Goal: Information Seeking & Learning: Learn about a topic

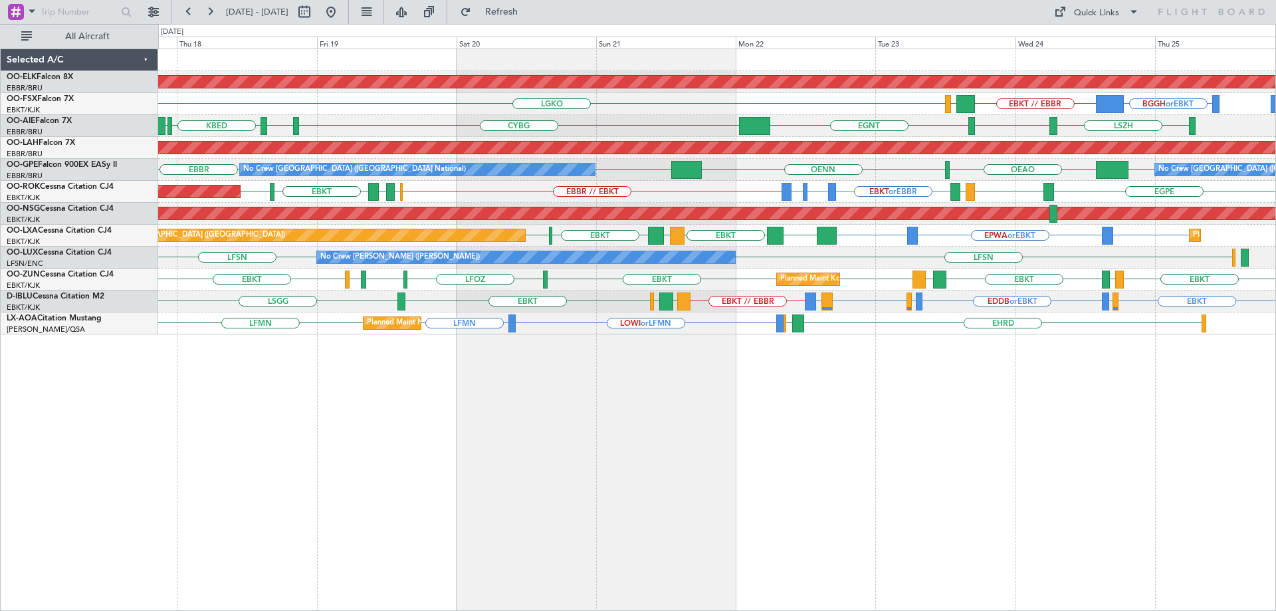
click at [691, 300] on div "Planned Maint Kortrijk-[GEOGRAPHIC_DATA] BGGH or EBKT EBKT // EBBR LGAV LGKO AO…" at bounding box center [716, 191] width 1117 height 285
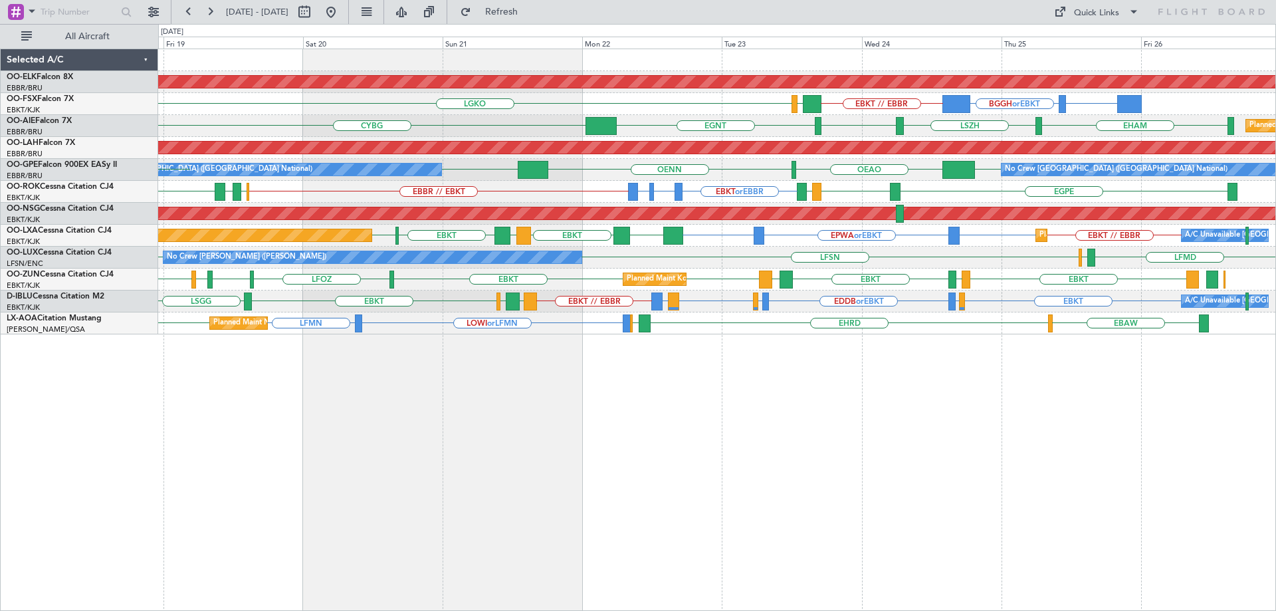
click at [926, 241] on div "Planned Maint [GEOGRAPHIC_DATA] ([GEOGRAPHIC_DATA]) Planned Maint [GEOGRAPHIC_D…" at bounding box center [716, 236] width 1117 height 22
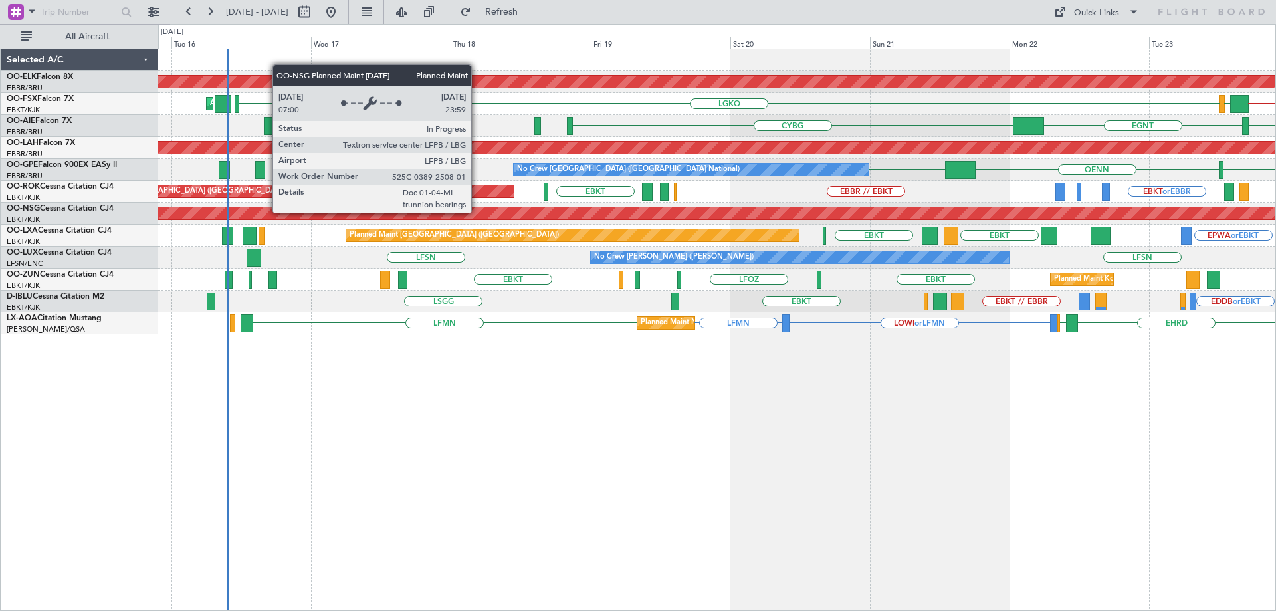
click at [905, 215] on div "Planned Maint [GEOGRAPHIC_DATA] ([GEOGRAPHIC_DATA])" at bounding box center [653, 213] width 3225 height 12
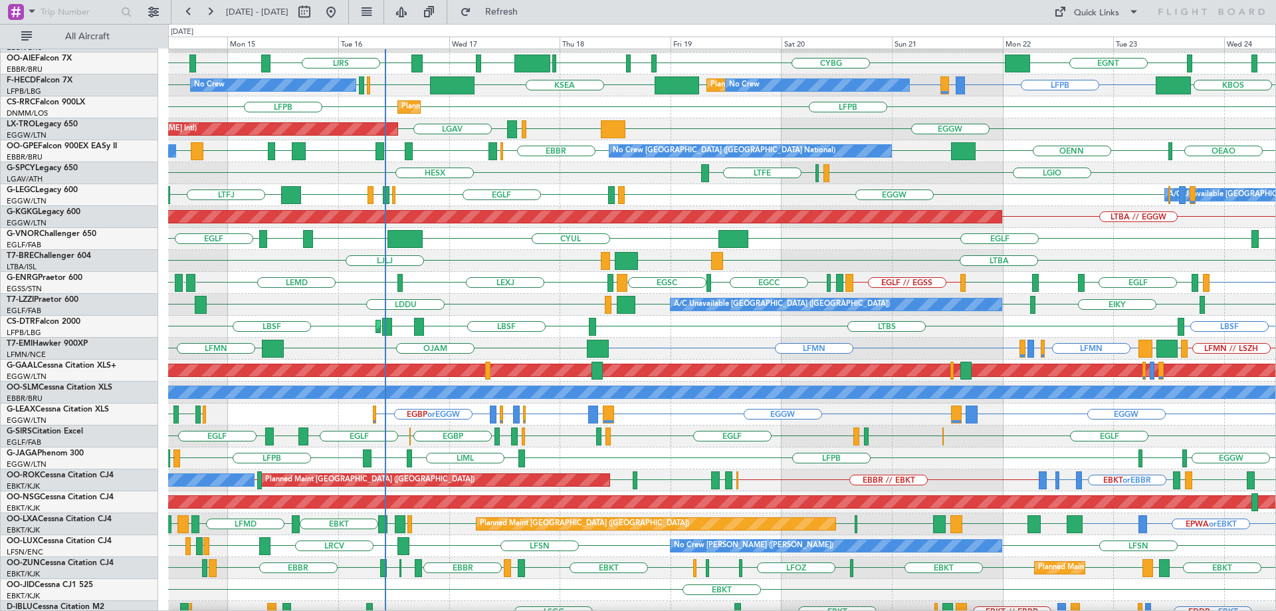
scroll to position [132, 0]
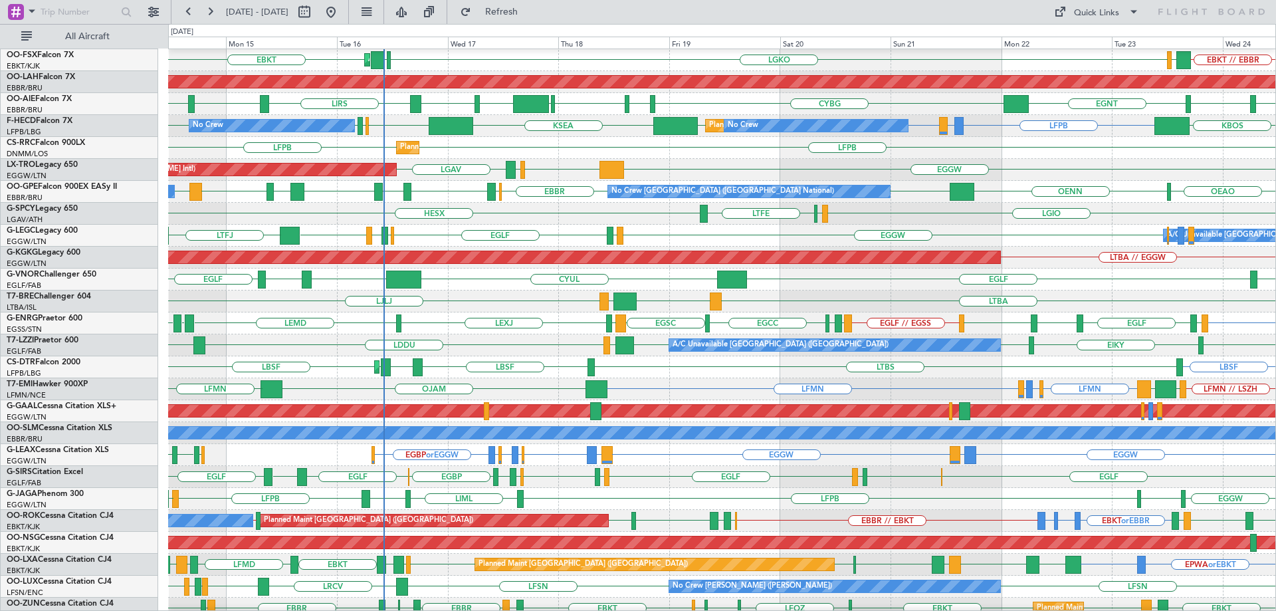
click at [538, 136] on div "LFPB LIRA or LFPB LFPB KBOS KSEA EGGW EGLC LFPB LFPB LFPB No Crew Planned Maint…" at bounding box center [722, 126] width 1108 height 22
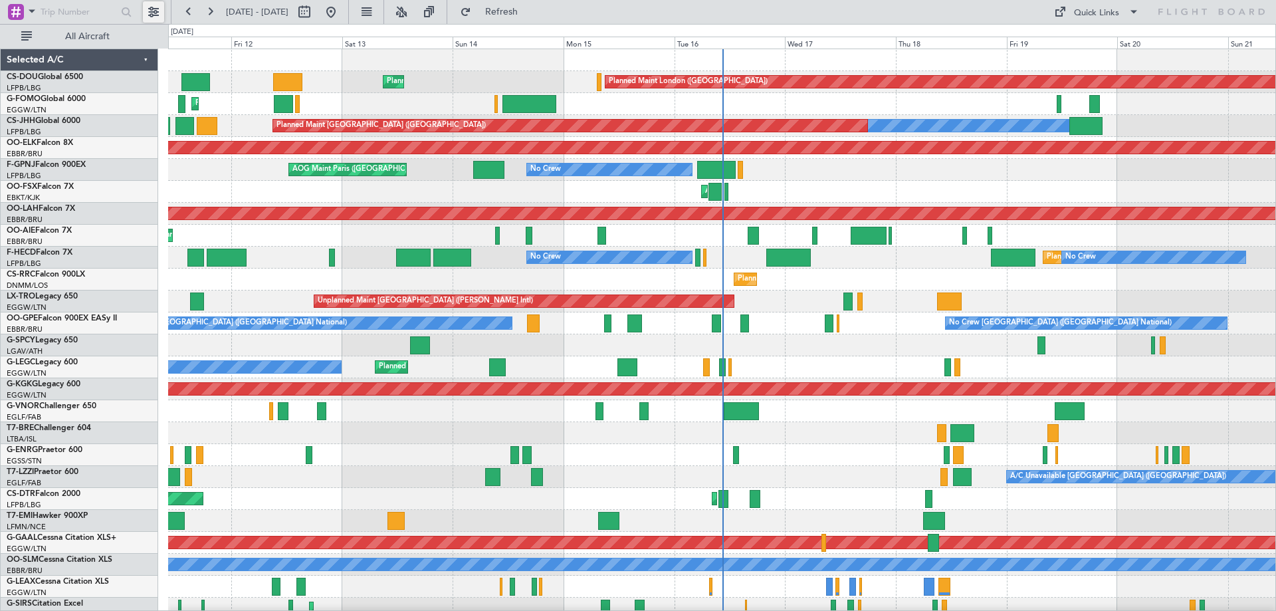
click at [152, 9] on button at bounding box center [153, 11] width 21 height 21
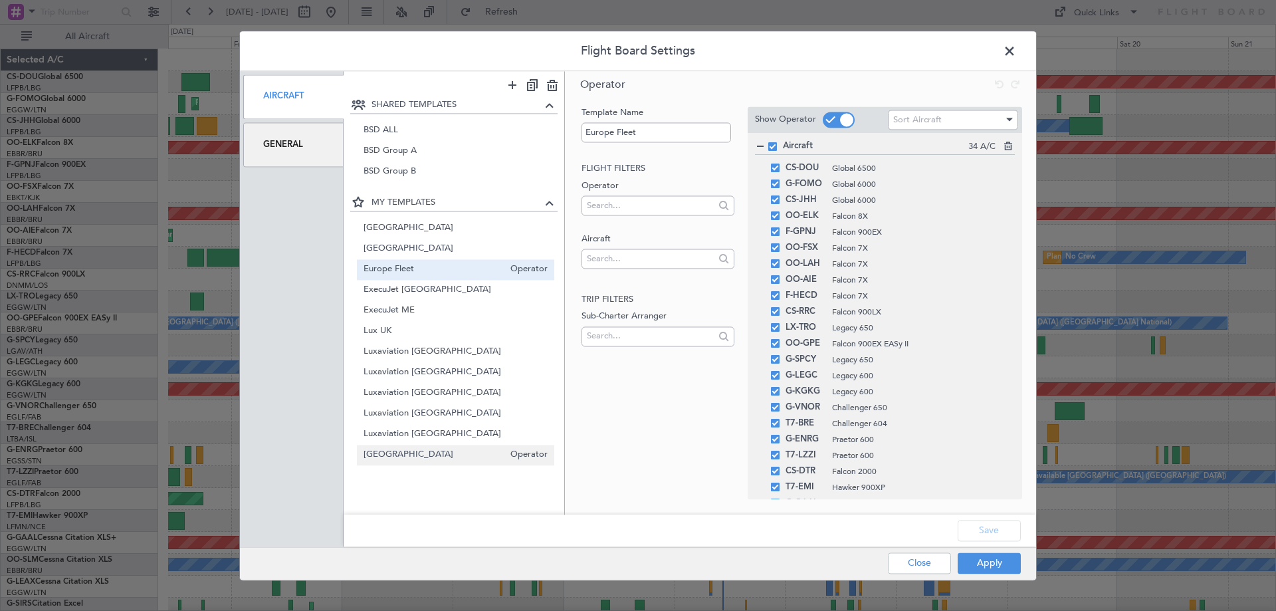
click at [393, 462] on span "South Africa" at bounding box center [434, 455] width 141 height 14
type input "[GEOGRAPHIC_DATA]"
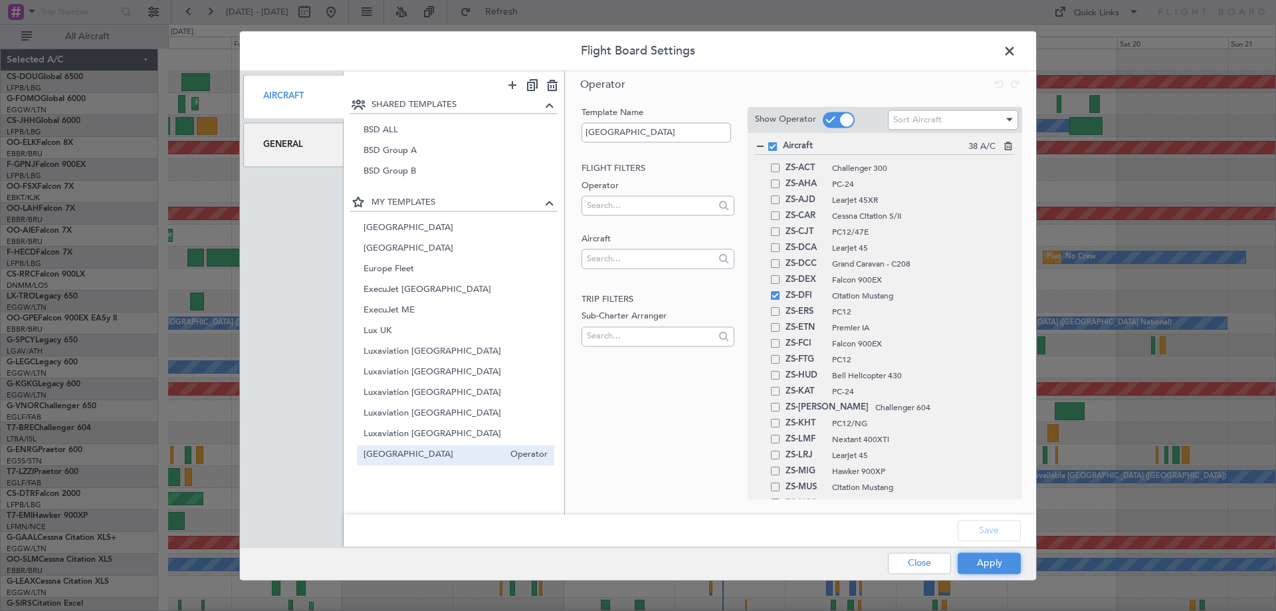
click at [995, 560] on button "Apply" at bounding box center [989, 562] width 63 height 21
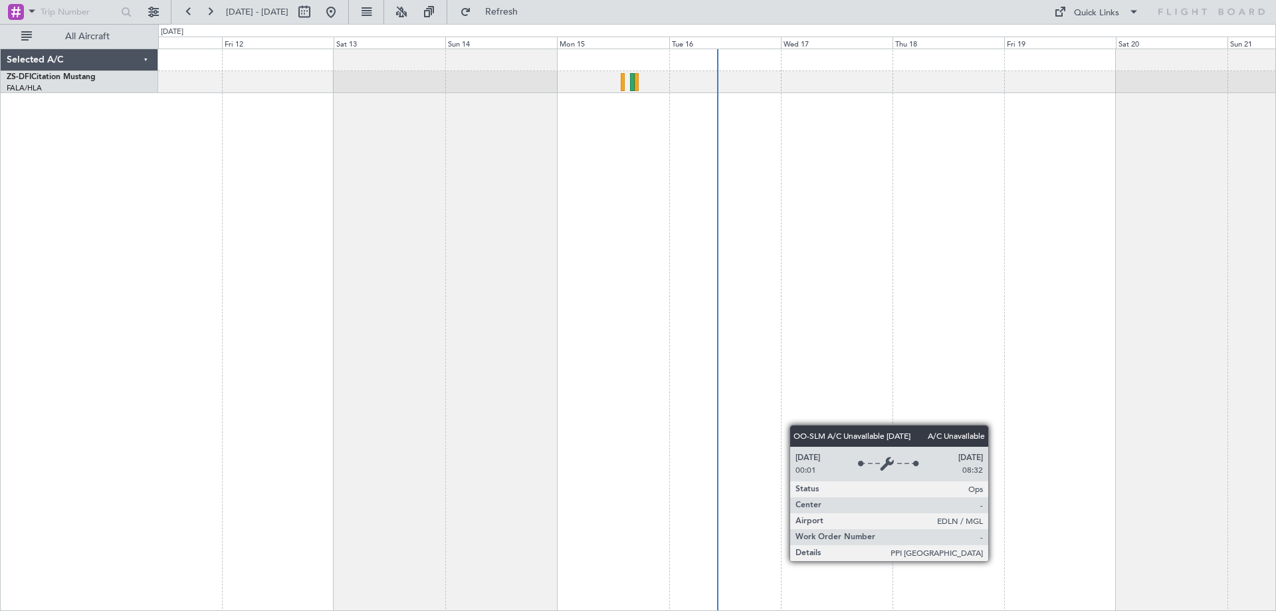
click at [903, 255] on div at bounding box center [717, 330] width 1118 height 562
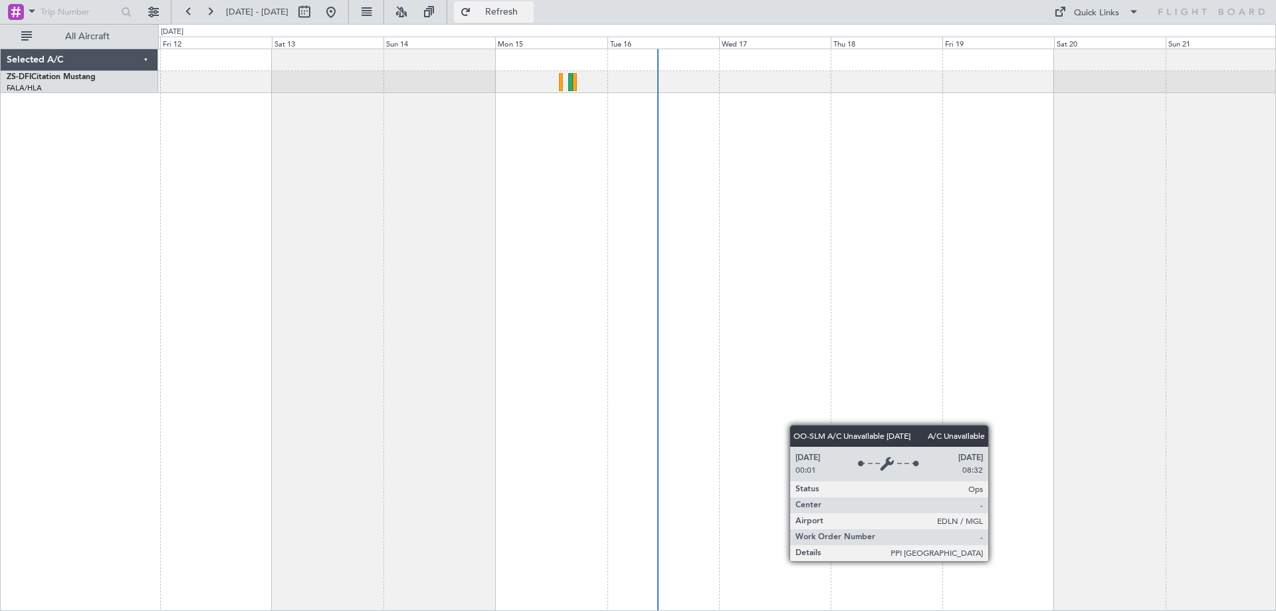
click at [530, 14] on span "Refresh" at bounding box center [502, 11] width 56 height 9
click at [530, 7] on span "Refresh" at bounding box center [502, 11] width 56 height 9
click at [530, 15] on span "Refresh" at bounding box center [502, 11] width 56 height 9
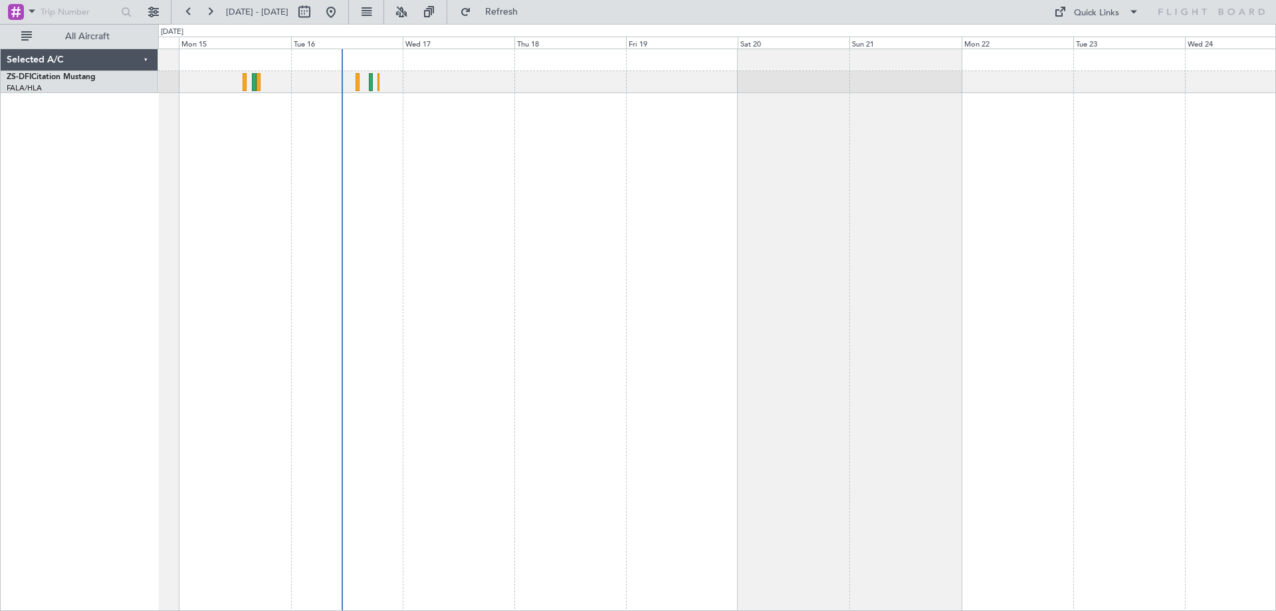
click at [585, 173] on div "A/C Booked" at bounding box center [717, 330] width 1118 height 562
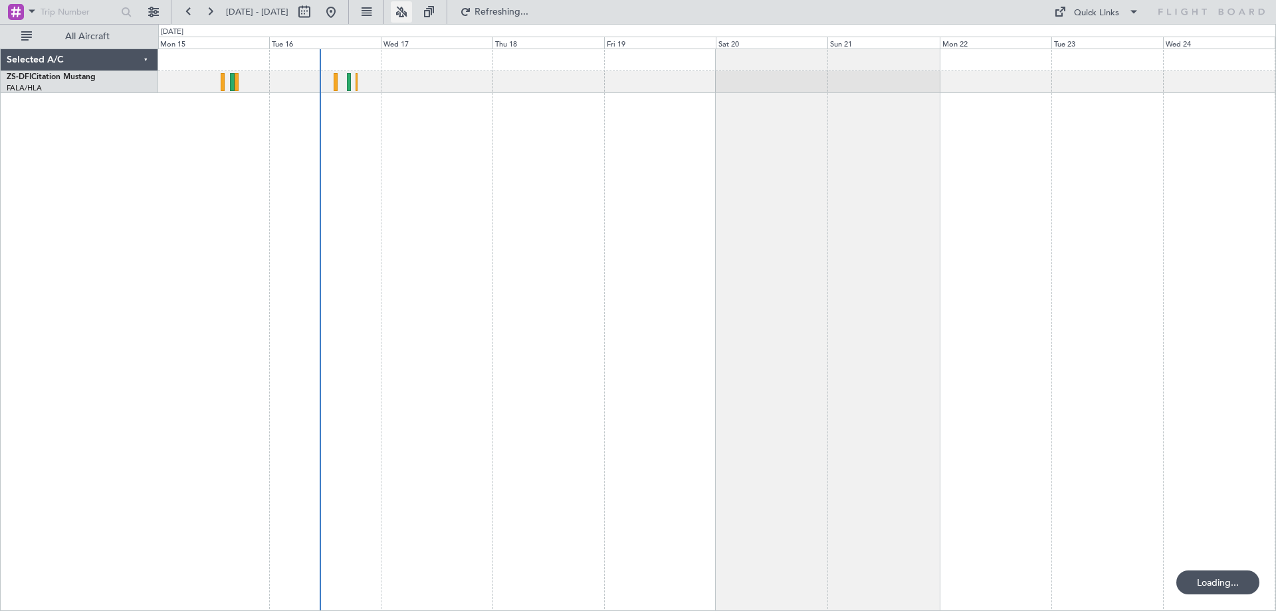
click at [412, 12] on button at bounding box center [401, 11] width 21 height 21
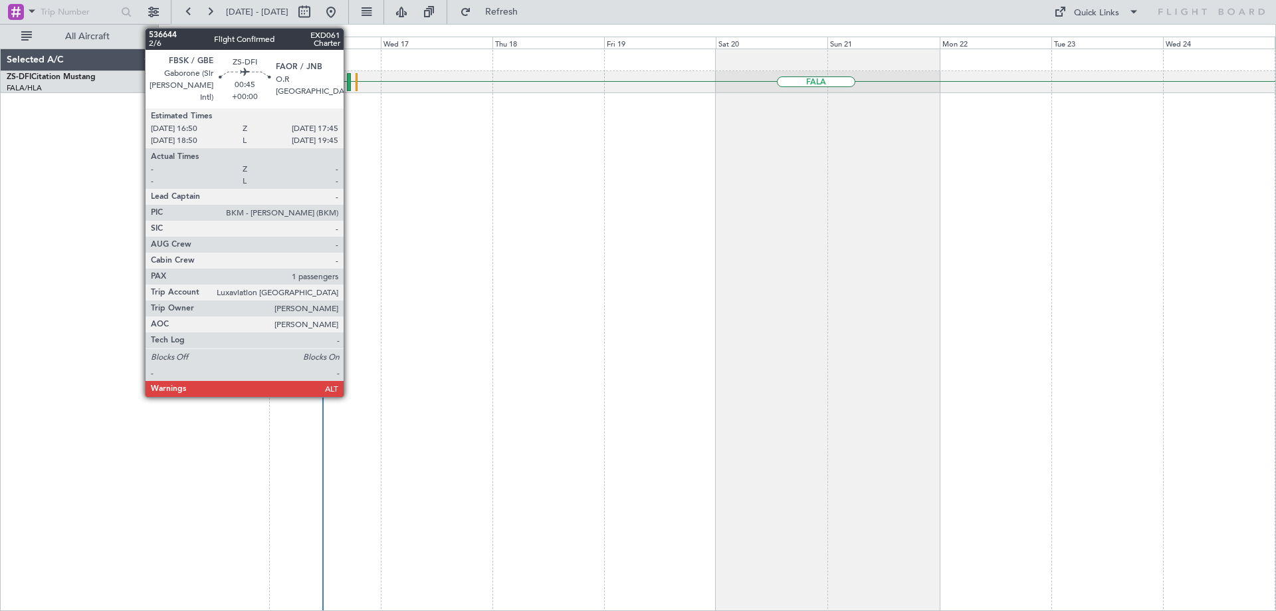
click at [350, 78] on div at bounding box center [349, 82] width 5 height 18
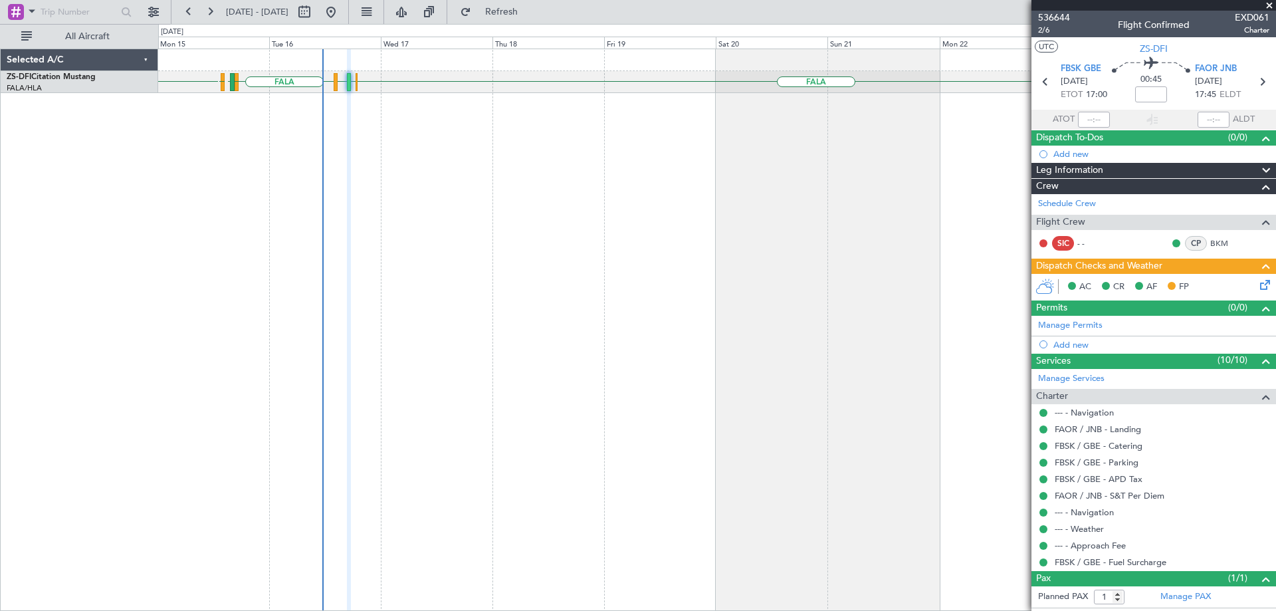
click at [1274, 5] on span at bounding box center [1269, 6] width 13 height 12
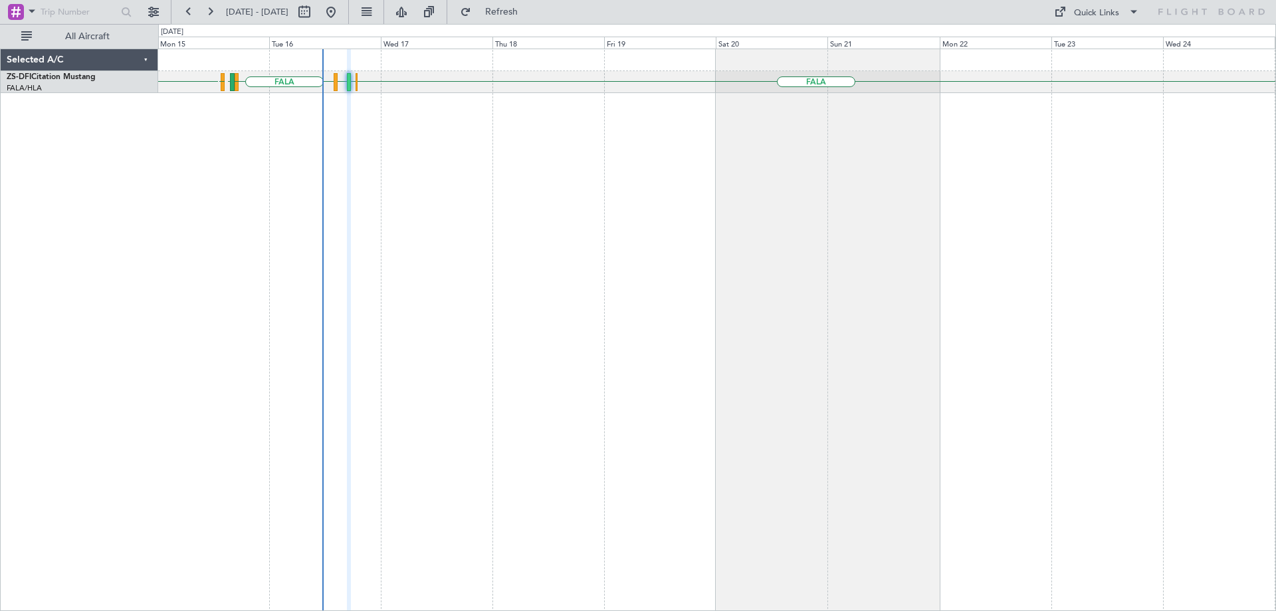
type input "0"
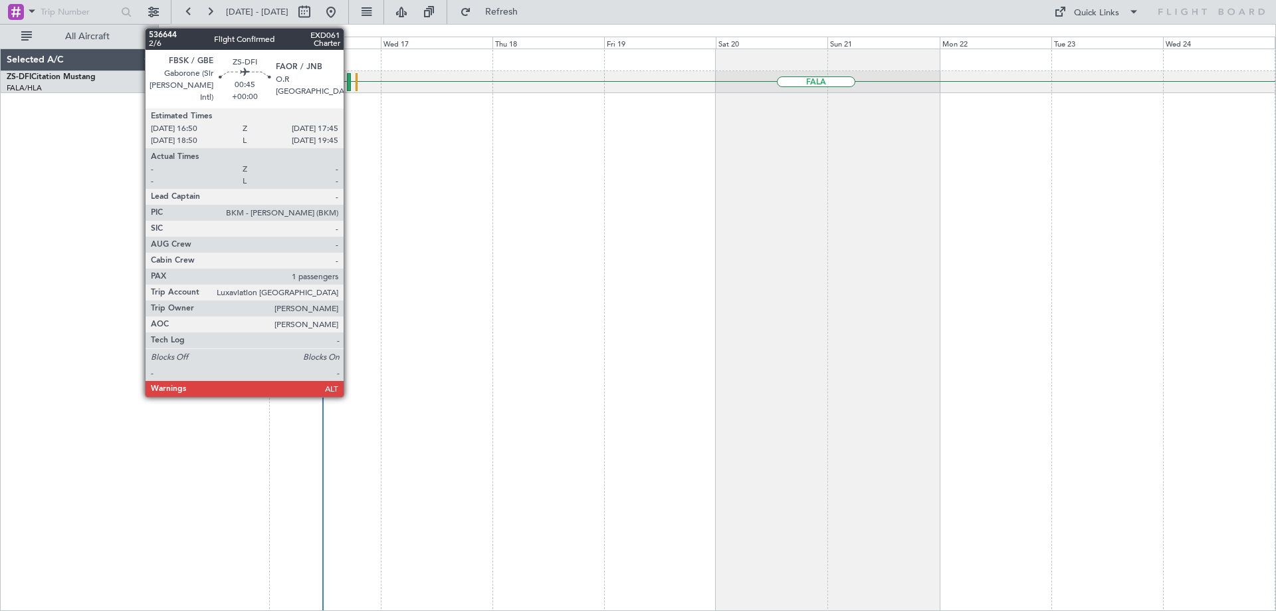
click at [350, 78] on div at bounding box center [349, 82] width 5 height 18
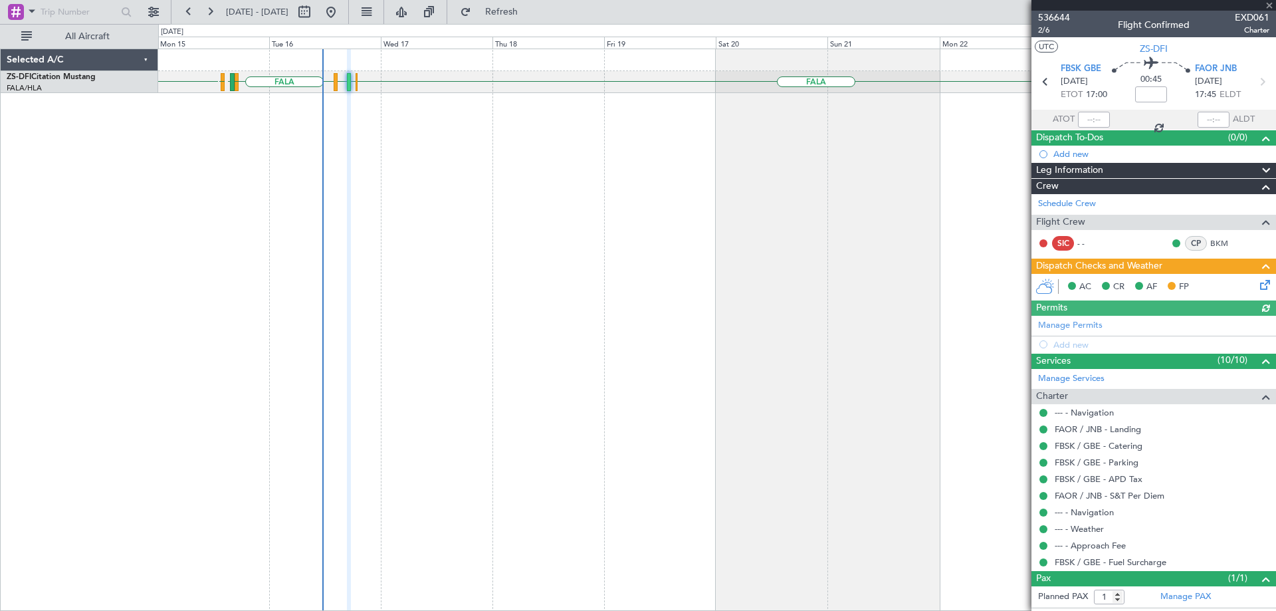
scroll to position [27, 0]
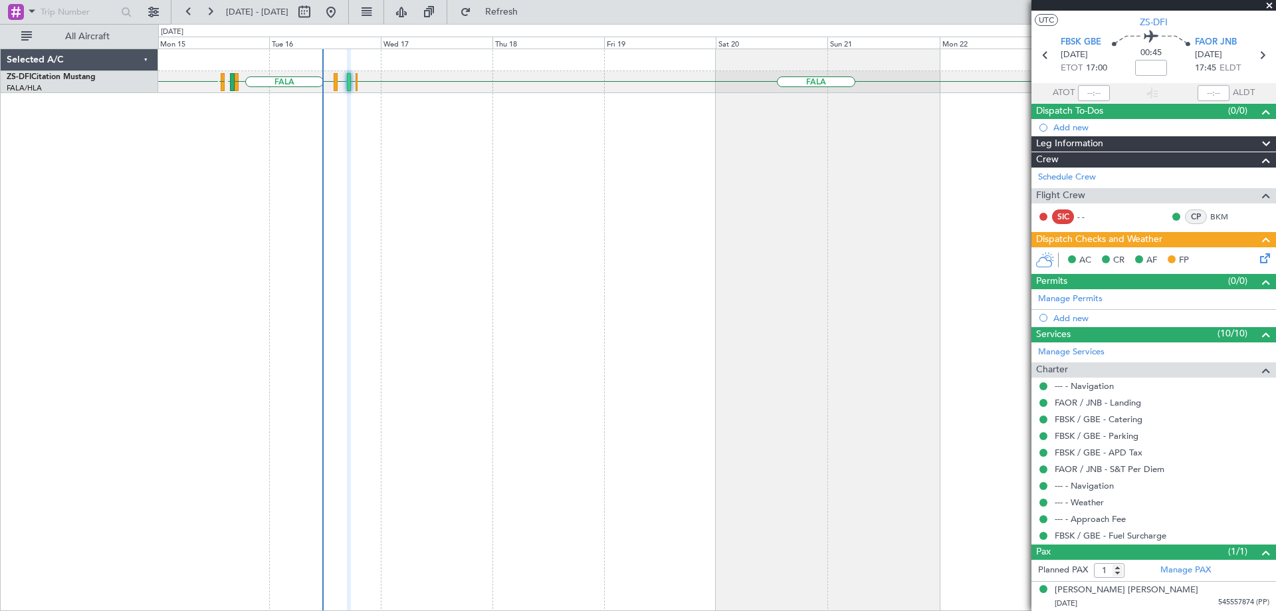
drag, startPoint x: 1270, startPoint y: 8, endPoint x: 1262, endPoint y: 25, distance: 18.2
click at [1270, 8] on span at bounding box center [1269, 6] width 13 height 12
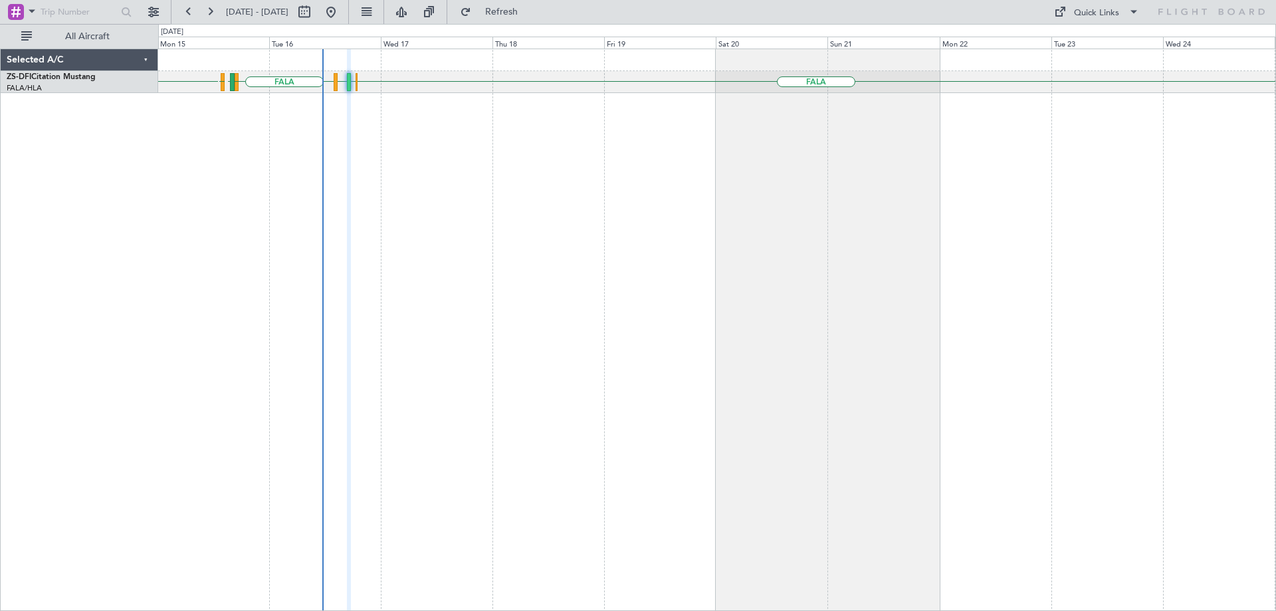
type input "0"
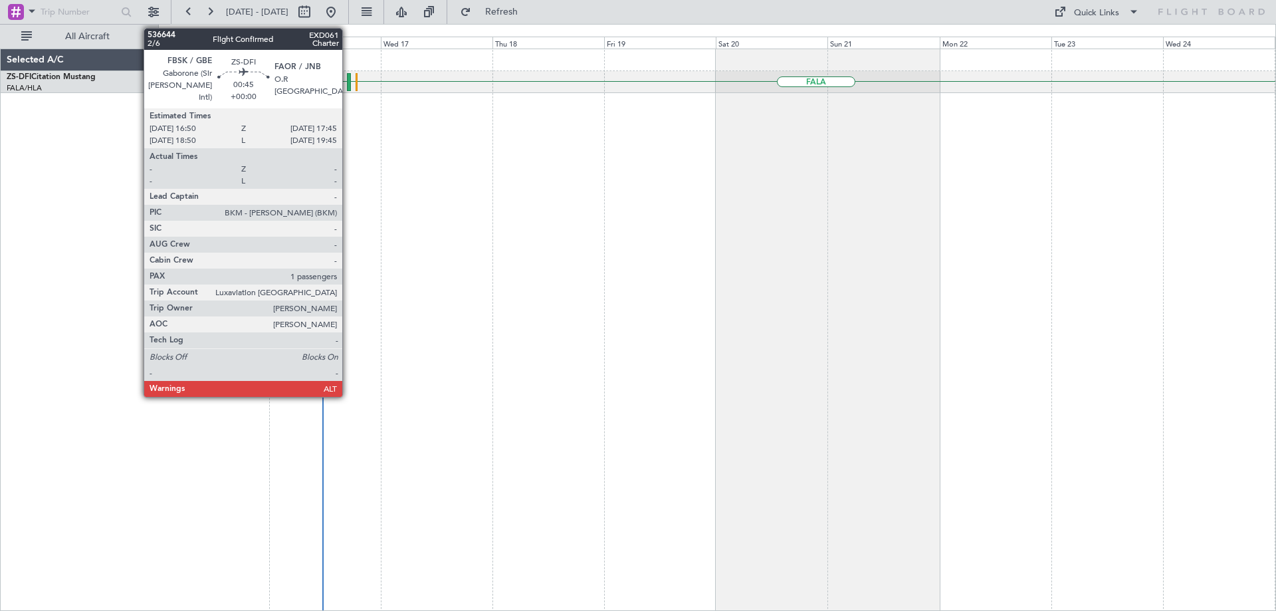
click at [348, 81] on div at bounding box center [349, 82] width 5 height 18
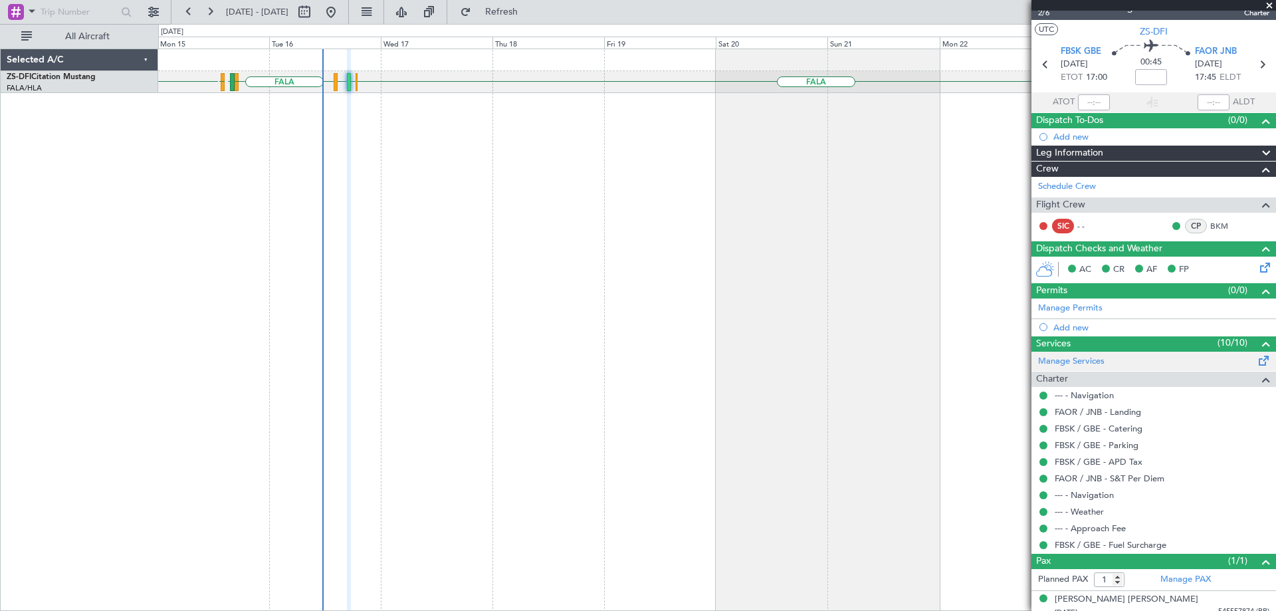
scroll to position [27, 0]
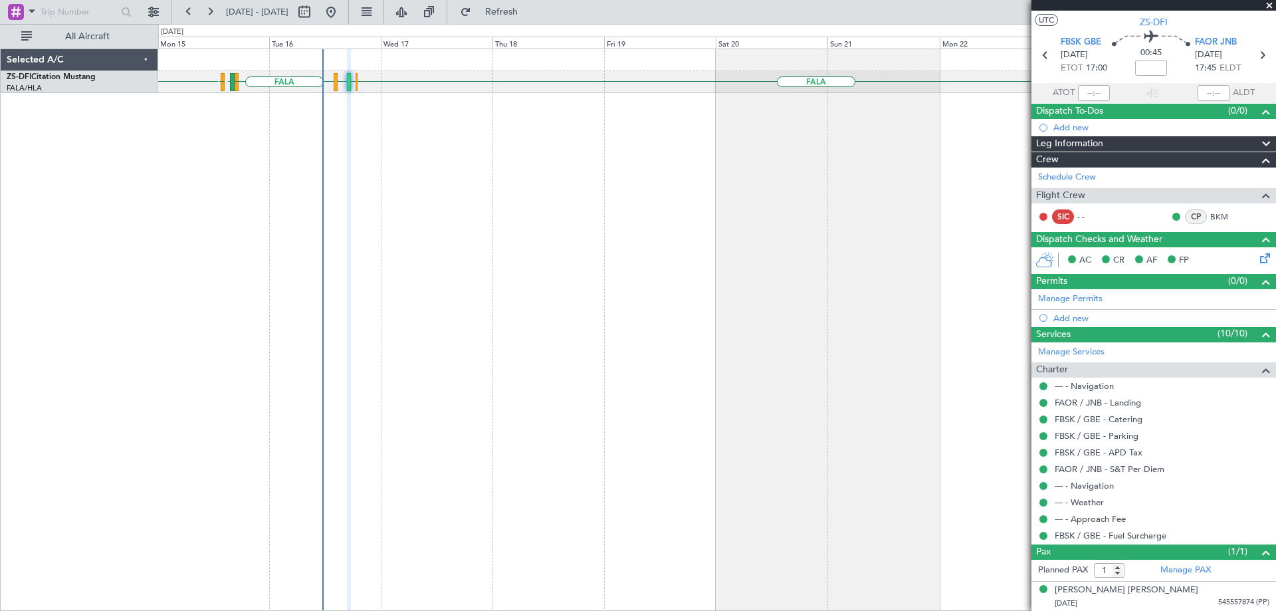
click at [1266, 5] on span at bounding box center [1269, 6] width 13 height 12
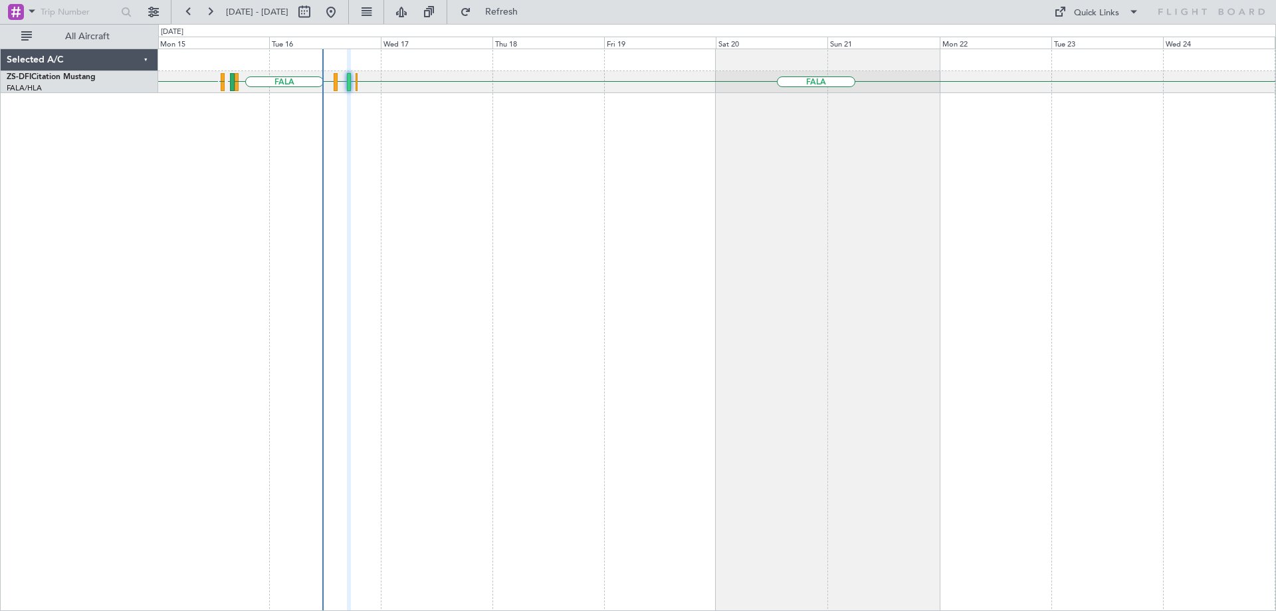
type input "0"
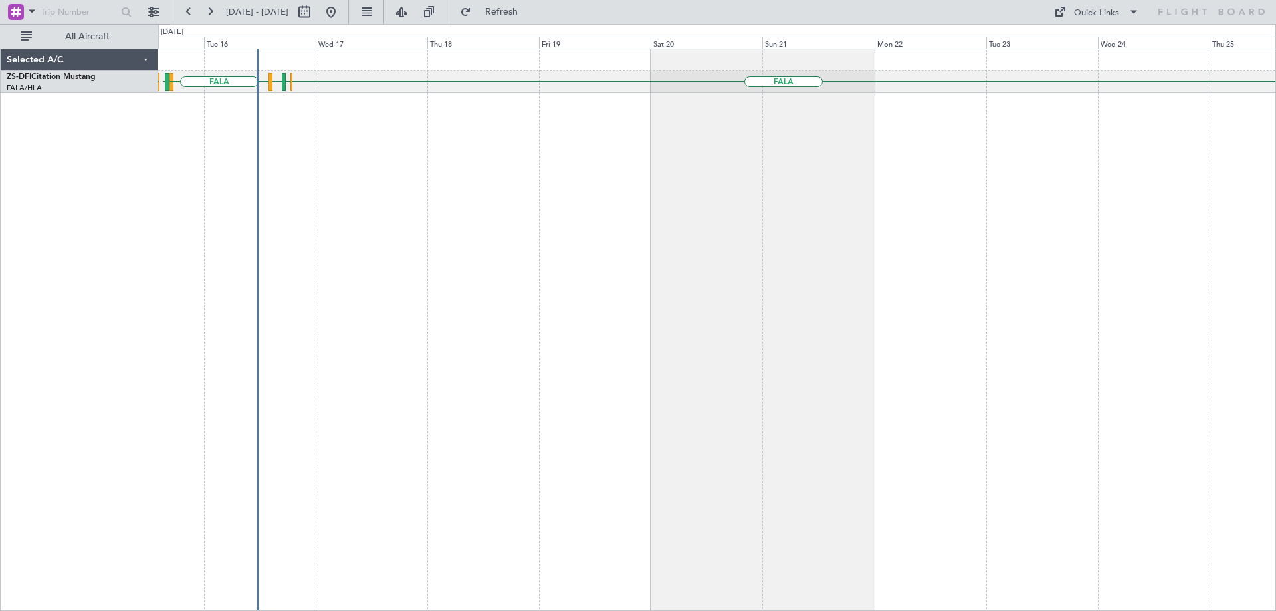
click at [507, 104] on div "FALA FAOR FBSK FALA FBSK FAOR A/C Booked FALA" at bounding box center [717, 330] width 1118 height 562
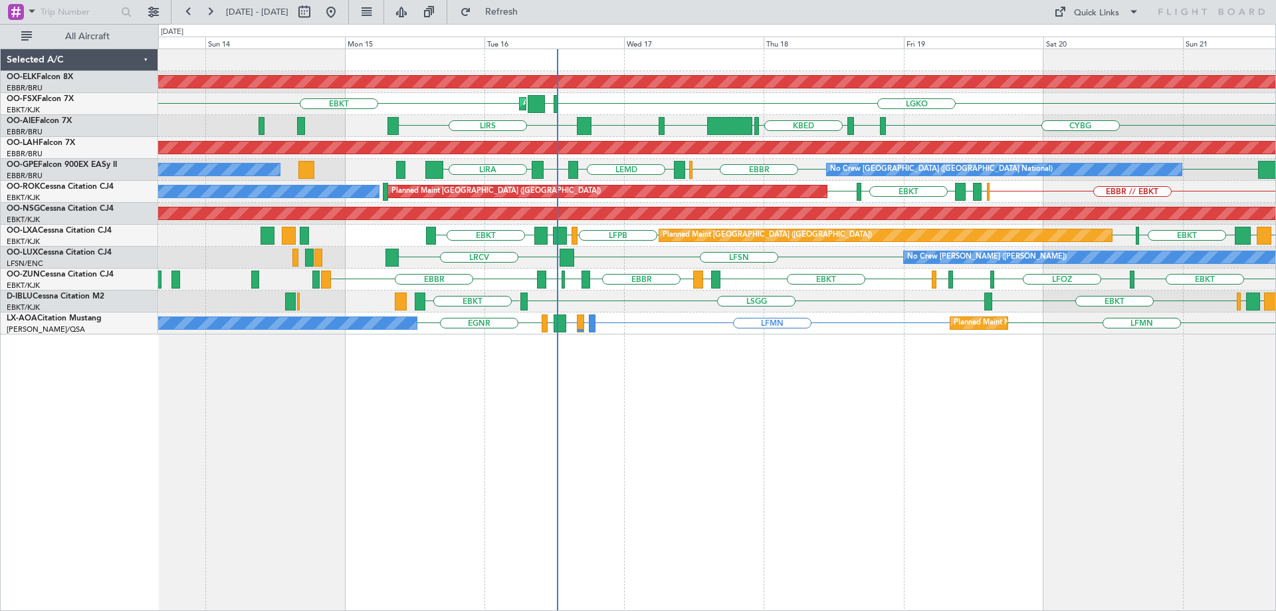
click at [644, 332] on div "LFMN LFSD or LFMN LFMN LFMN EGLF EGNR Planned Maint Nice (Côte d'Azur Airport) …" at bounding box center [716, 323] width 1117 height 22
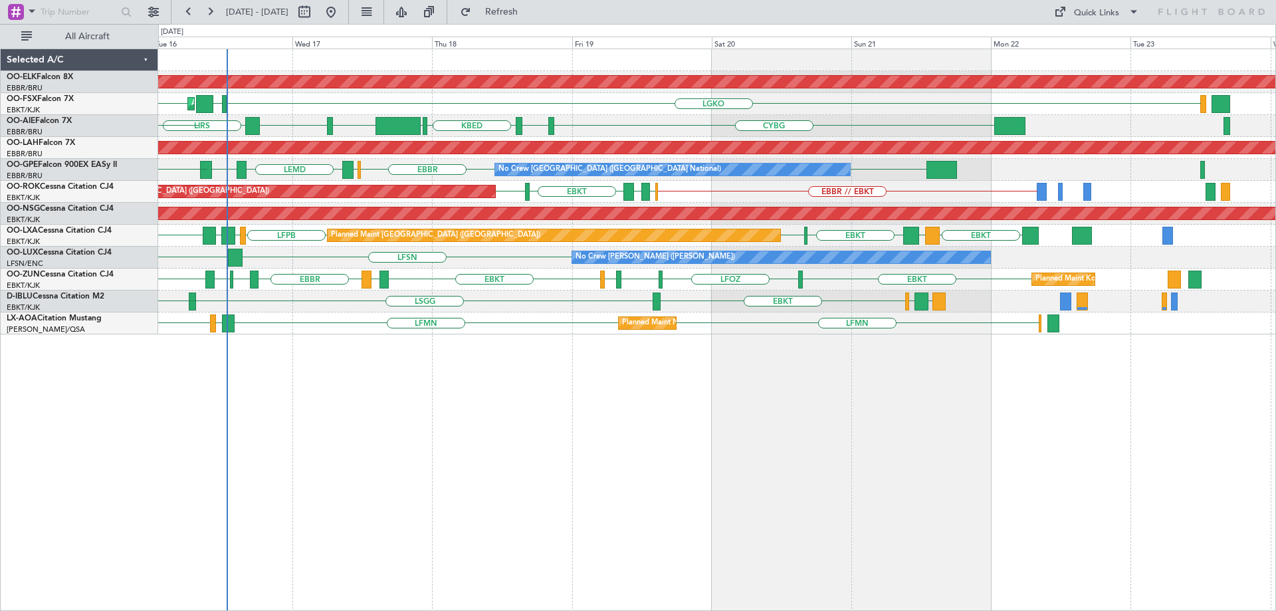
click at [484, 223] on div "Planned Maint Kortrijk-Wevelgem LGKO LGAV LGAV EBKT AOG Maint Kortrijk-Wevelgem…" at bounding box center [716, 191] width 1117 height 285
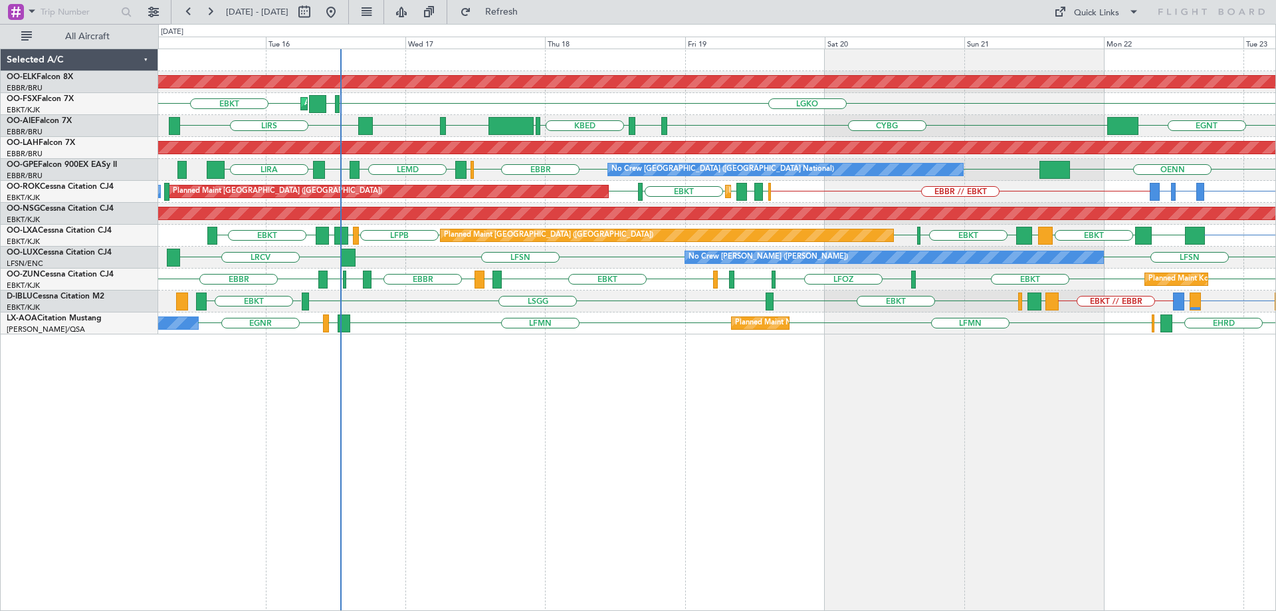
click at [465, 295] on div "EBKT LIRQ or EBKT EBKT // EBBR ENAL EGKB EBKT LSGG EBKT EDSB or EBKT EDDB or EB…" at bounding box center [716, 302] width 1117 height 22
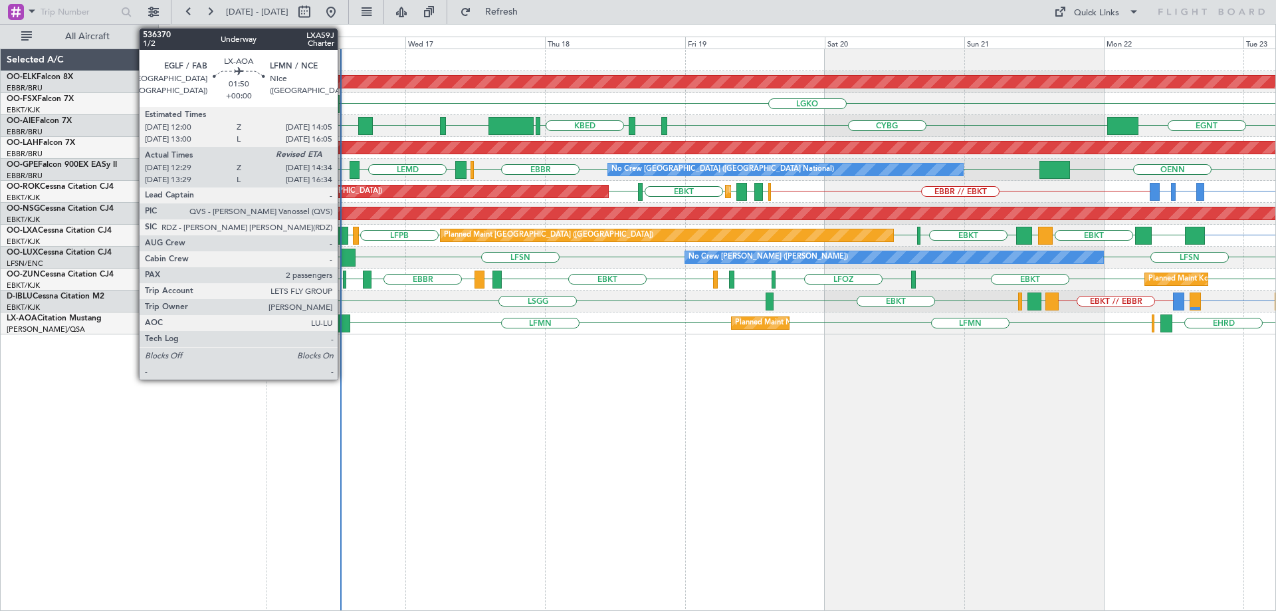
click at [344, 322] on div at bounding box center [344, 323] width 13 height 18
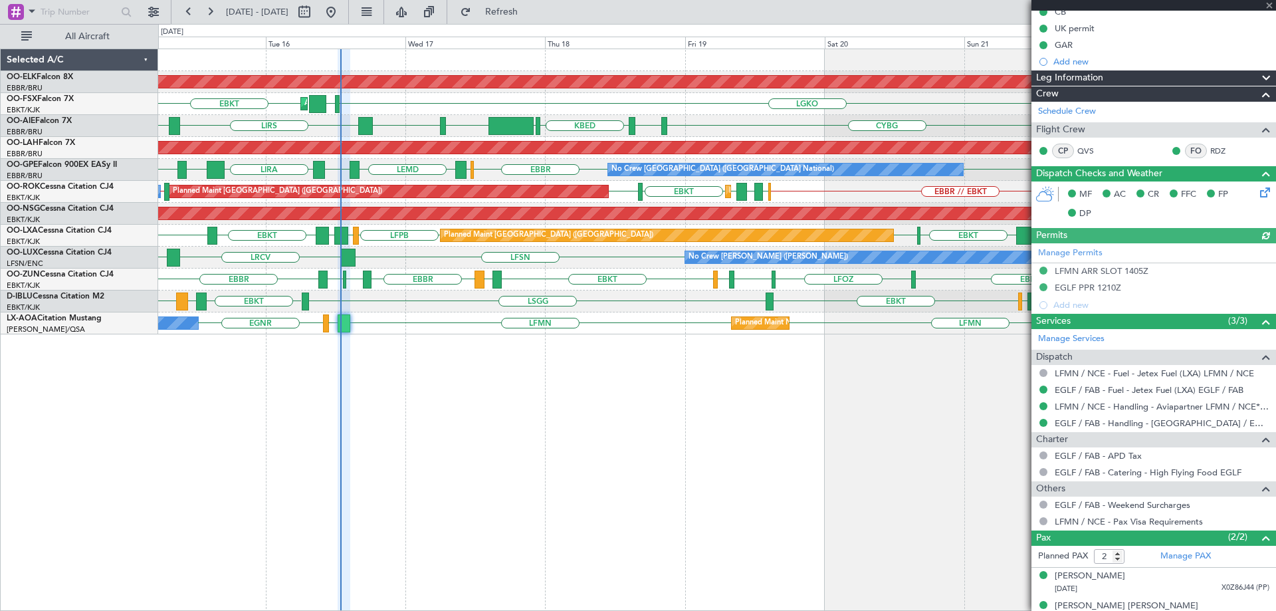
scroll to position [175, 0]
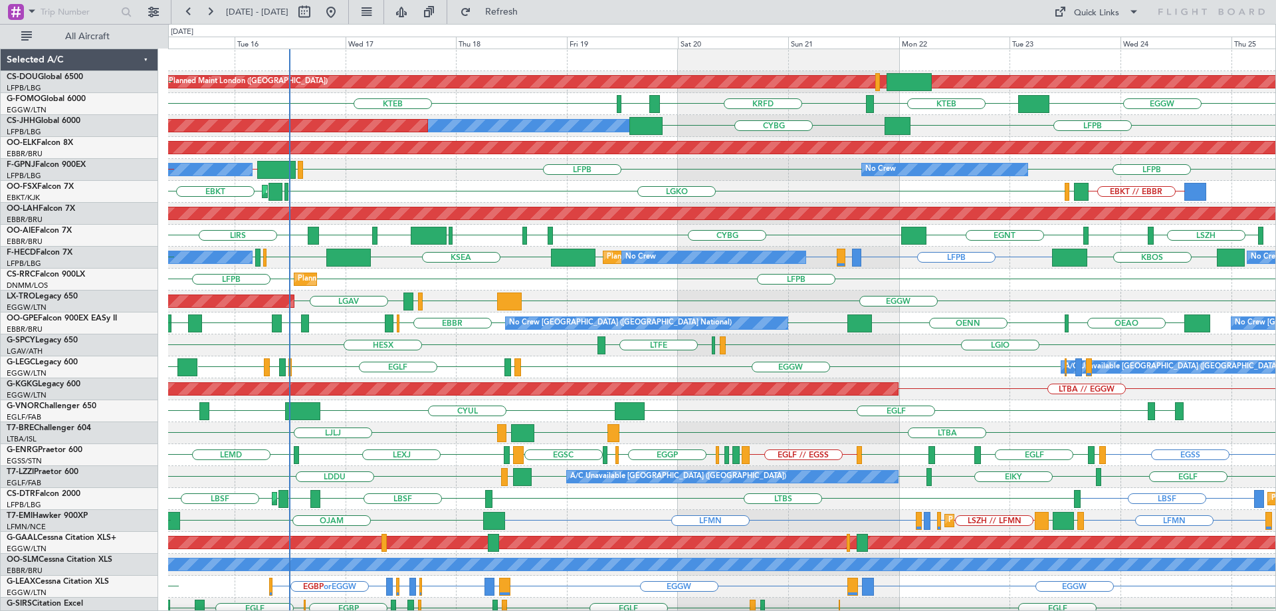
click at [632, 515] on div "Planned Maint London (Biggin Hill) EGKB LFPB Planned Maint Paris (Le Bourget) E…" at bounding box center [722, 433] width 1108 height 768
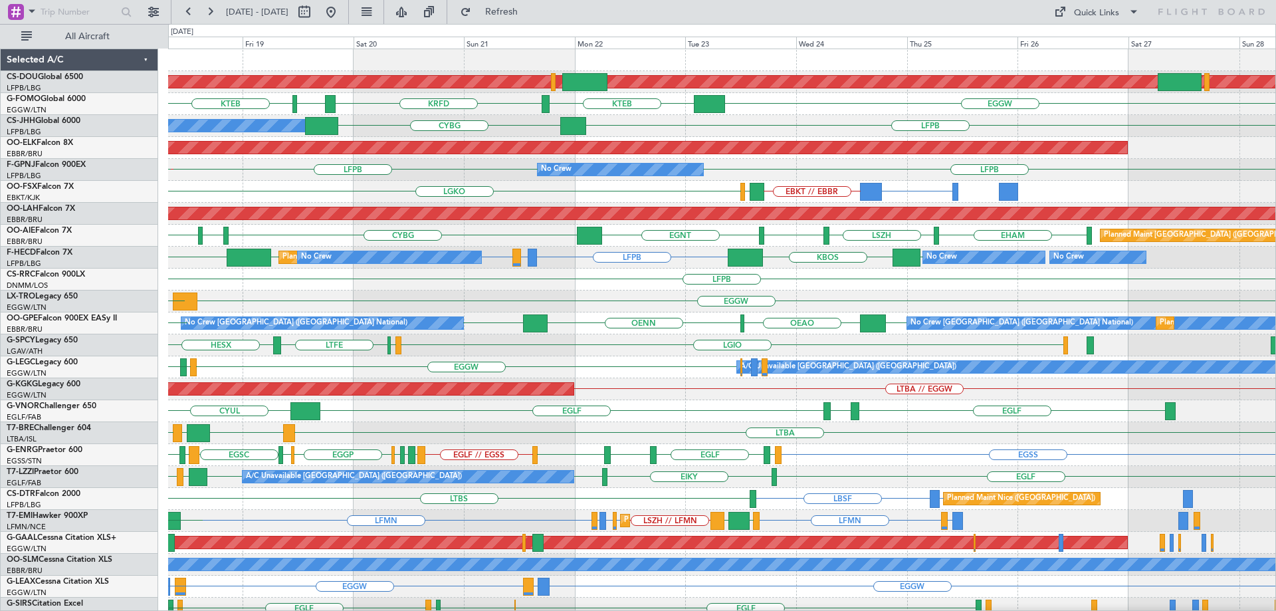
click at [764, 255] on div "Planned Maint London (Biggin Hill) EGGW KTEB KRFD KBOS KTEB Owner LFPB CYBG Pla…" at bounding box center [722, 433] width 1108 height 768
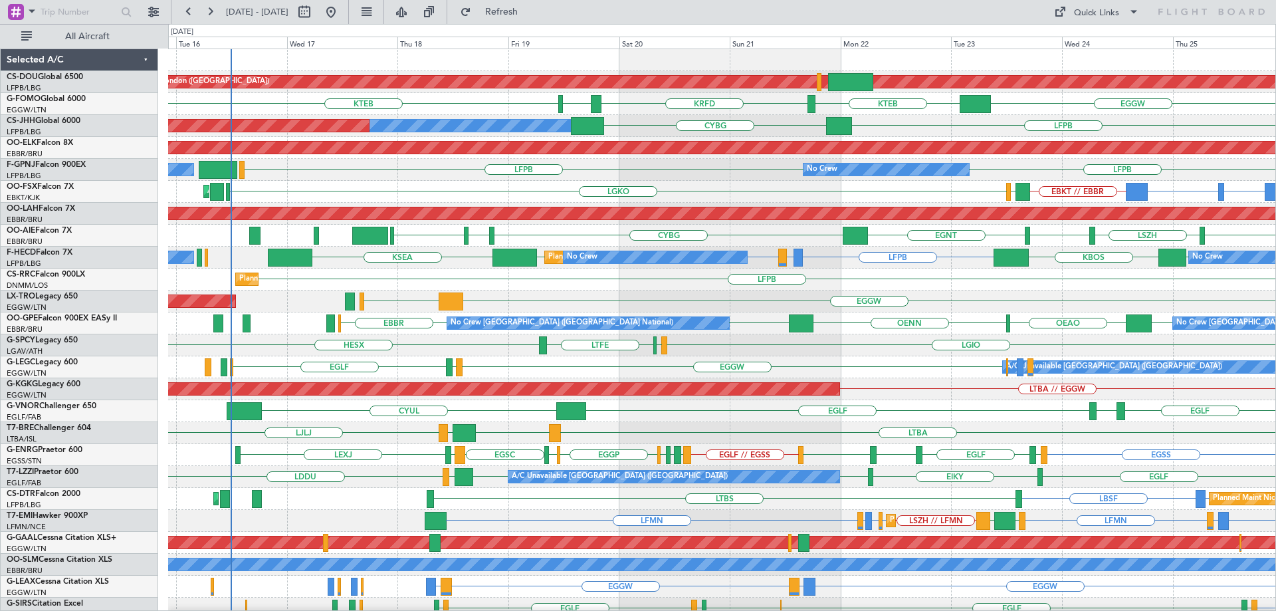
click at [548, 250] on div "Planned Maint London (Biggin Hill) Planned Maint Paris (Le Bourget) EGGW KTEB K…" at bounding box center [722, 433] width 1108 height 768
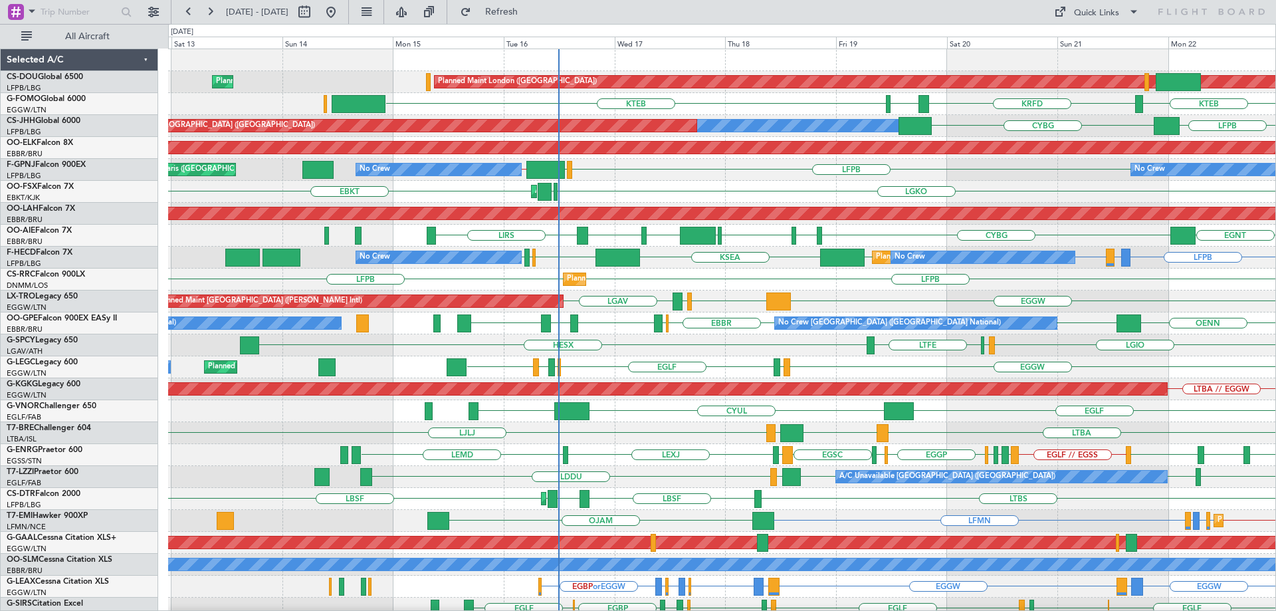
click at [632, 281] on div "Planned Maint London (Biggin Hill) Planned Maint Paris (Le Bourget) KTEB KRFD K…" at bounding box center [722, 433] width 1108 height 768
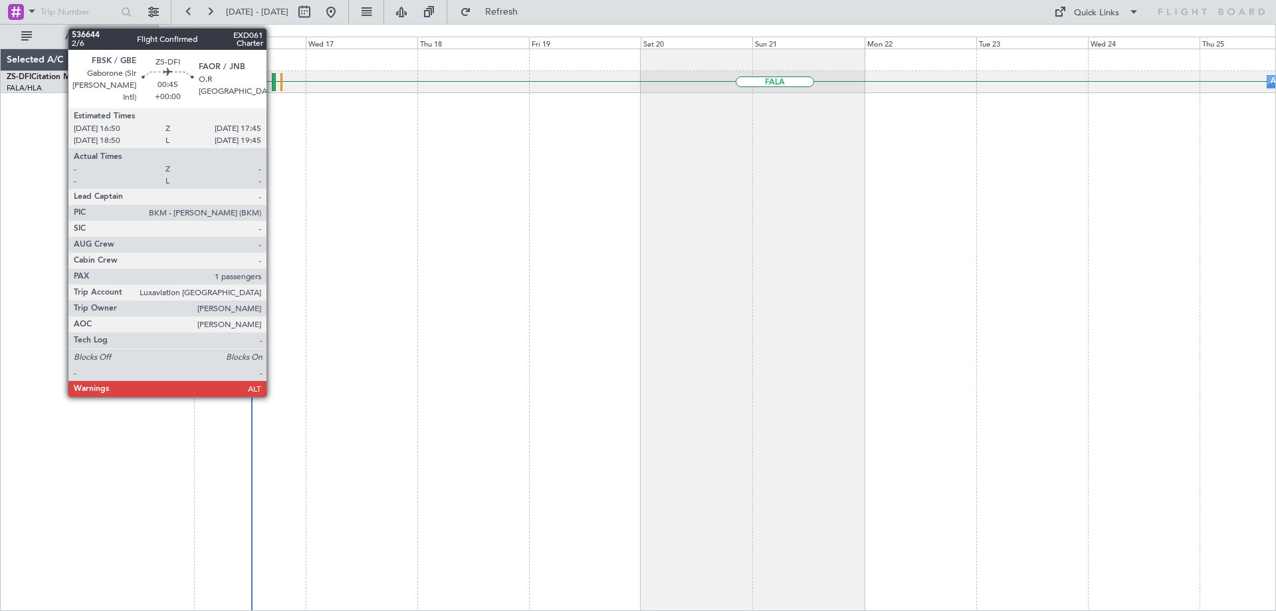
click at [273, 80] on div at bounding box center [274, 82] width 5 height 18
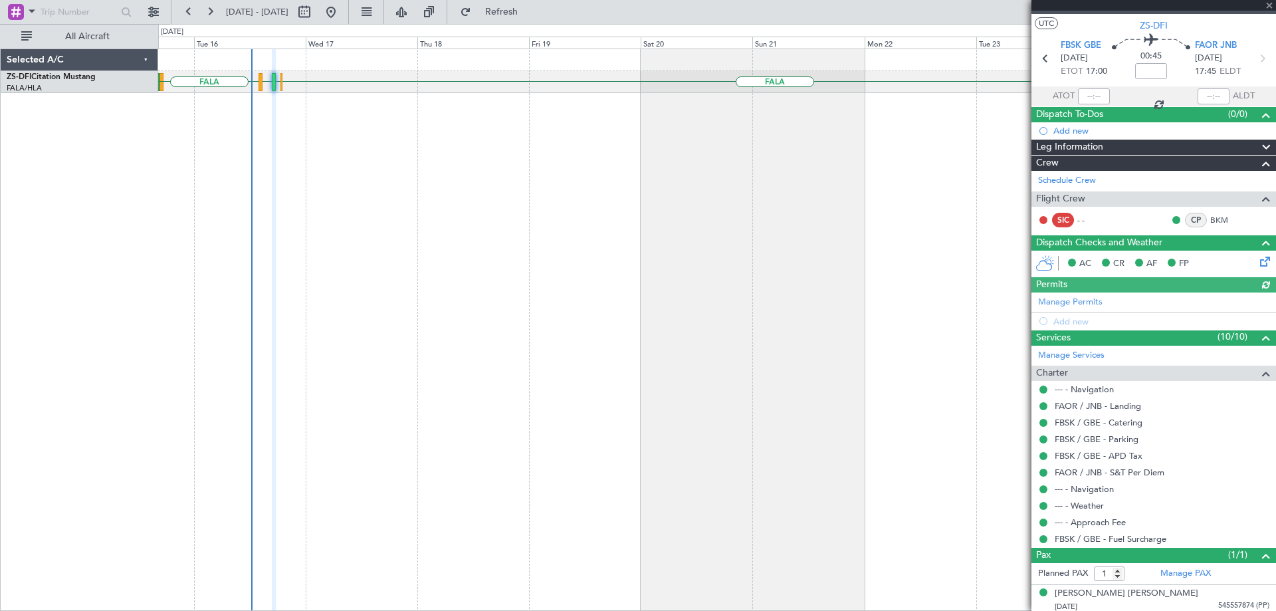
scroll to position [27, 0]
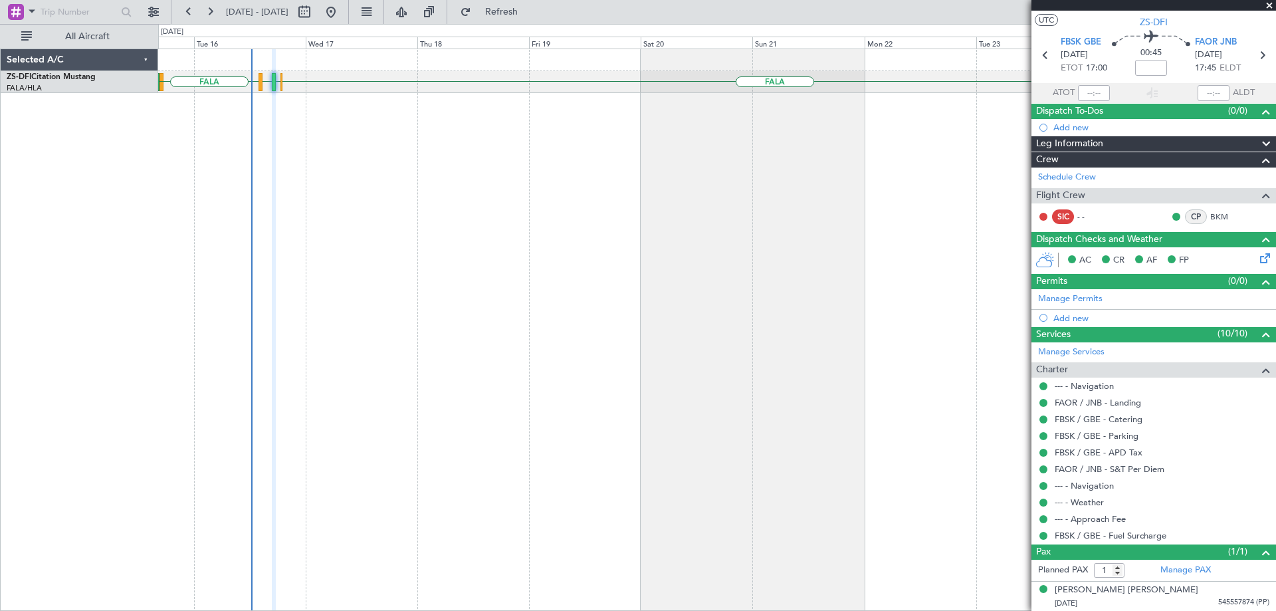
click at [1268, 3] on span at bounding box center [1269, 6] width 13 height 12
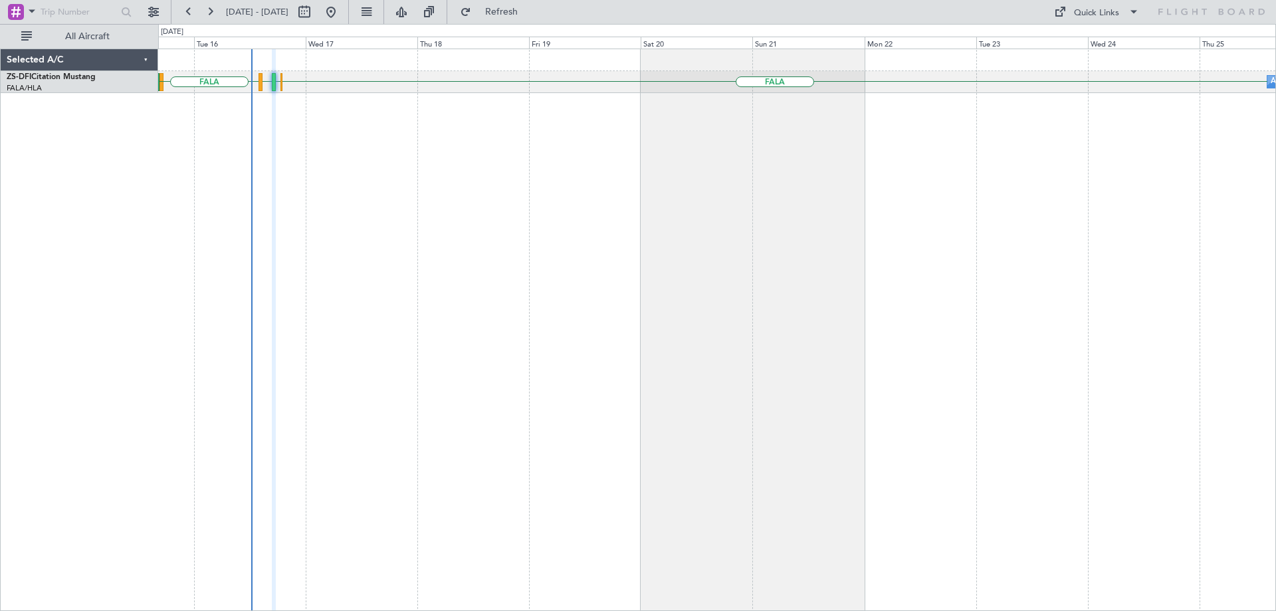
type input "0"
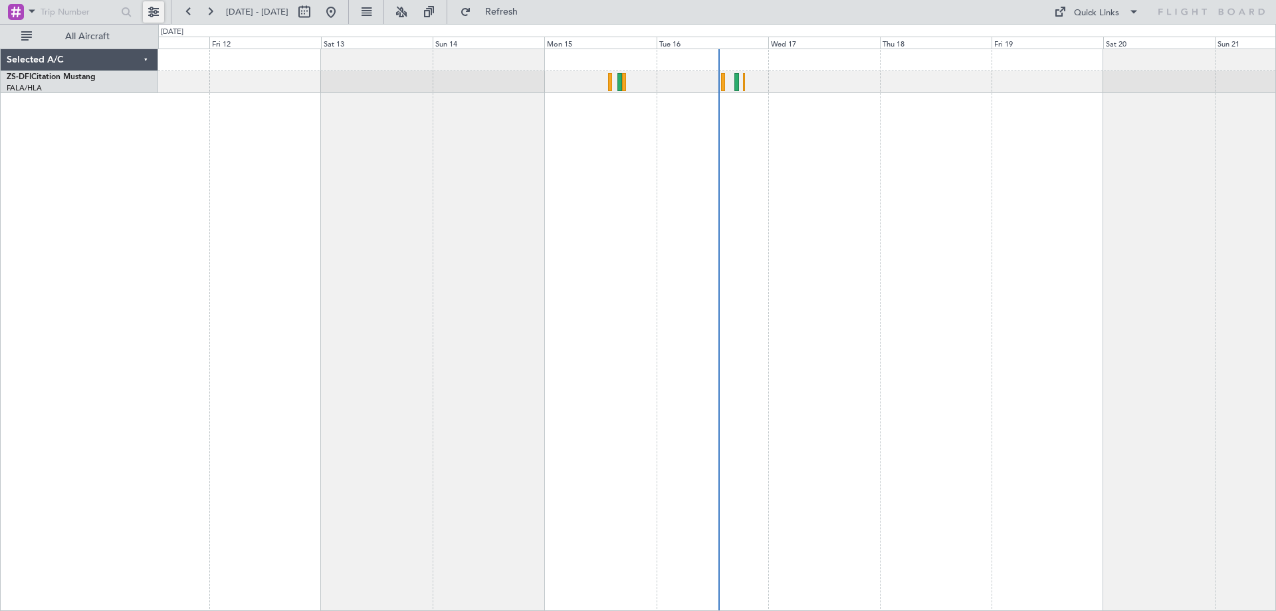
click at [155, 9] on button at bounding box center [153, 11] width 21 height 21
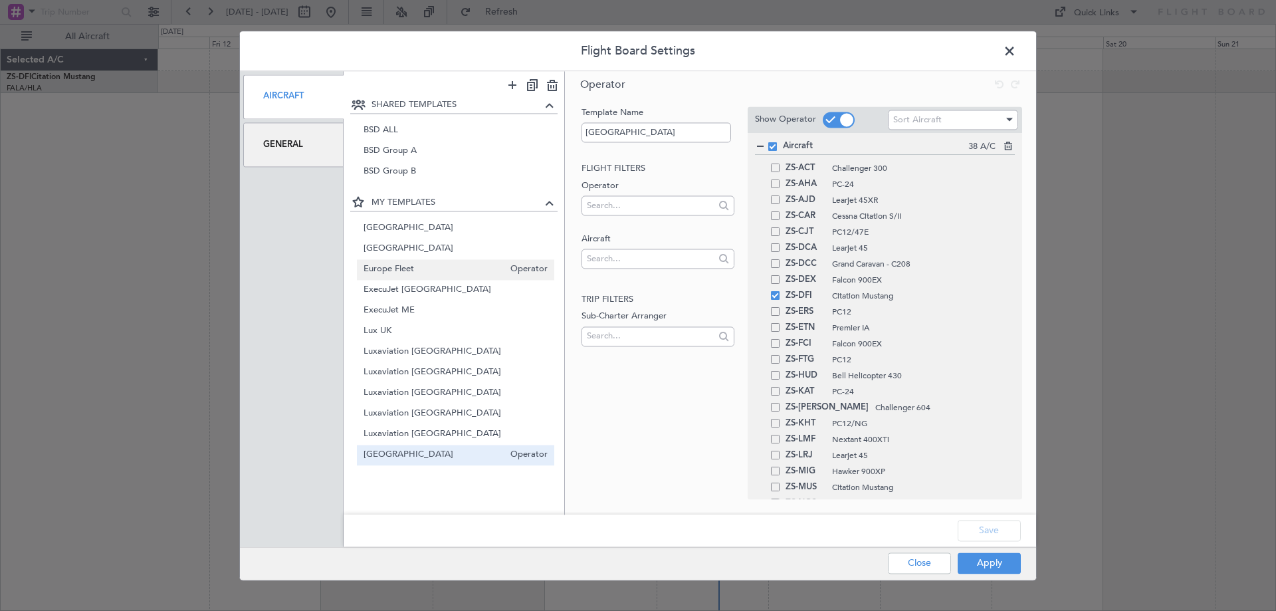
click at [402, 263] on span "Europe Fleet" at bounding box center [434, 270] width 141 height 14
type input "Europe Fleet"
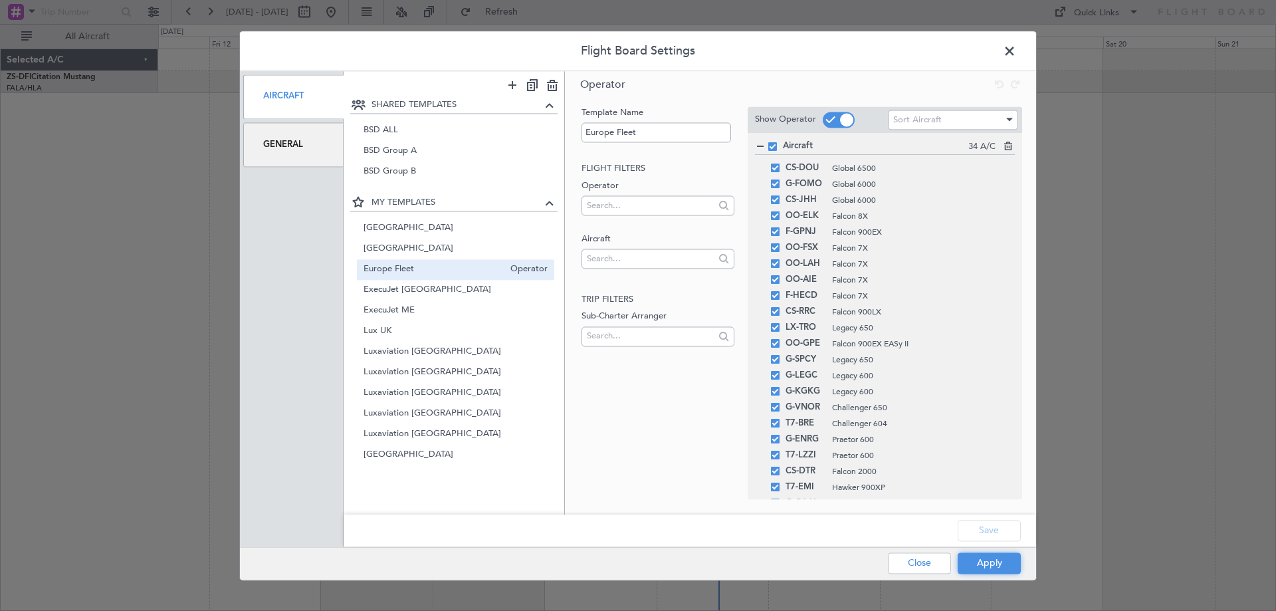
drag, startPoint x: 987, startPoint y: 562, endPoint x: 957, endPoint y: 525, distance: 47.2
click at [986, 562] on button "Apply" at bounding box center [989, 562] width 63 height 21
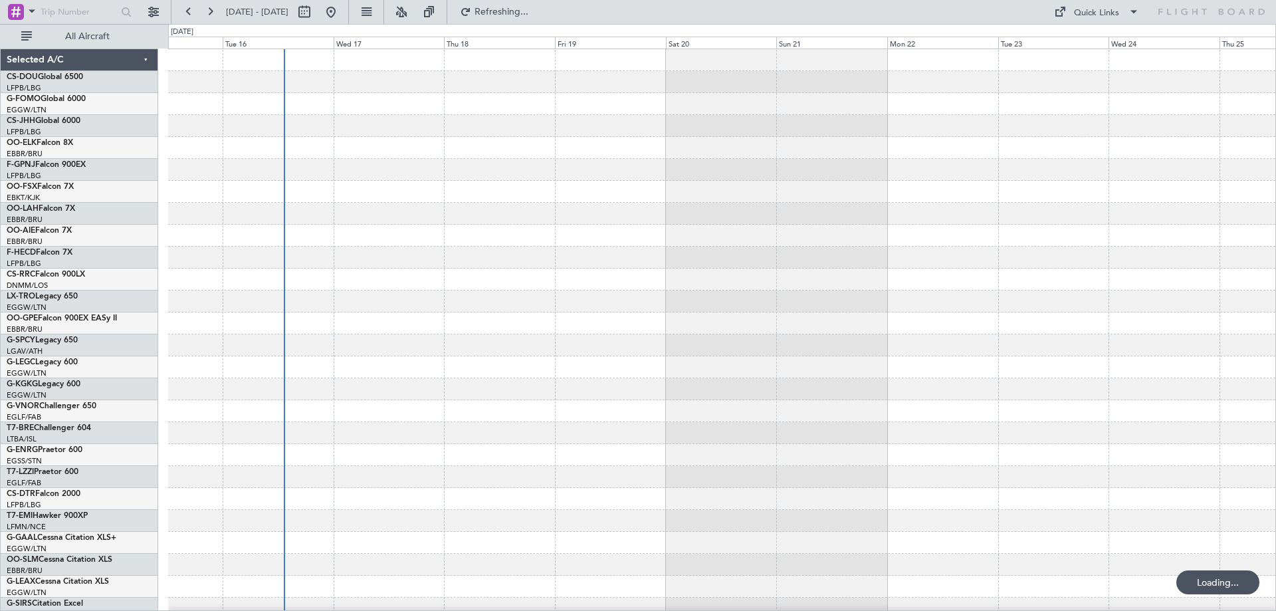
click at [466, 323] on div at bounding box center [722, 433] width 1108 height 768
click at [412, 11] on button at bounding box center [401, 11] width 21 height 21
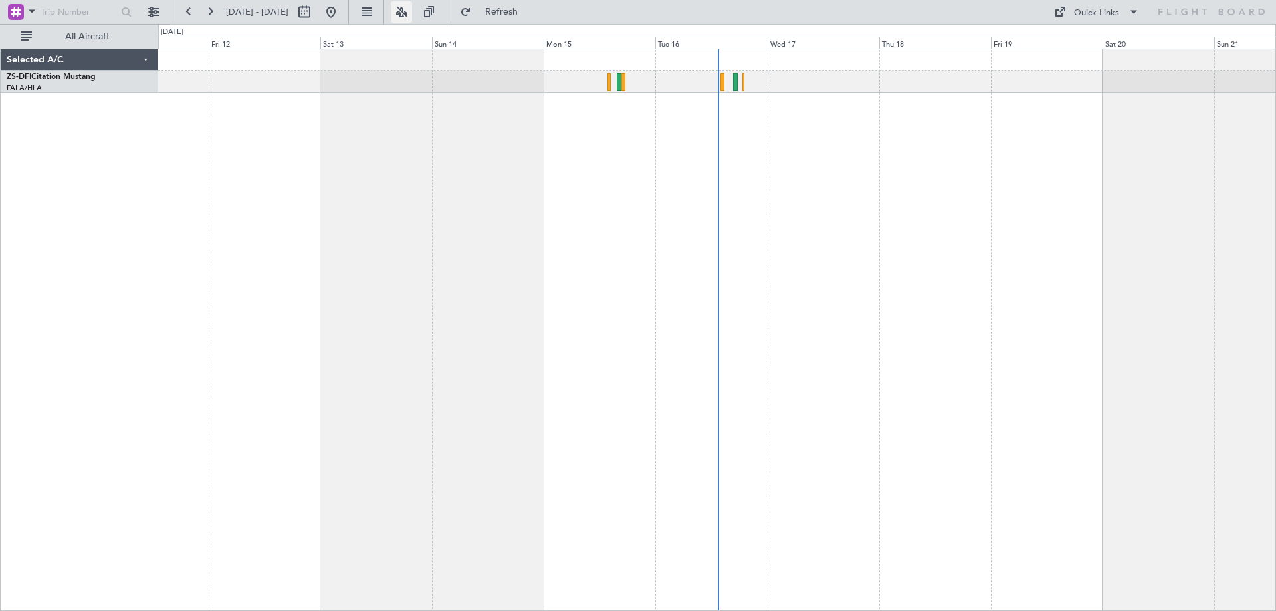
click at [412, 12] on button at bounding box center [401, 11] width 21 height 21
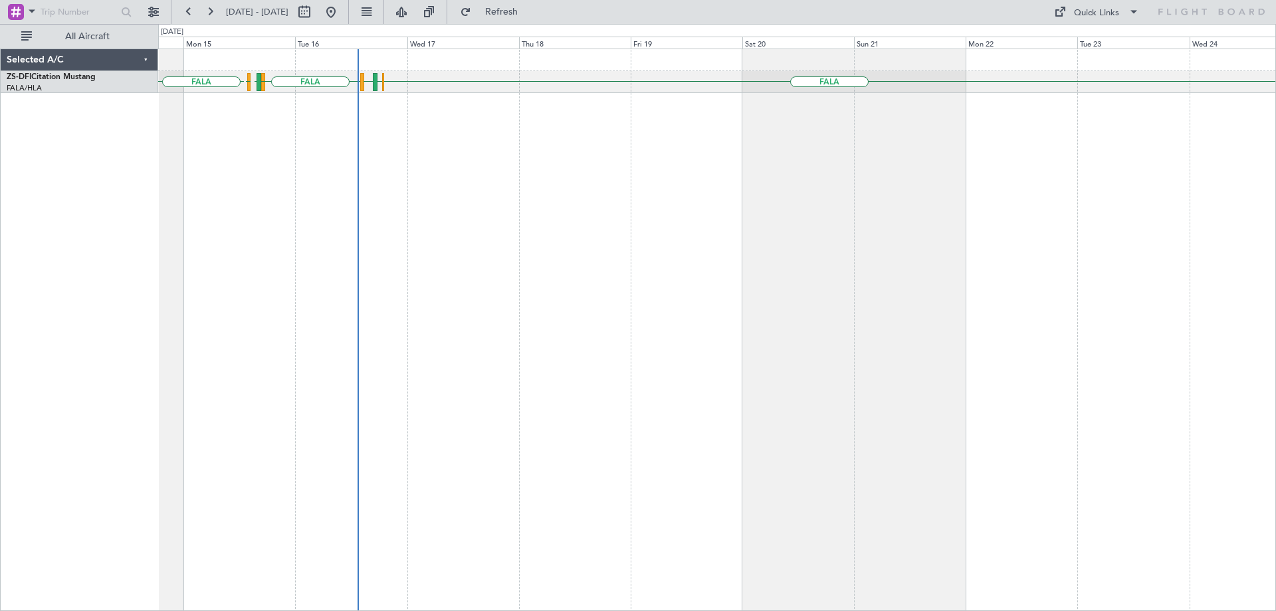
click at [598, 267] on div "FALA FALA FAOR FBSK FALA FBSK FAOR A/C Booked" at bounding box center [717, 330] width 1118 height 562
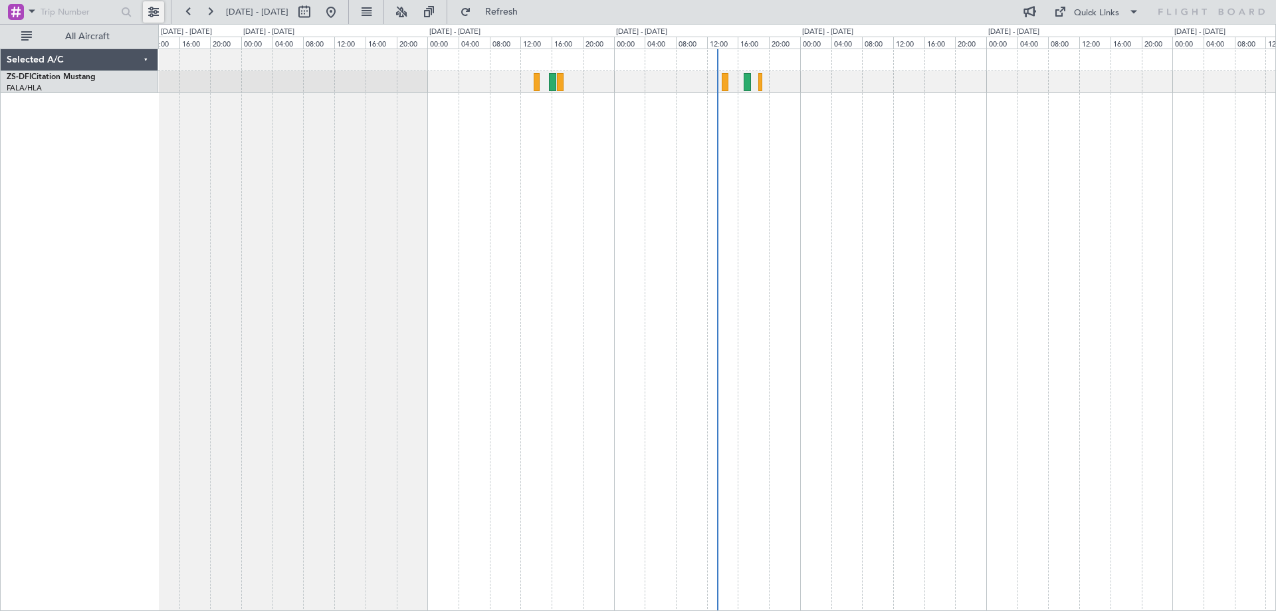
click at [158, 15] on button at bounding box center [153, 11] width 21 height 21
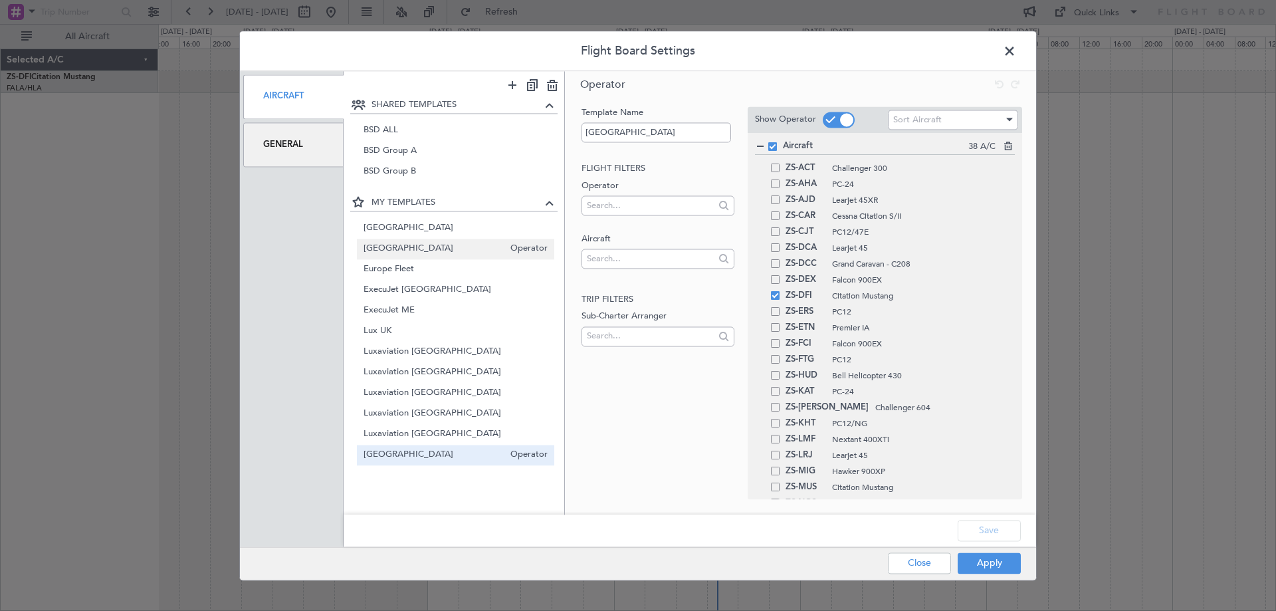
click at [411, 247] on span "[GEOGRAPHIC_DATA]" at bounding box center [434, 249] width 141 height 14
type input "[GEOGRAPHIC_DATA]"
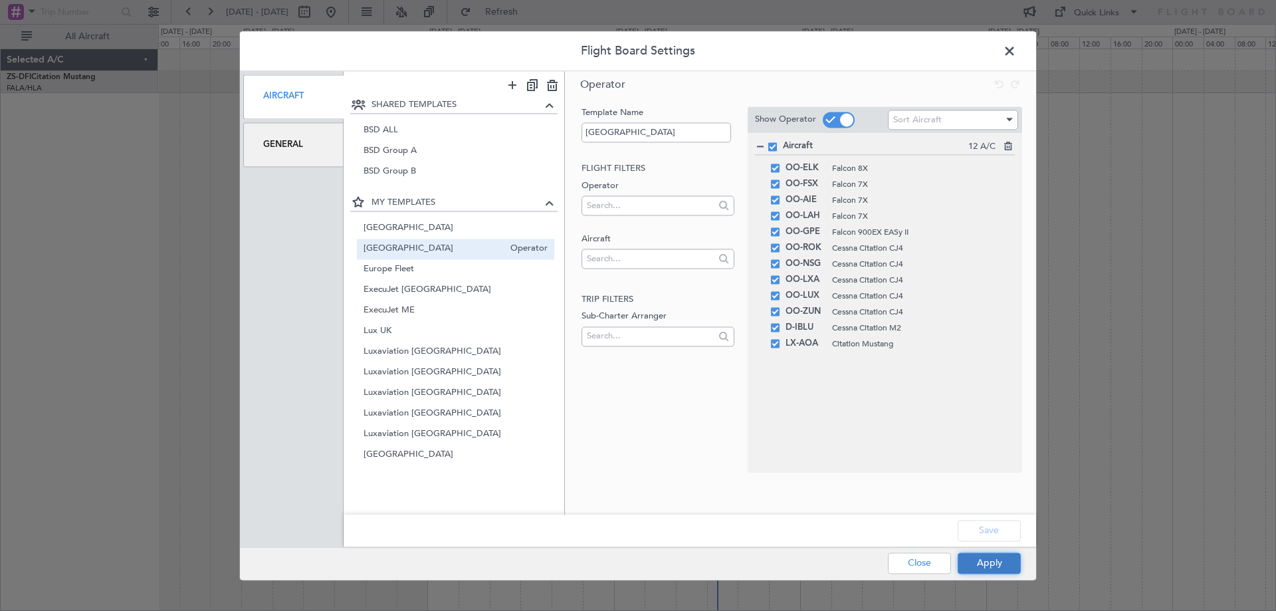
drag, startPoint x: 1002, startPoint y: 560, endPoint x: 1001, endPoint y: 554, distance: 6.8
click at [1002, 560] on button "Apply" at bounding box center [989, 562] width 63 height 21
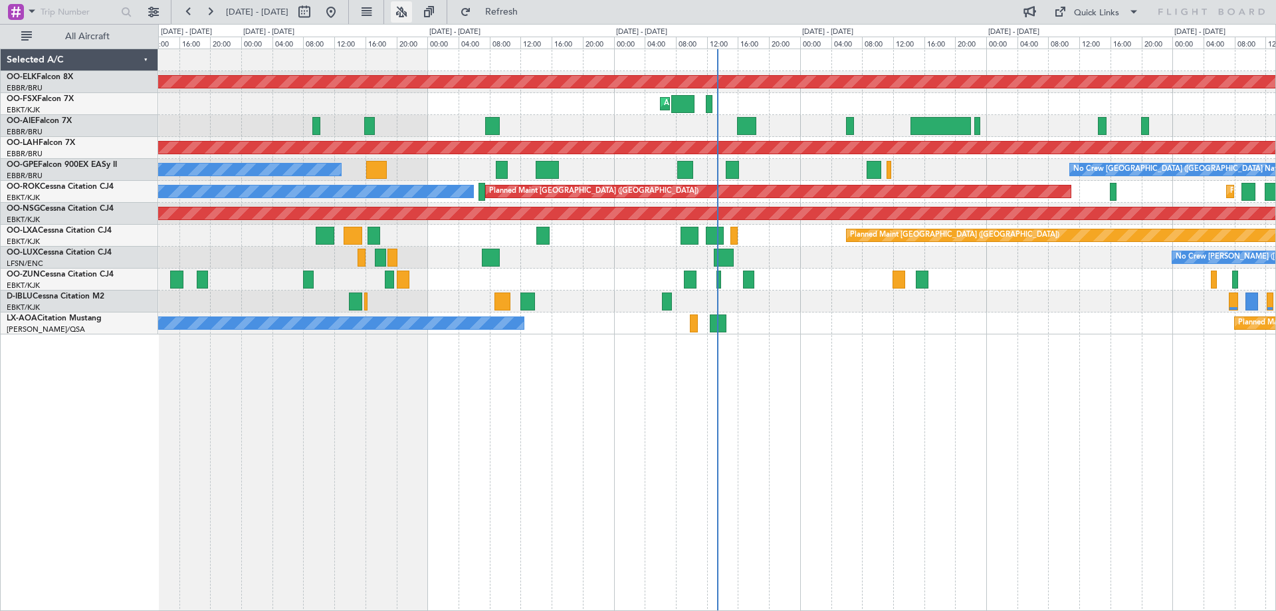
click at [412, 11] on button at bounding box center [401, 11] width 21 height 21
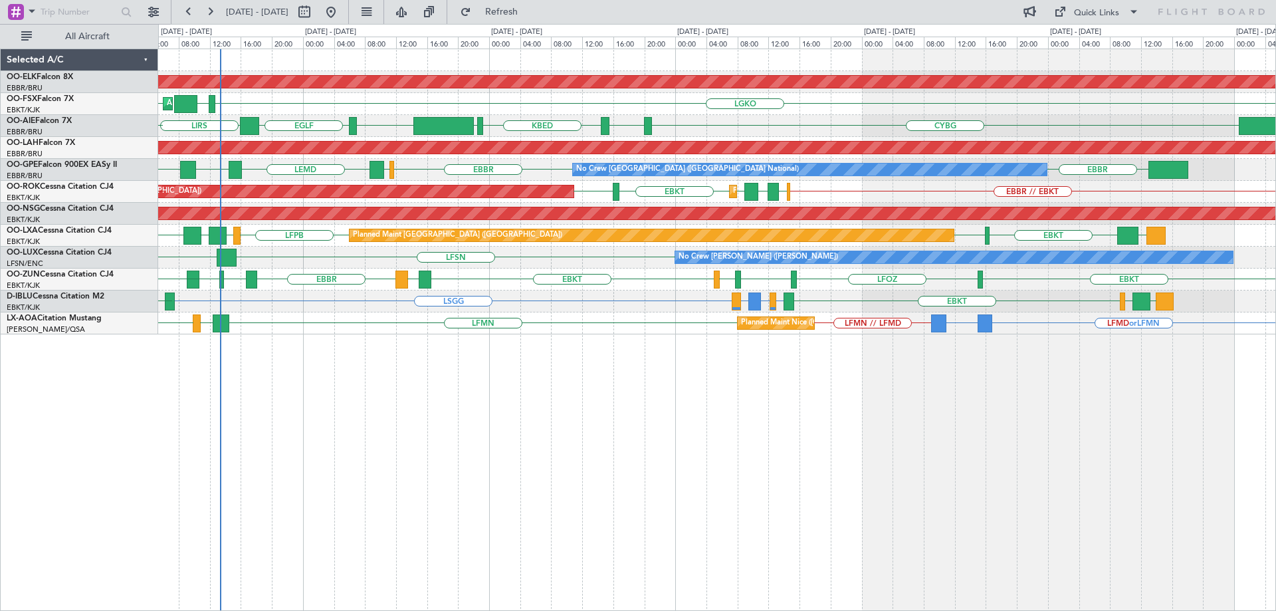
click at [410, 268] on div "Planned Maint Kortrijk-[GEOGRAPHIC_DATA] AOG Maint [GEOGRAPHIC_DATA]-[GEOGRAPHI…" at bounding box center [716, 191] width 1117 height 285
click at [315, 5] on button at bounding box center [304, 11] width 21 height 21
select select "9"
select select "2025"
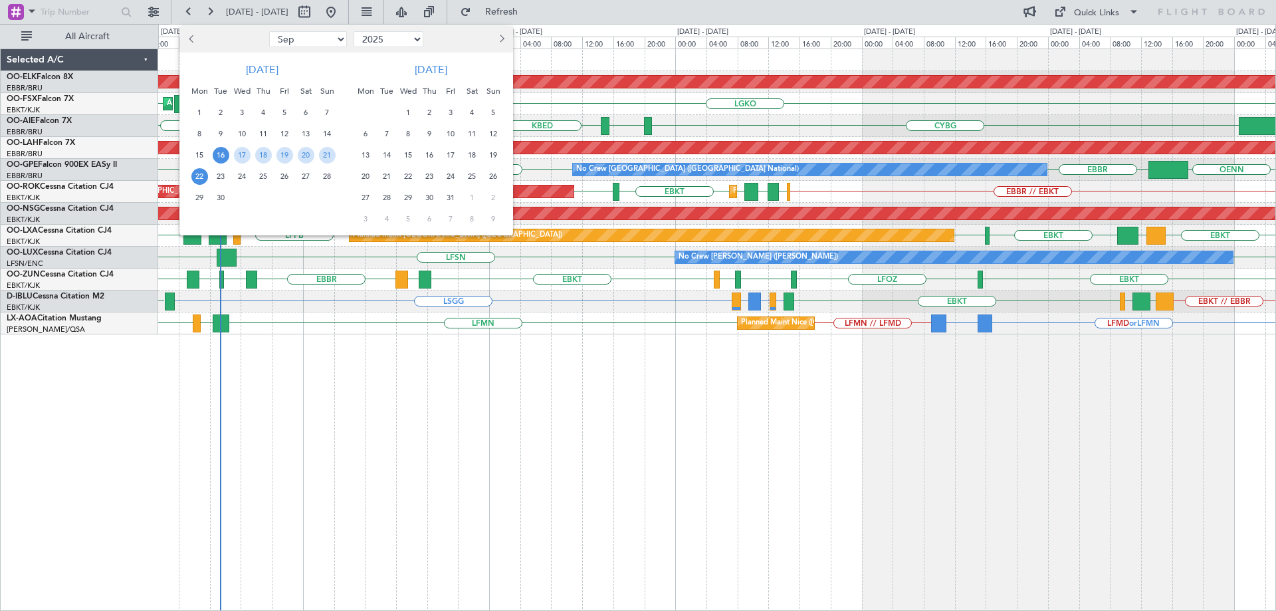
click at [227, 154] on span "16" at bounding box center [221, 155] width 17 height 17
click at [225, 187] on div "30" at bounding box center [220, 197] width 21 height 21
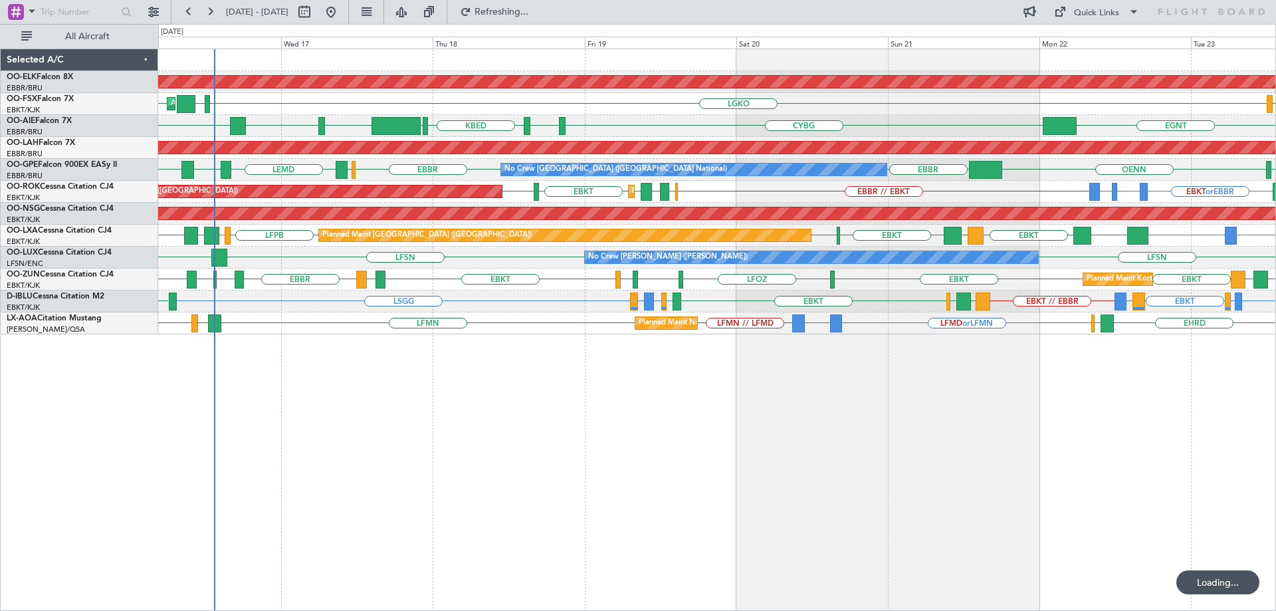
click at [222, 180] on div "No Crew [GEOGRAPHIC_DATA] ([GEOGRAPHIC_DATA] National) [GEOGRAPHIC_DATA] ELLX L…" at bounding box center [716, 170] width 1117 height 22
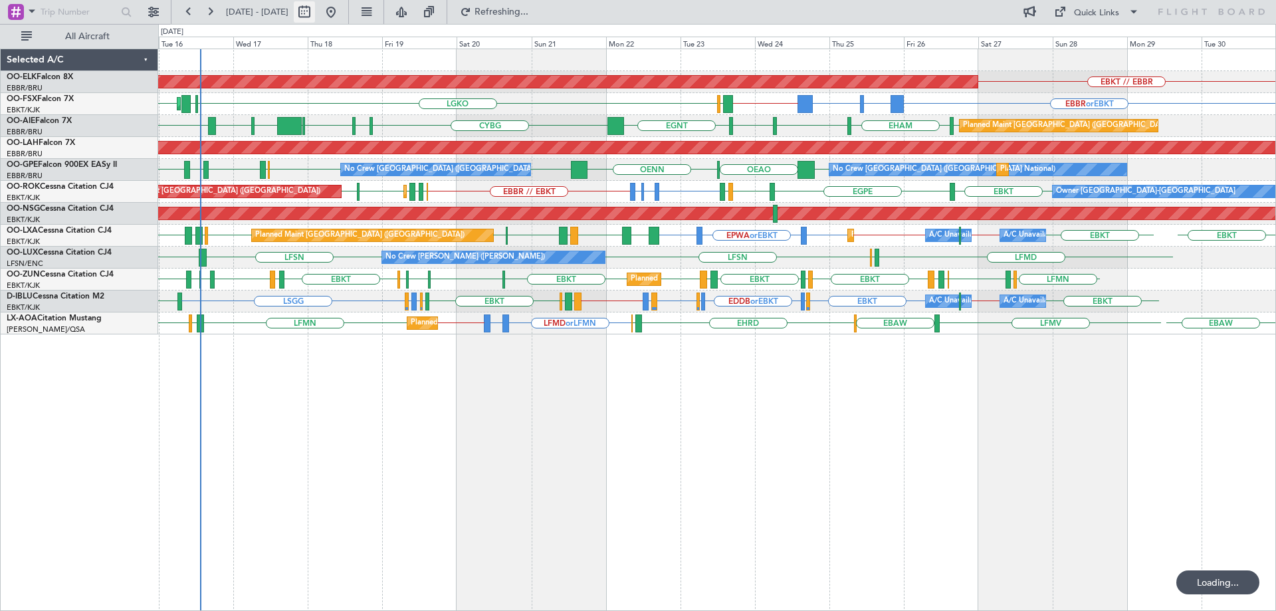
click at [315, 11] on button at bounding box center [304, 11] width 21 height 21
select select "9"
select select "2025"
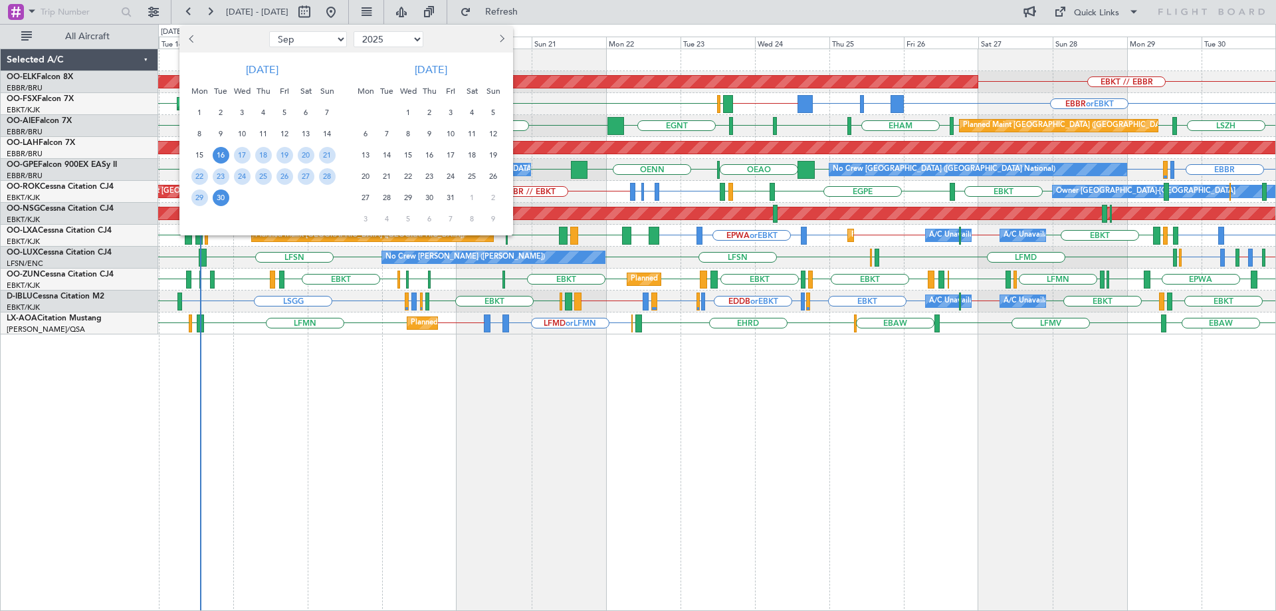
click at [225, 152] on span "16" at bounding box center [221, 155] width 17 height 17
click at [224, 173] on span "23" at bounding box center [221, 176] width 17 height 17
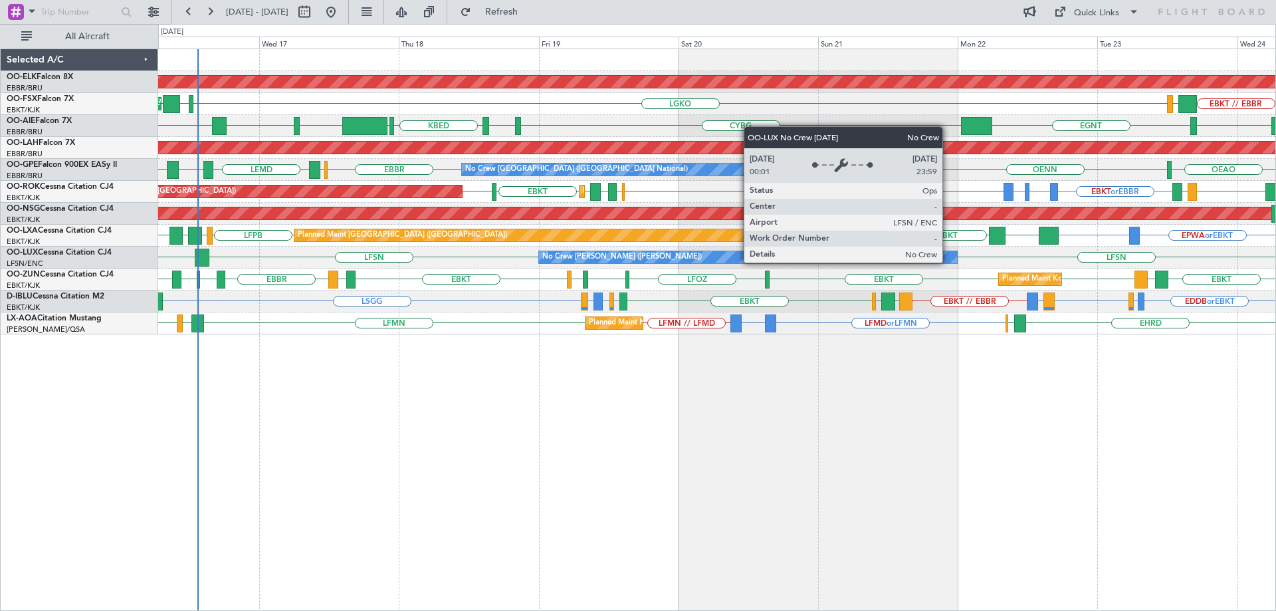
click at [909, 253] on div "No Crew [PERSON_NAME] ([PERSON_NAME])" at bounding box center [748, 257] width 418 height 12
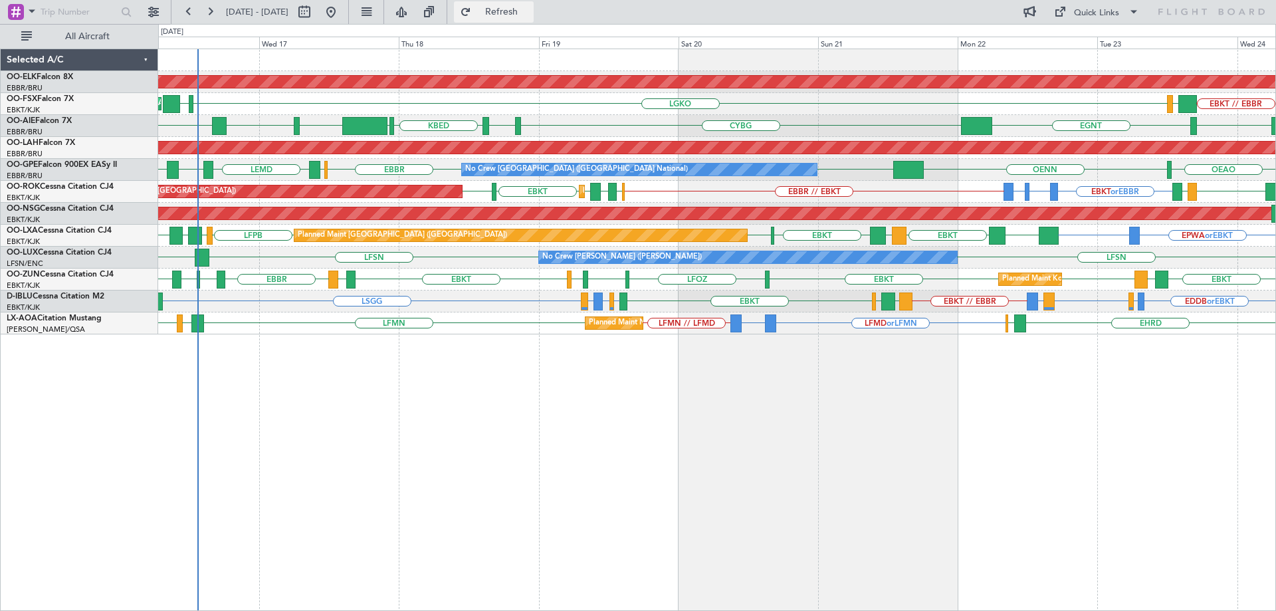
click at [511, 12] on button "Refresh" at bounding box center [494, 11] width 80 height 21
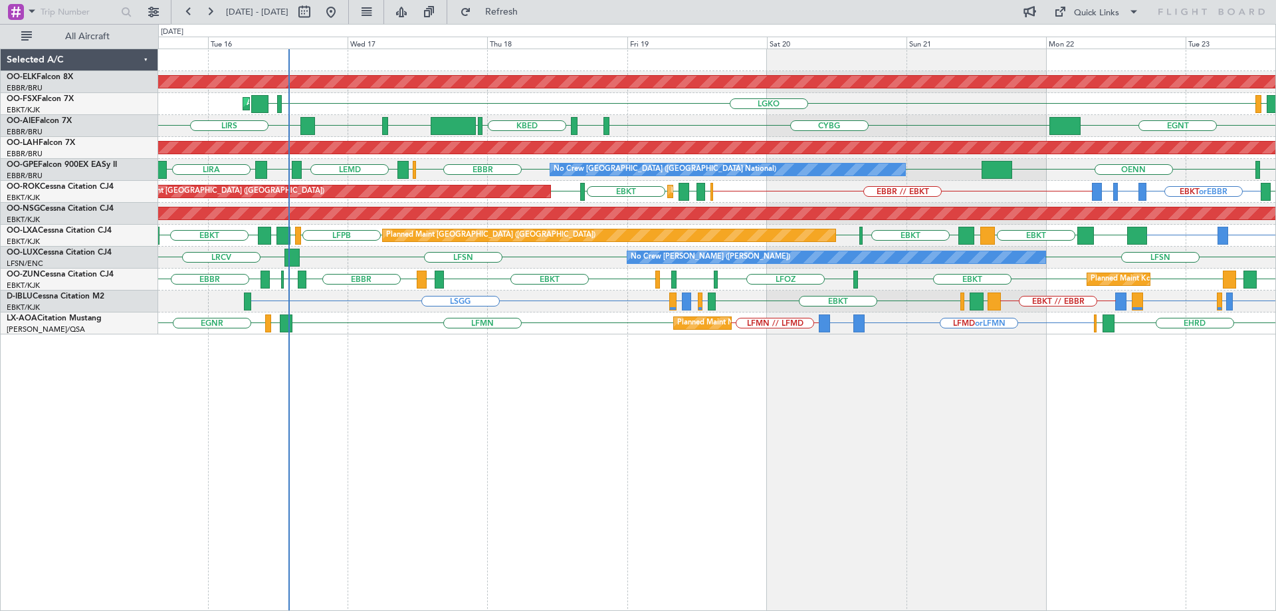
click at [525, 198] on div "EBKT or EBBR LFMV or EBBR LFKJ or EBBR EBBR // EBKT LFTH EDDL LFMD EBKT EBKT LF…" at bounding box center [716, 192] width 1117 height 22
click at [507, 12] on button "Refresh" at bounding box center [494, 11] width 80 height 21
click at [665, 231] on div "EPWA or EBKT EBKT LRIA EBKT LEMG EBKT LFPB LFPB EGTK LEPA EBKT Planned Maint Pa…" at bounding box center [716, 236] width 1117 height 22
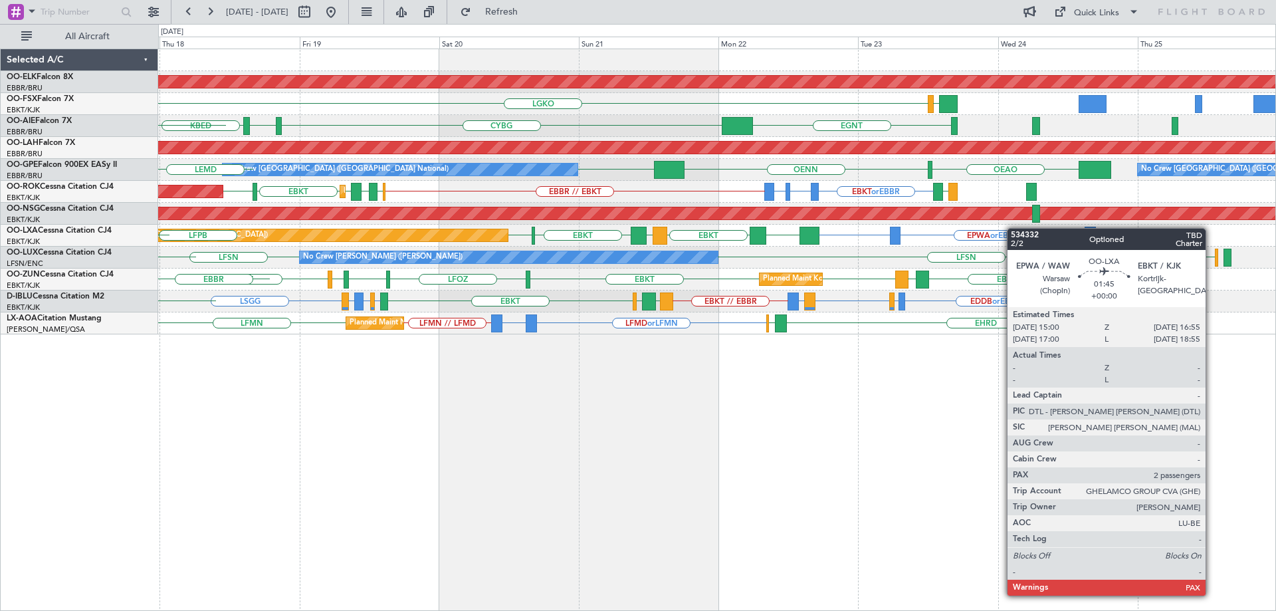
click at [1144, 227] on div "Planned Maint Kortrijk-Wevelgem LGAV LGKO LGAV LGAV AOG Maint Kortrijk-Wevelgem…" at bounding box center [716, 191] width 1117 height 285
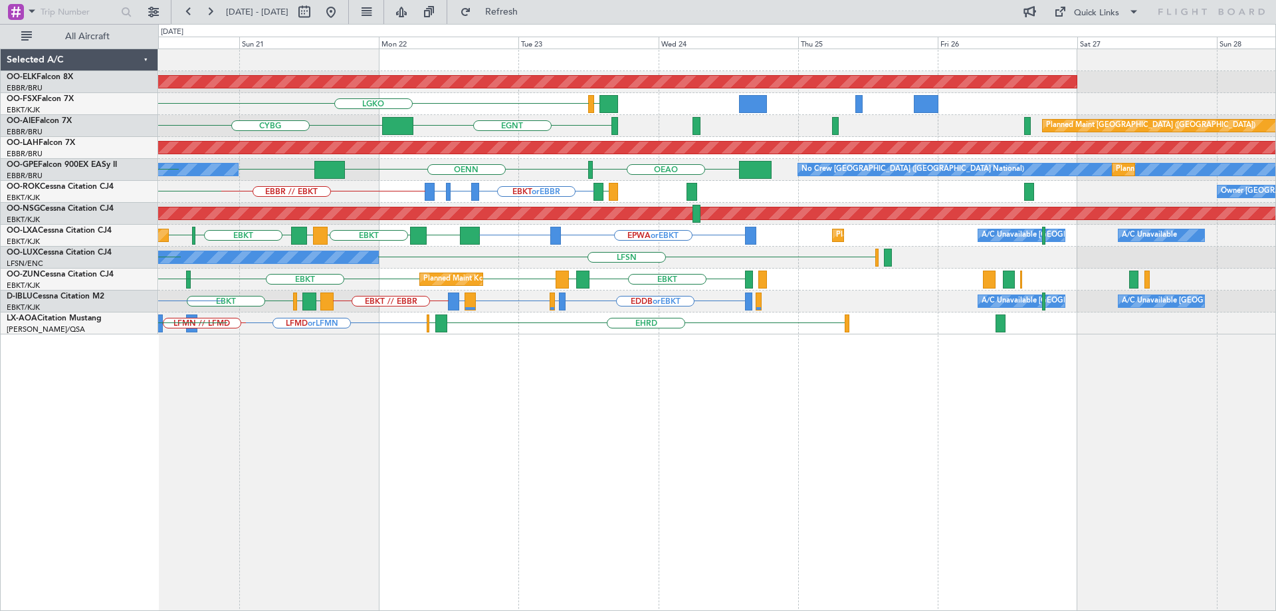
click at [453, 227] on div "EPWA or EBKT EBKT LRIA EBKT LEMG EBKT LFPB Planned Maint Paris (Le Bourget) Pla…" at bounding box center [716, 236] width 1117 height 22
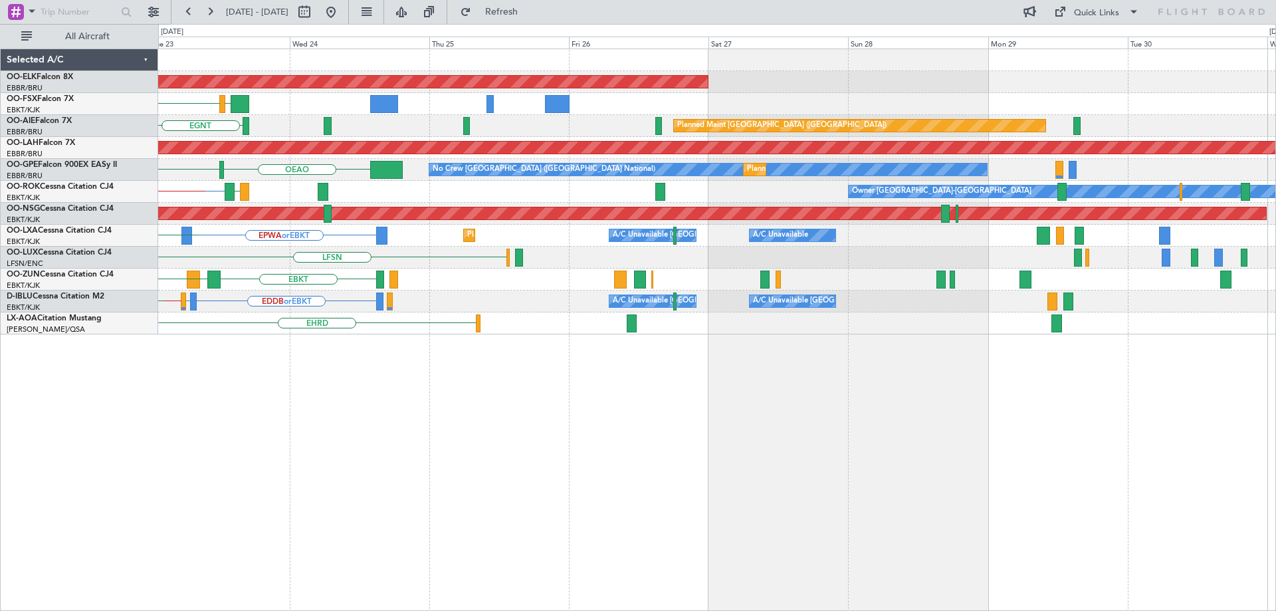
click at [501, 239] on div "EPWA or EBKT EBKT Planned Maint Kortrijk-Wevelgem A/C Unavailable Brussels (Bru…" at bounding box center [716, 236] width 1117 height 22
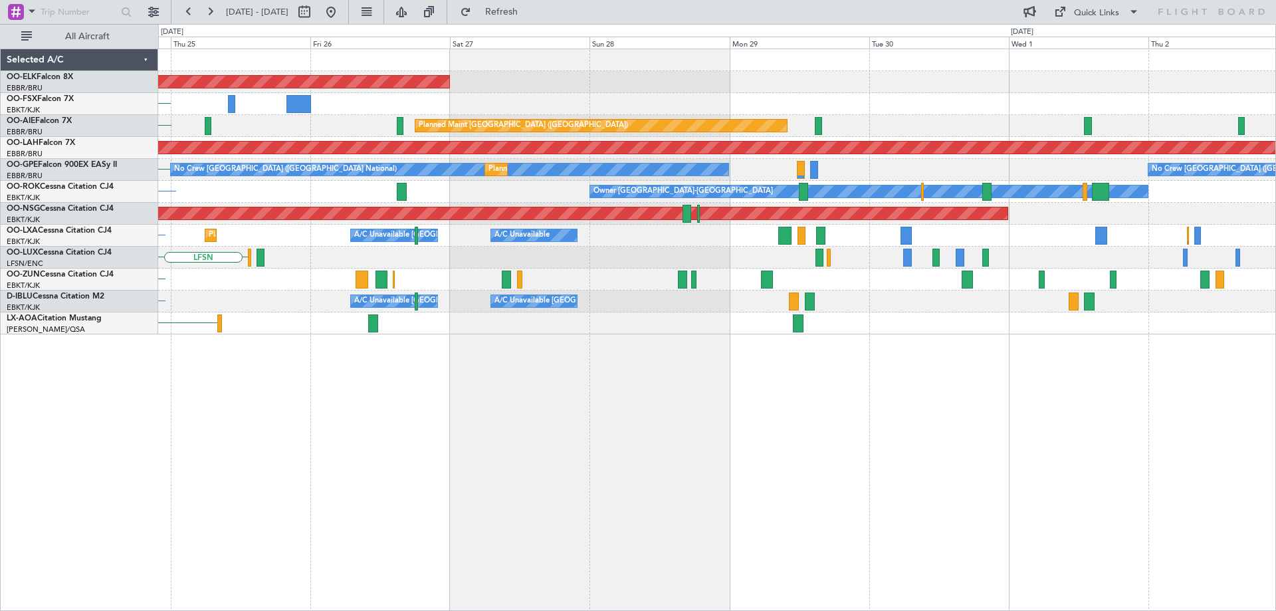
click at [586, 249] on div "Planned Maint Kortrijk-Wevelgem LGAV LGKO Planned Maint London (Farnborough) EG…" at bounding box center [716, 191] width 1117 height 285
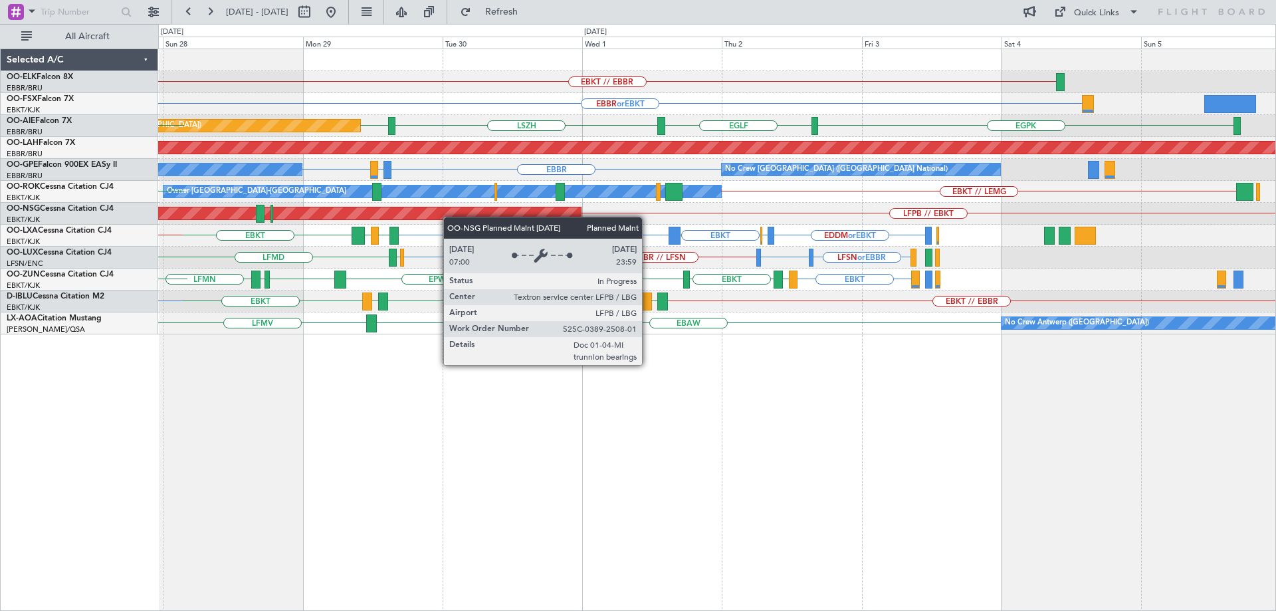
click at [320, 209] on div "EBKT // EBBR Planned Maint Kortrijk-Wevelgem EBBR or EBKT Planned Maint London …" at bounding box center [716, 191] width 1117 height 285
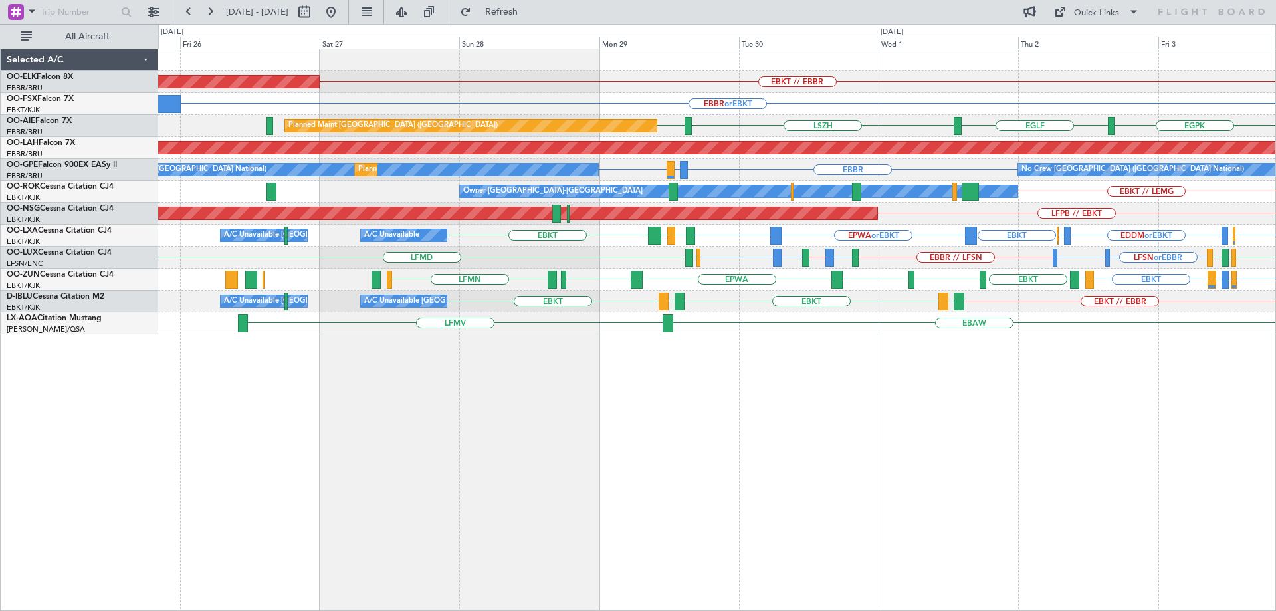
click at [711, 273] on div "EBKT // EBBR Planned Maint Kortrijk-Wevelgem LFMN EBBR or EBKT LHBP or EBKT KPV…" at bounding box center [716, 191] width 1117 height 285
click at [927, 265] on div "LFSN or EBBR LIMC or EBBR EBBR // LFSN LFSN or LIME LIME // LEBL LEBL or LFSN L…" at bounding box center [716, 258] width 1117 height 22
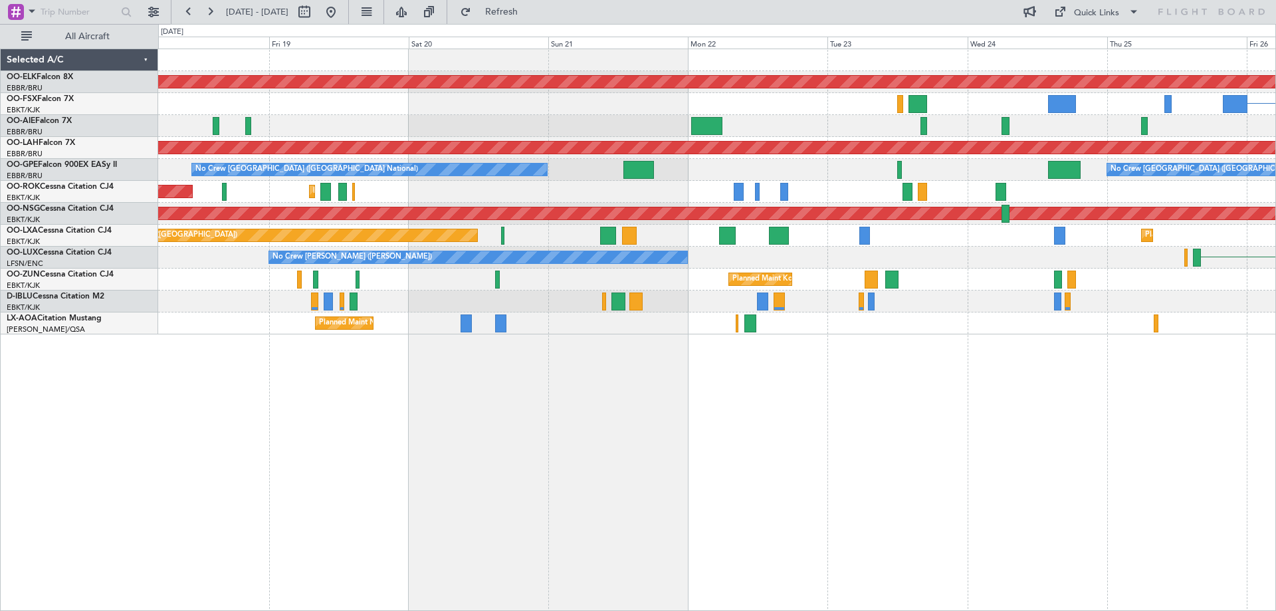
click at [947, 261] on div "LFMD No Crew Nancy (Essey)" at bounding box center [716, 258] width 1117 height 22
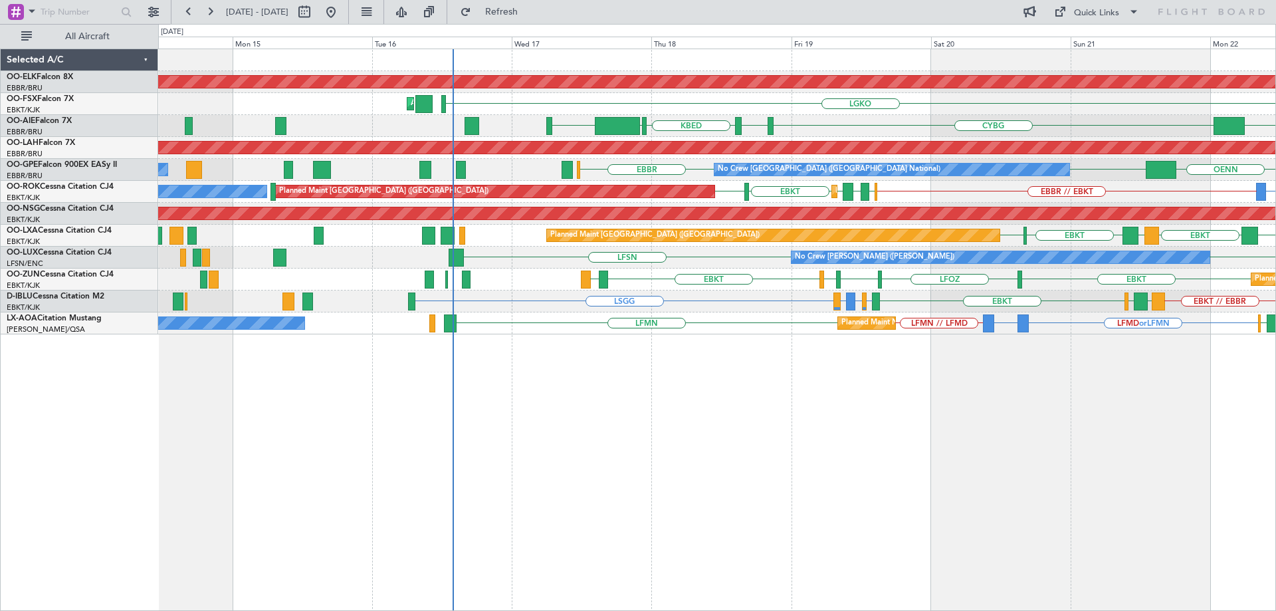
click at [1014, 269] on div "Planned Maint Kortrijk-Wevelgem EBKT LFOZ EBKT EDDF EBKT LFMD EBKT LEPA EBKT" at bounding box center [716, 280] width 1117 height 22
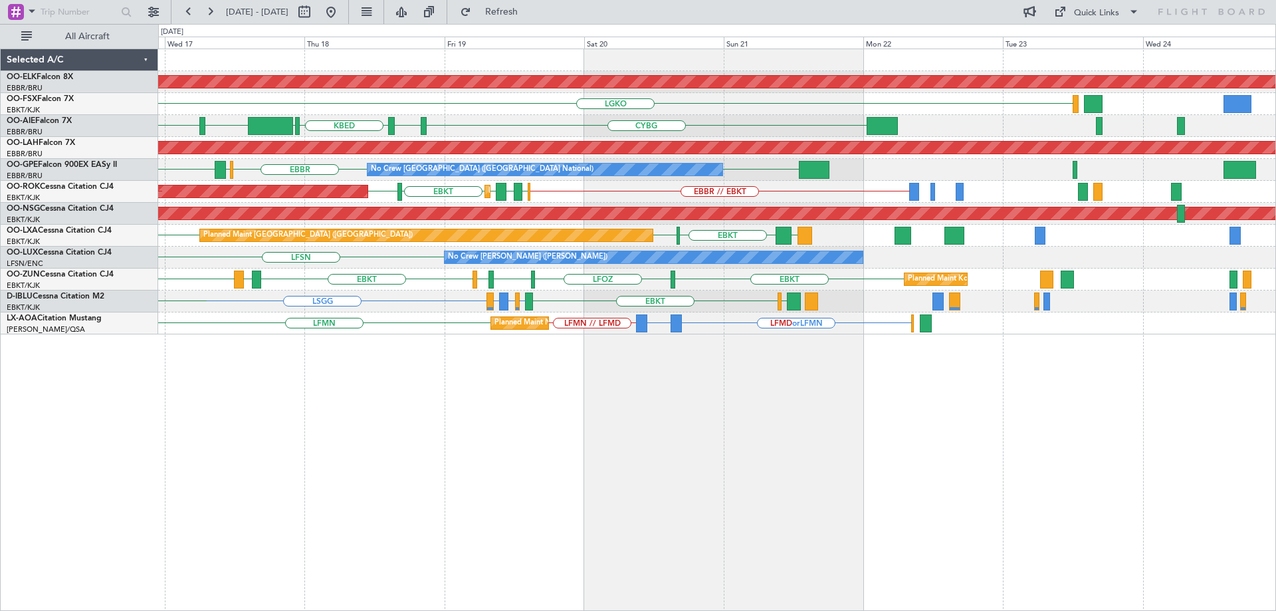
click at [497, 366] on div "Planned Maint Kortrijk-Wevelgem LGKO LGAV LGAV AOG Maint Kortrijk-Wevelgem EBKT…" at bounding box center [717, 330] width 1118 height 562
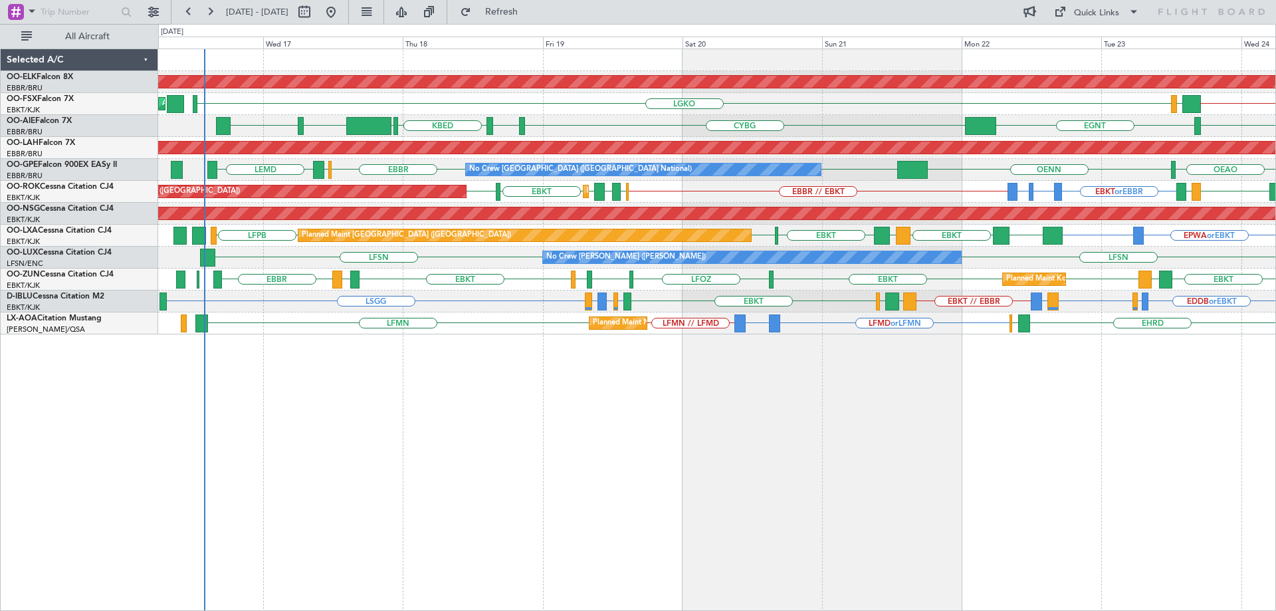
click at [878, 317] on div "Planned Maint Nice (Côte d'Azur Airport) LFMD or LFMN EBBR or LFMN LFMN // LFMD…" at bounding box center [716, 323] width 1117 height 22
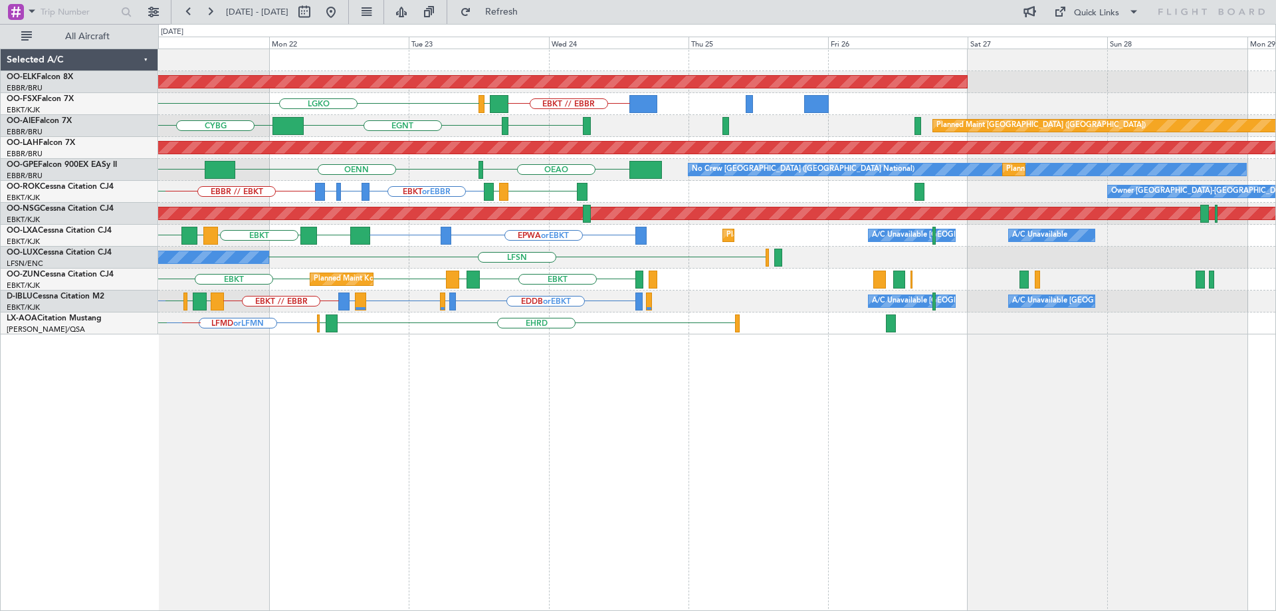
click at [408, 164] on div "Planned Maint Kortrijk-Wevelgem EBKT // EBBR LGKO LGAV EGNT CYBG EGLF Planned M…" at bounding box center [716, 191] width 1117 height 285
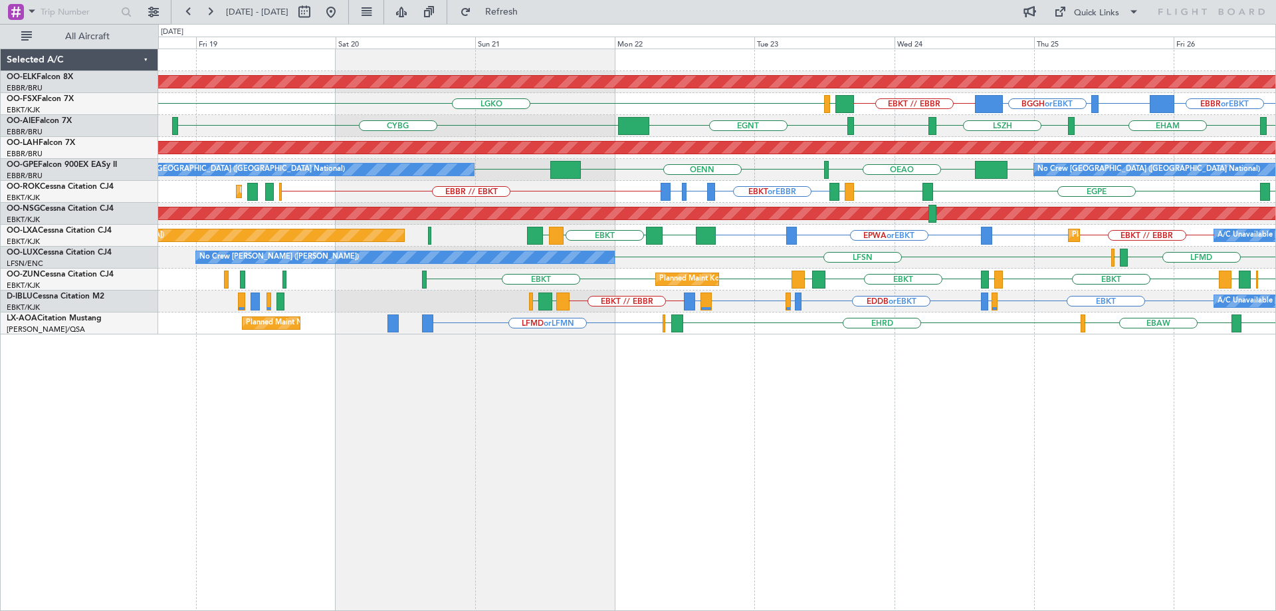
click at [762, 268] on div "Planned Maint Kortrijk-Wevelgem EBKT // EBBR EBBR or EBKT BGBW or EBKT BGGH or …" at bounding box center [716, 191] width 1117 height 285
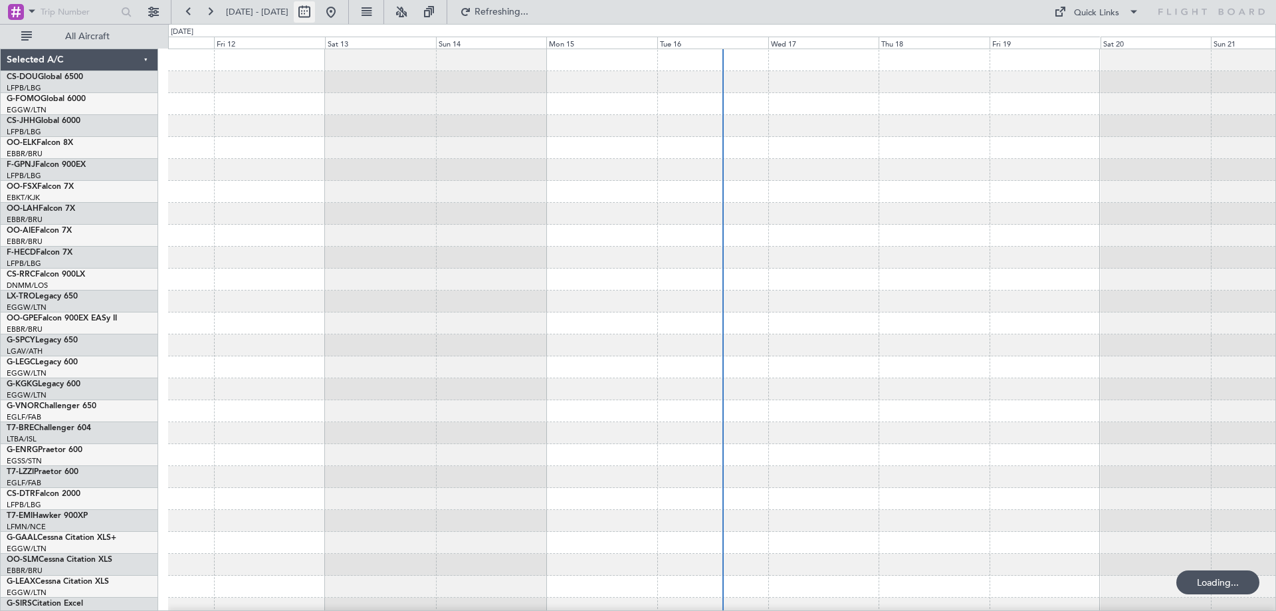
click at [315, 13] on button at bounding box center [304, 11] width 21 height 21
select select "9"
select select "2025"
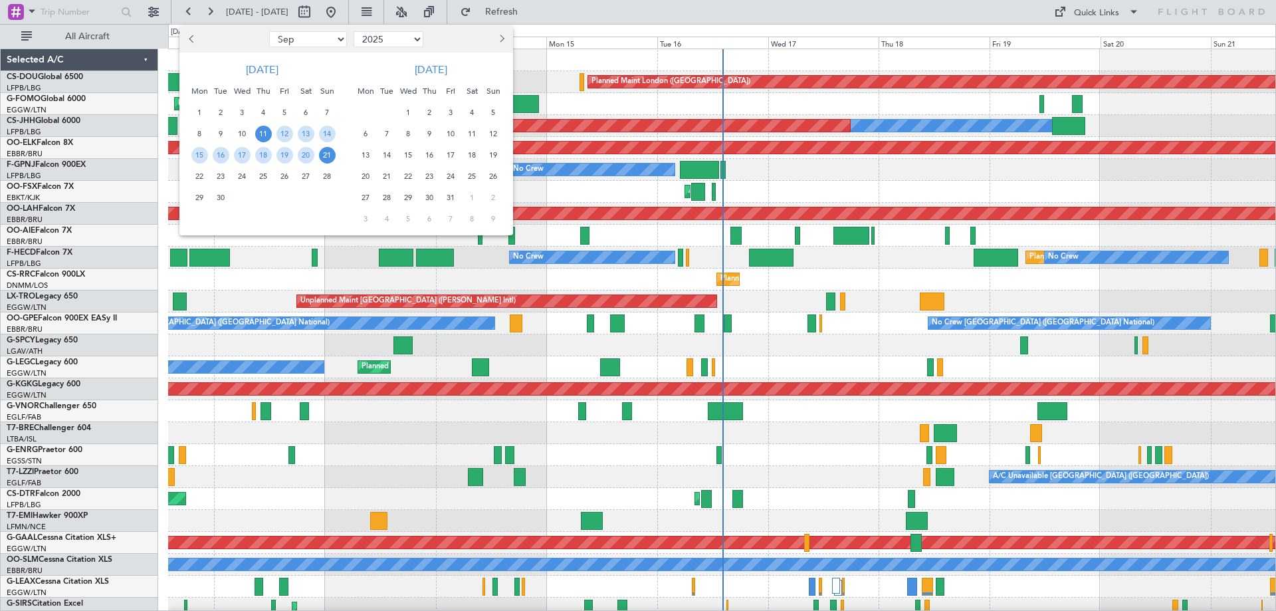
click at [156, 13] on div at bounding box center [638, 305] width 1276 height 611
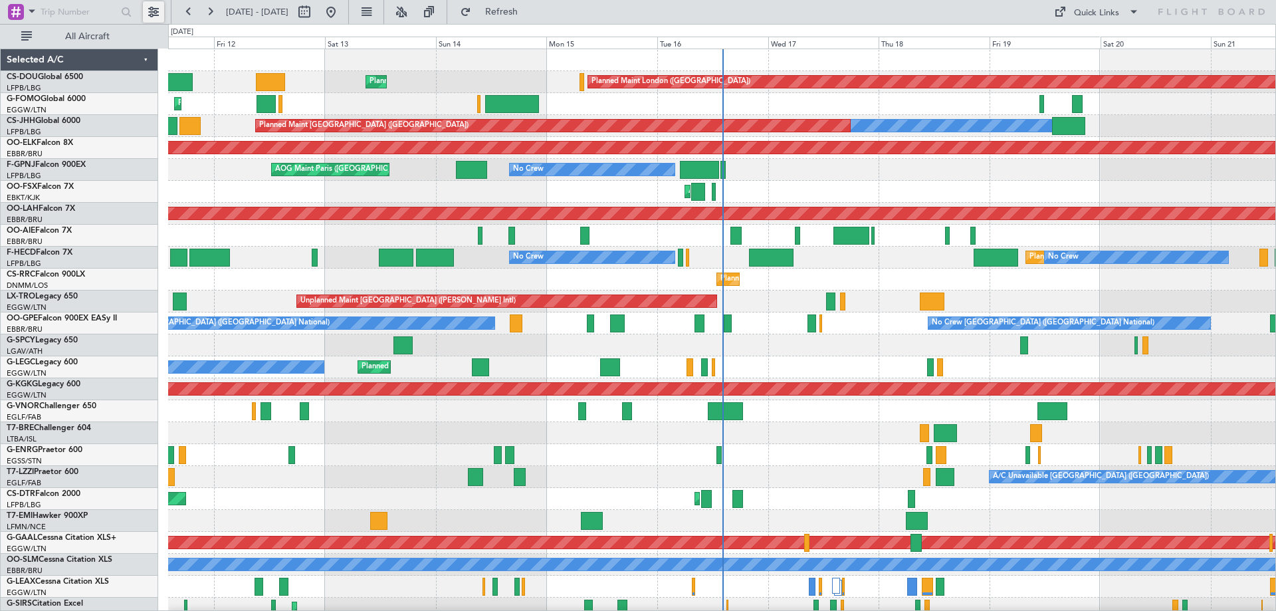
click at [151, 12] on button at bounding box center [153, 11] width 21 height 21
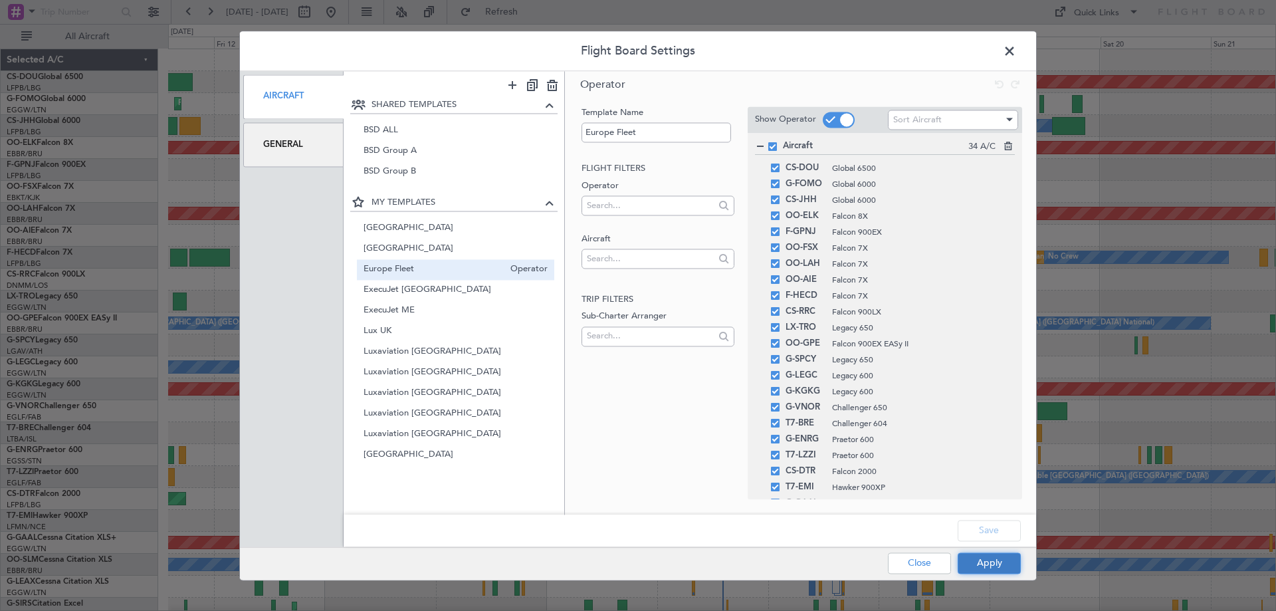
click at [1002, 562] on button "Apply" at bounding box center [989, 562] width 63 height 21
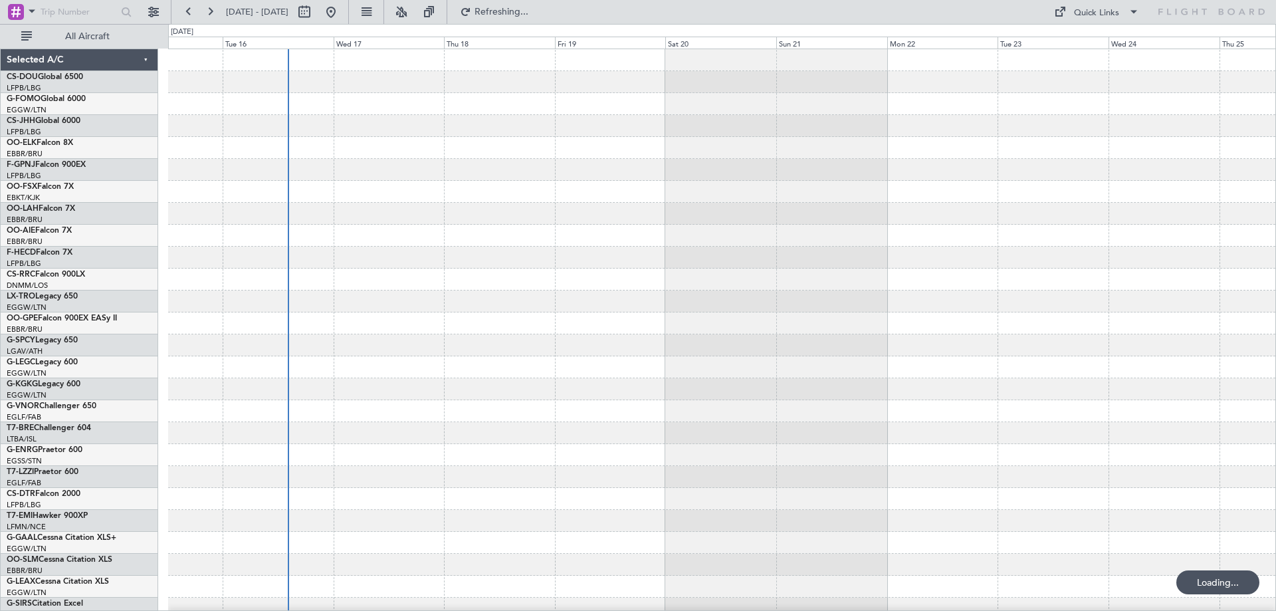
click at [467, 336] on div at bounding box center [722, 433] width 1108 height 768
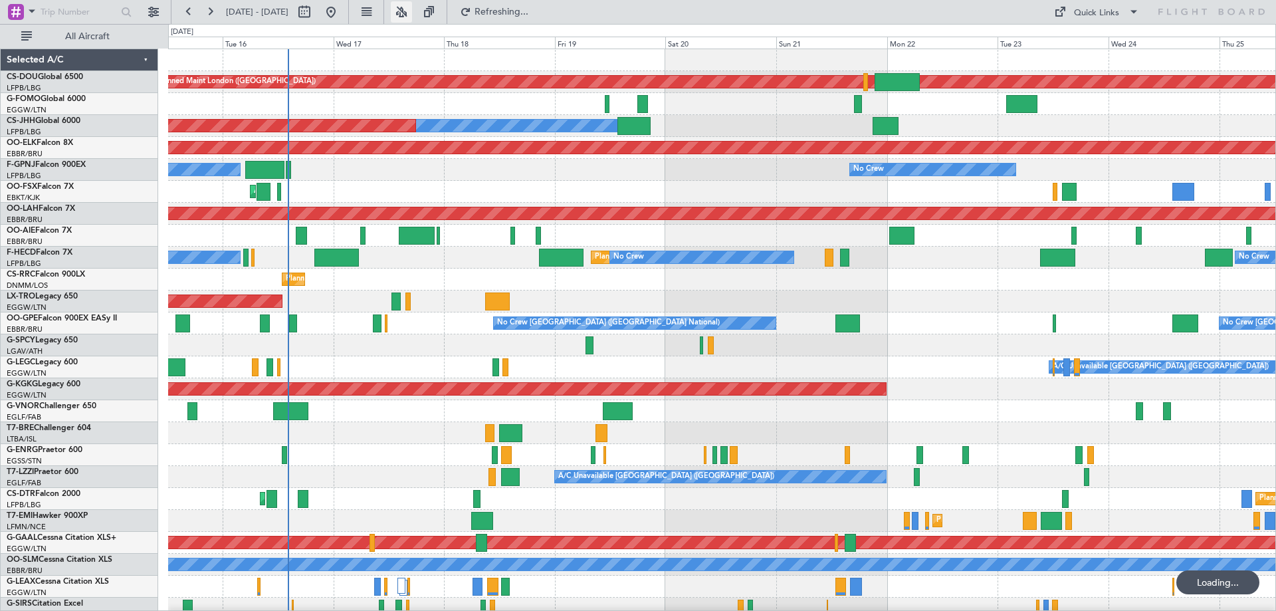
click at [412, 7] on button at bounding box center [401, 11] width 21 height 21
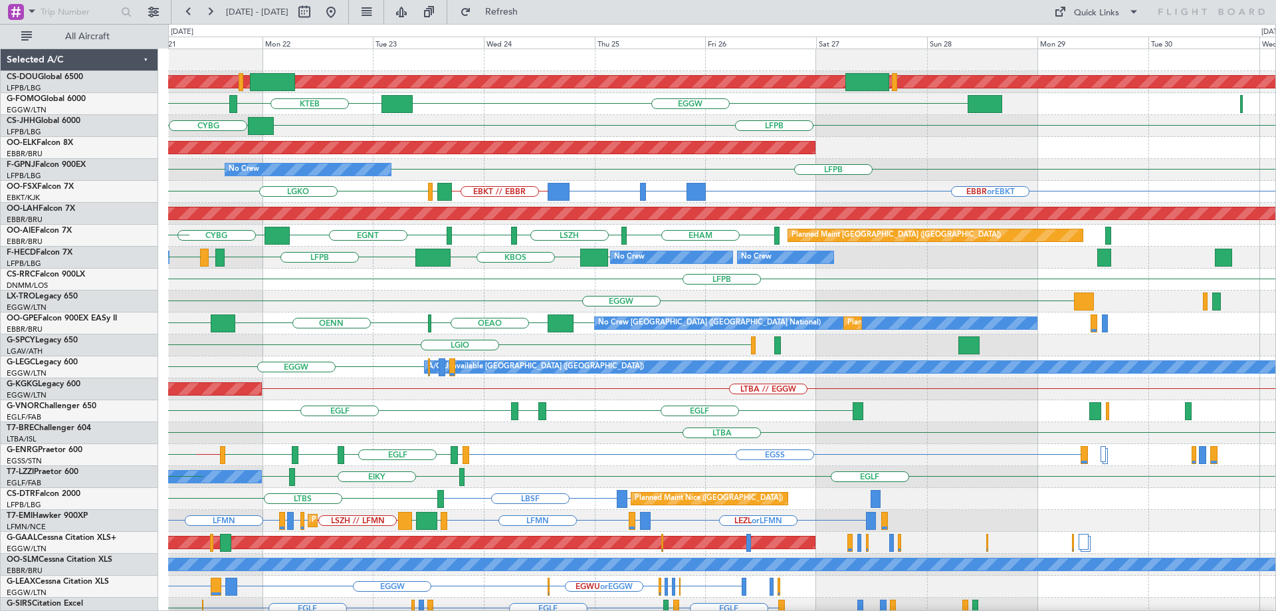
click at [485, 229] on div "Planned Maint London (Biggin Hill) EGGW KTEB KRFD KBOS KTEB LFPB CYBG Owner Pla…" at bounding box center [722, 433] width 1108 height 768
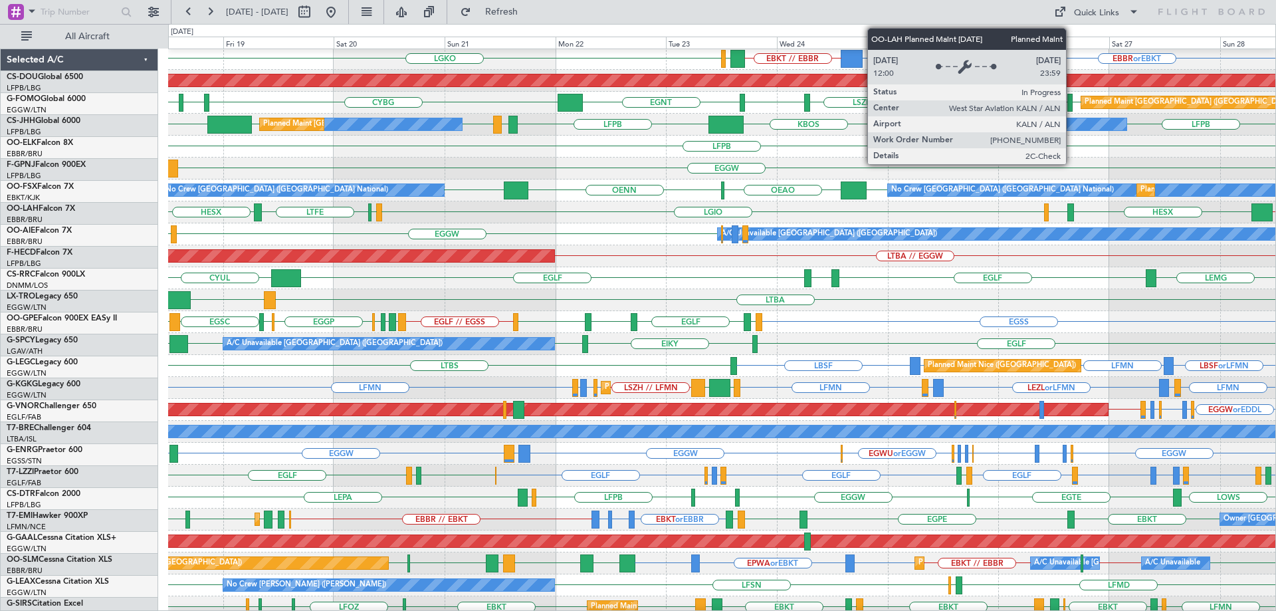
scroll to position [133, 0]
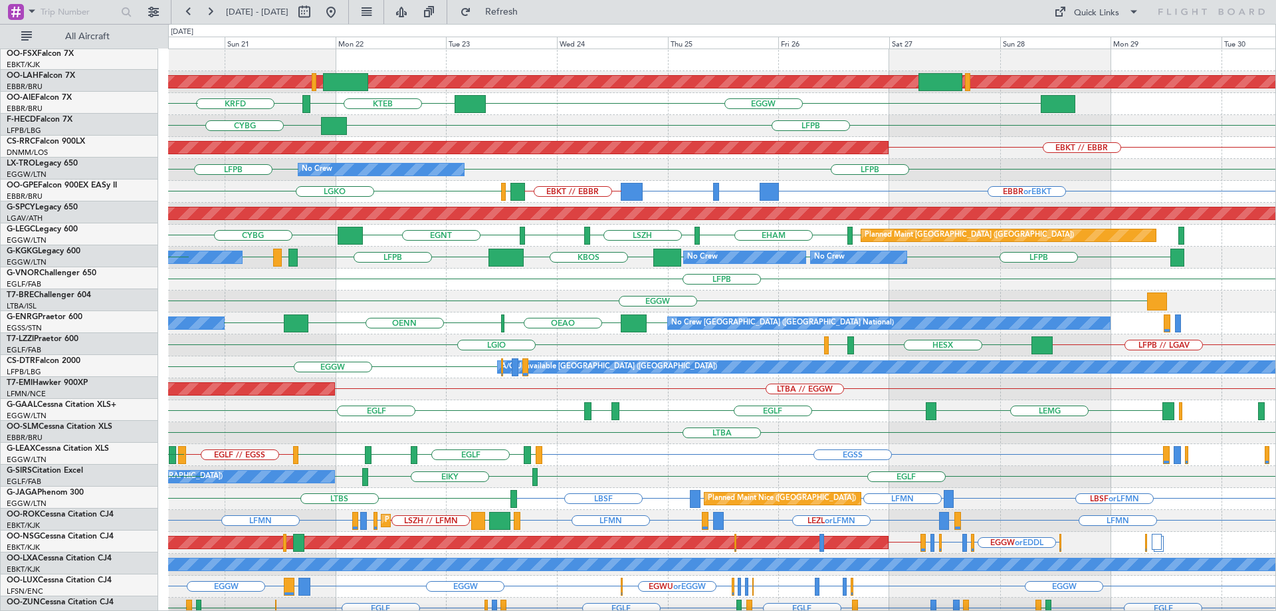
click at [619, 501] on div "Planned Maint London (Biggin Hill) EGGW KTEB KRFD KBOS KTEB LFPB CYBG Owner EBK…" at bounding box center [722, 433] width 1108 height 768
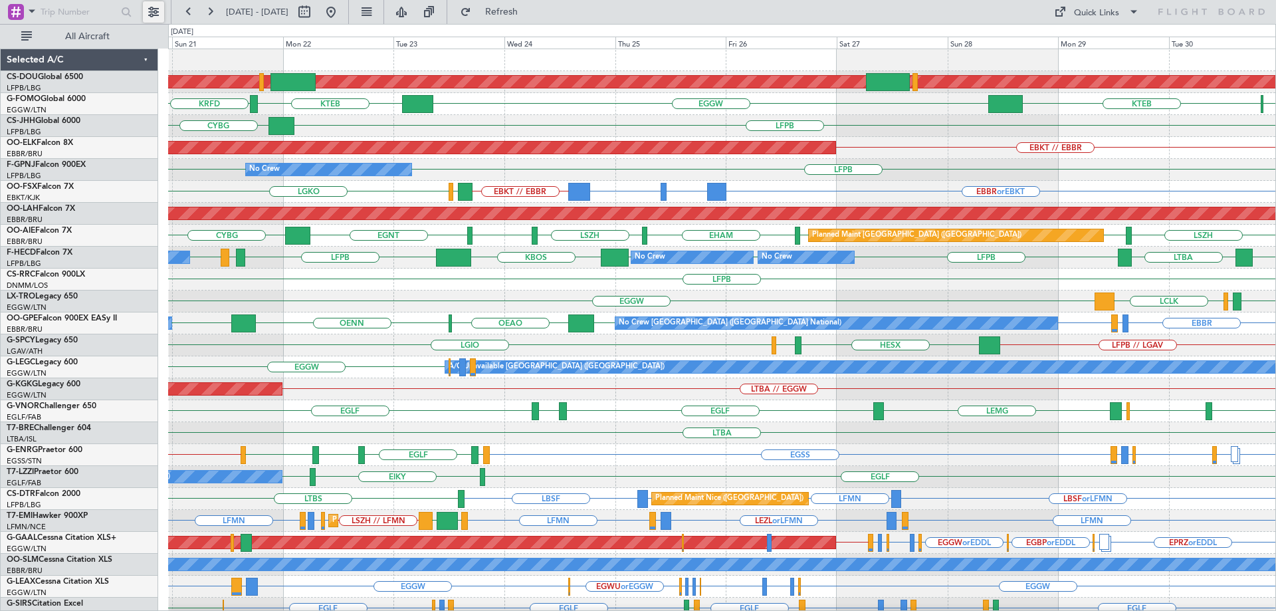
click at [155, 12] on button at bounding box center [153, 11] width 21 height 21
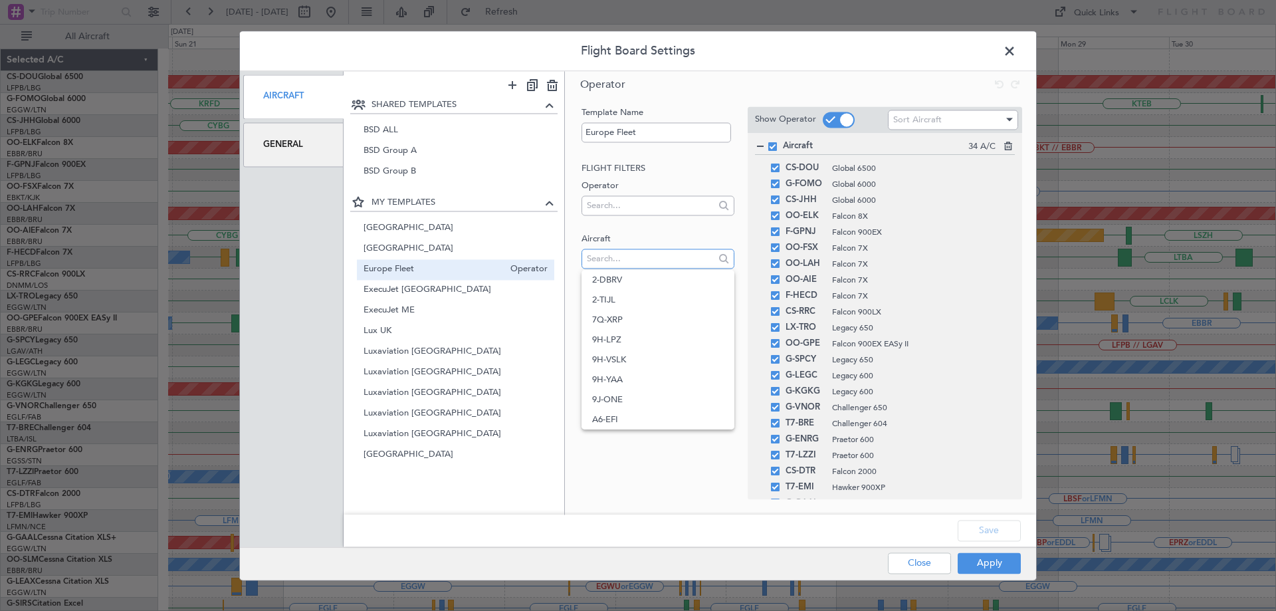
click at [622, 265] on input "text" at bounding box center [650, 259] width 127 height 20
type input "a"
type input "aie"
drag, startPoint x: 640, startPoint y: 257, endPoint x: 514, endPoint y: 256, distance: 125.7
click at [514, 256] on div "SHARED TEMPLATES BSD ALL Operator BSD Group A Operator BSD Group B Operator MY …" at bounding box center [690, 292] width 693 height 443
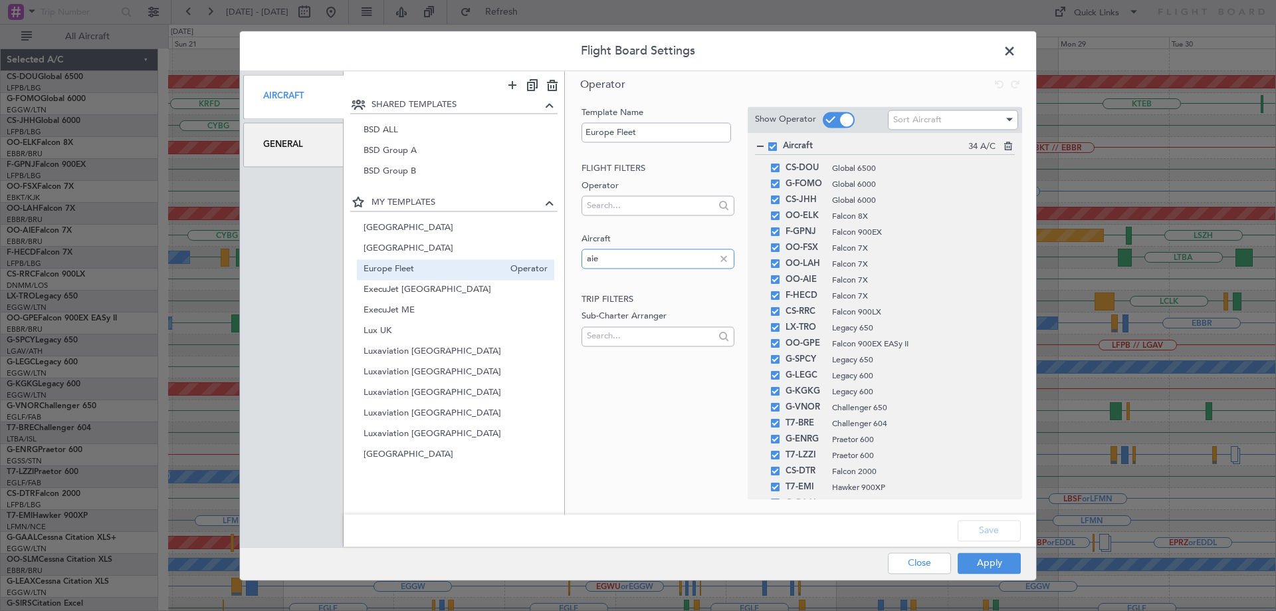
click at [620, 262] on input "aie" at bounding box center [650, 259] width 127 height 20
click at [614, 257] on input "aie" at bounding box center [650, 259] width 127 height 20
type input "o"
type input "a"
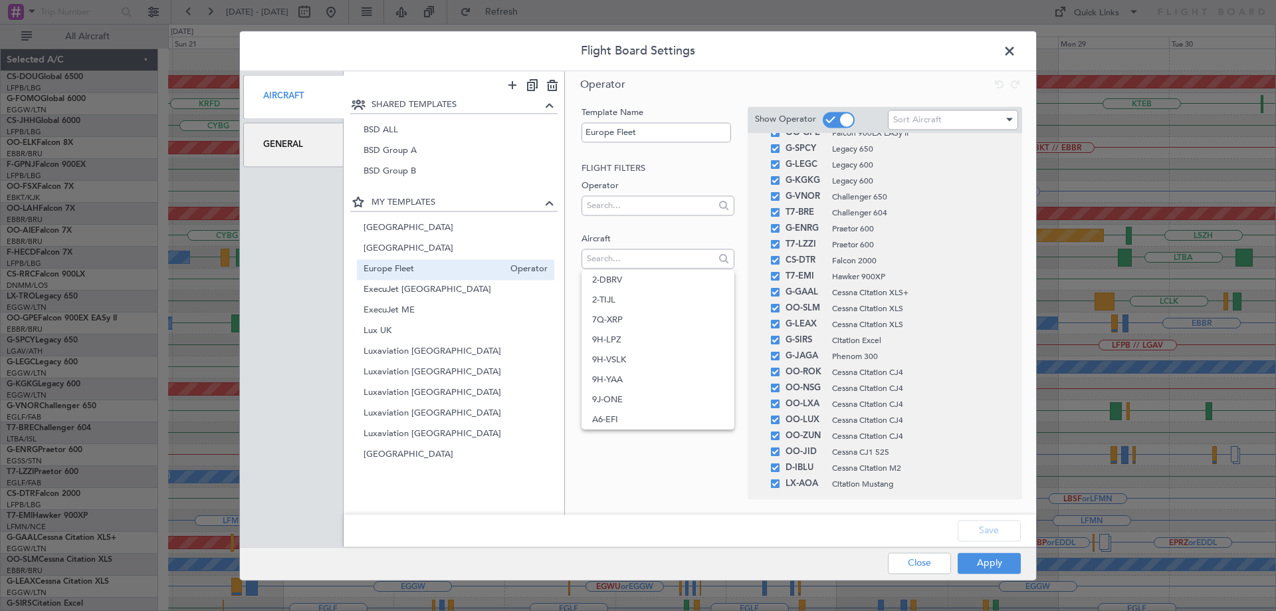
click at [691, 528] on div "Save" at bounding box center [690, 531] width 693 height 32
click at [1016, 45] on span at bounding box center [1016, 54] width 0 height 27
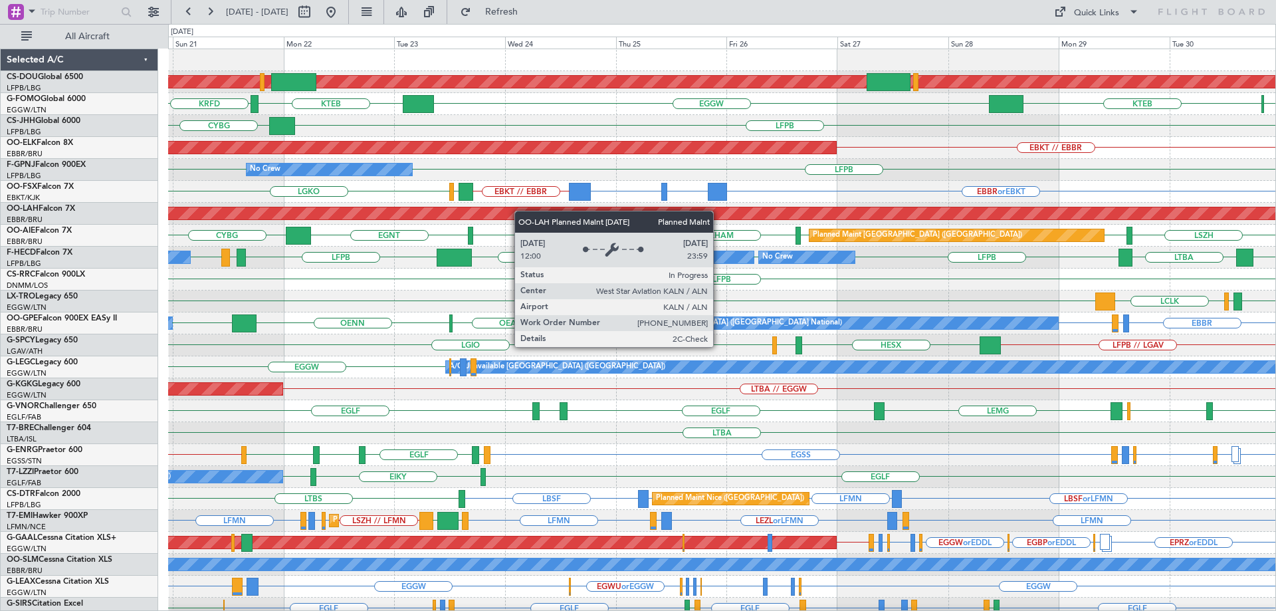
click at [521, 217] on div "Planned Maint London (Biggin Hill) EGGW KTEB KRFD KPHL KTEB LFPB CYBG Owner Pla…" at bounding box center [722, 433] width 1108 height 768
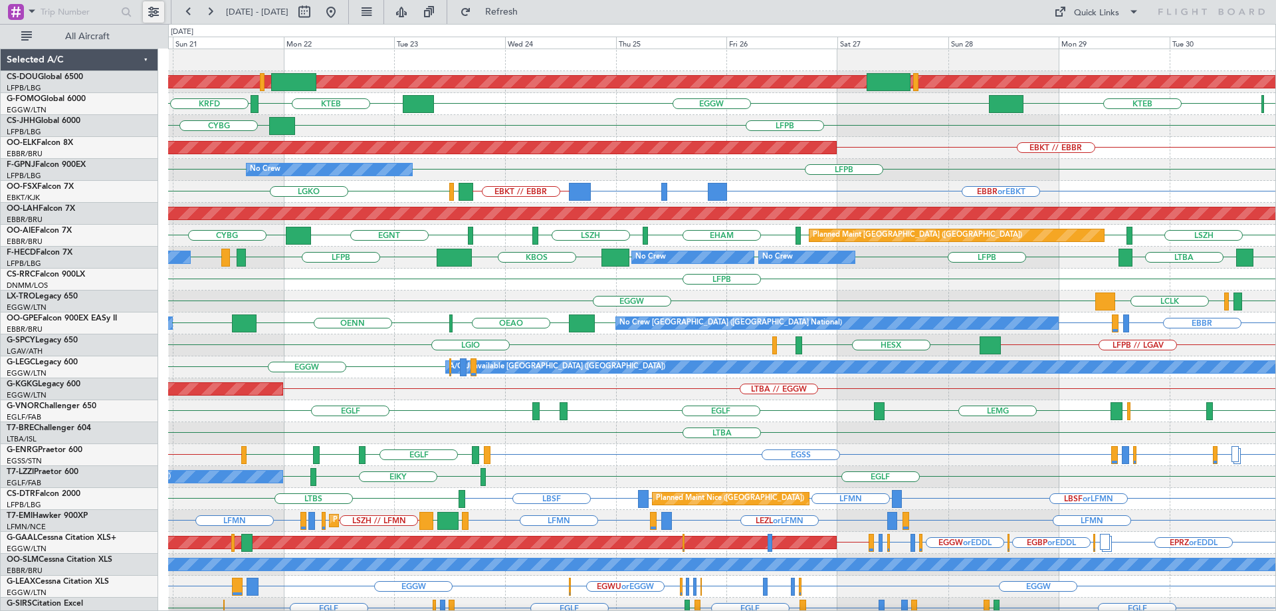
click at [153, 9] on button at bounding box center [153, 11] width 21 height 21
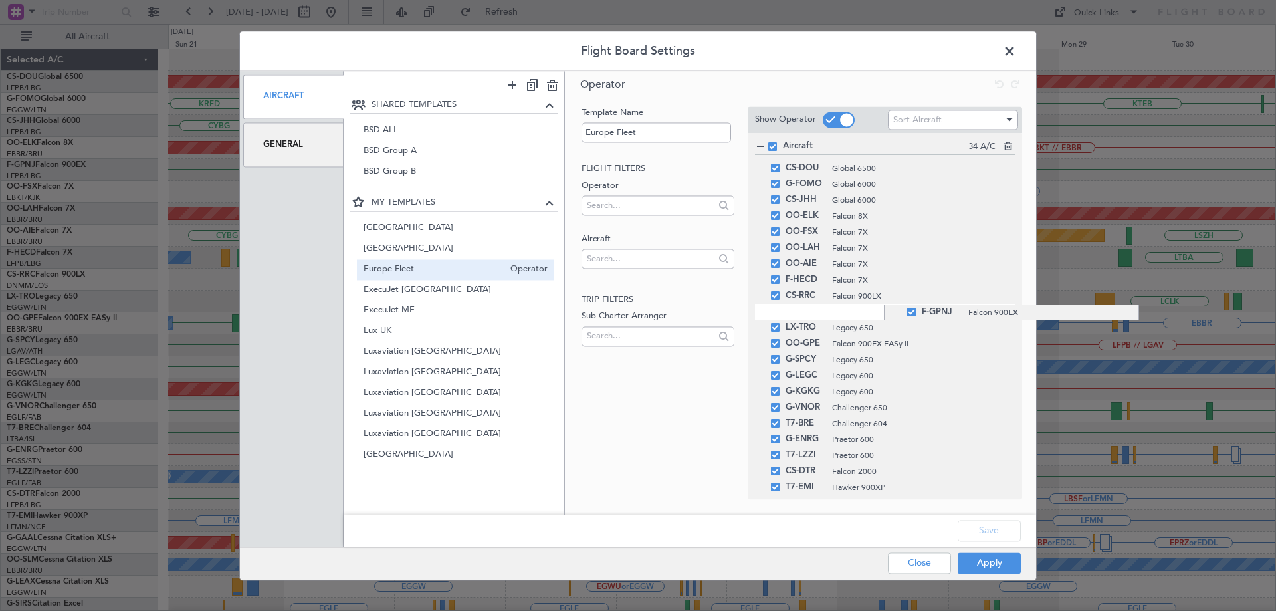
drag, startPoint x: 884, startPoint y: 230, endPoint x: 876, endPoint y: 304, distance: 74.9
click at [984, 527] on button "Save" at bounding box center [989, 530] width 63 height 21
click at [997, 562] on button "Apply" at bounding box center [989, 562] width 63 height 21
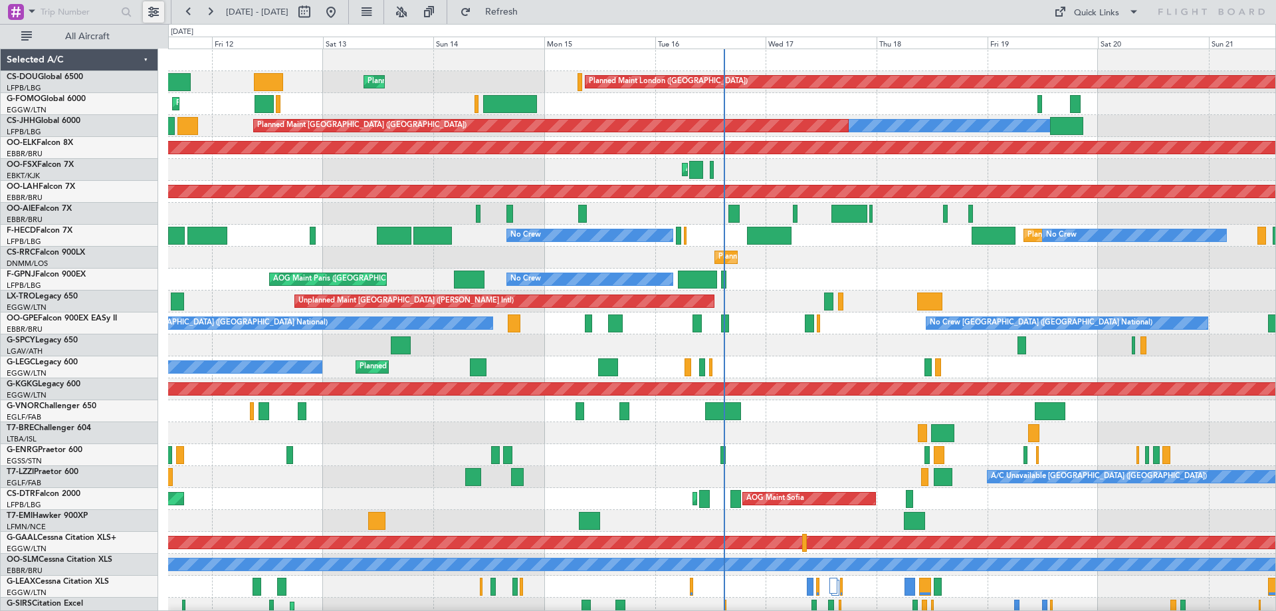
click at [159, 7] on button at bounding box center [153, 11] width 21 height 21
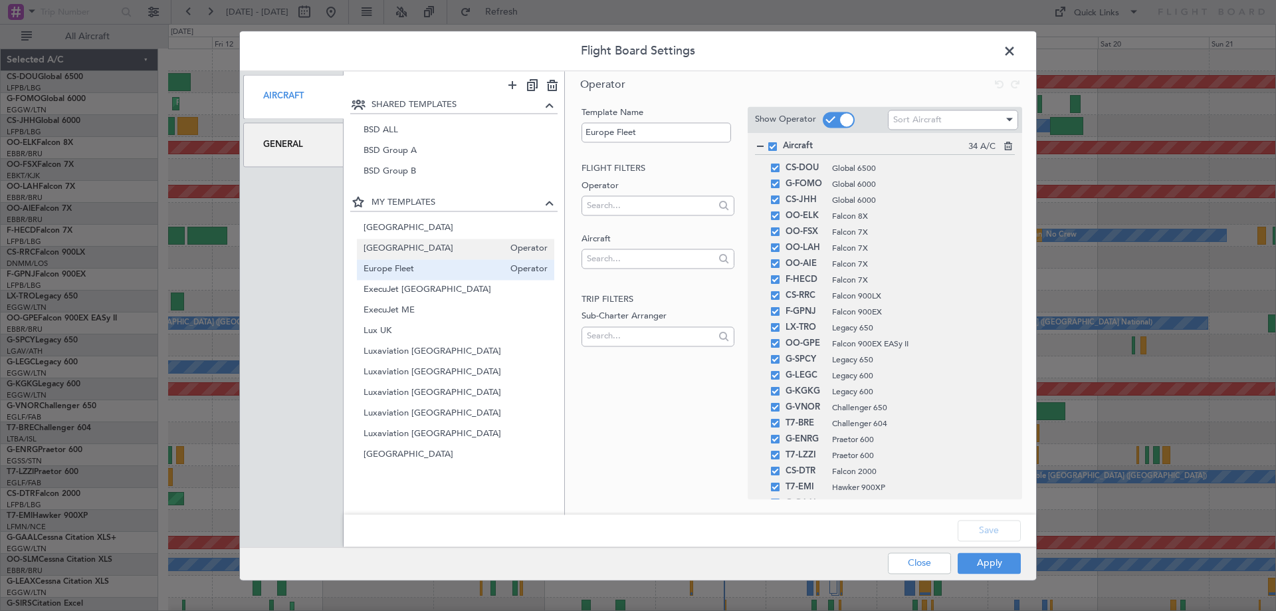
click at [419, 244] on span "[GEOGRAPHIC_DATA]" at bounding box center [434, 249] width 141 height 14
type input "[GEOGRAPHIC_DATA]"
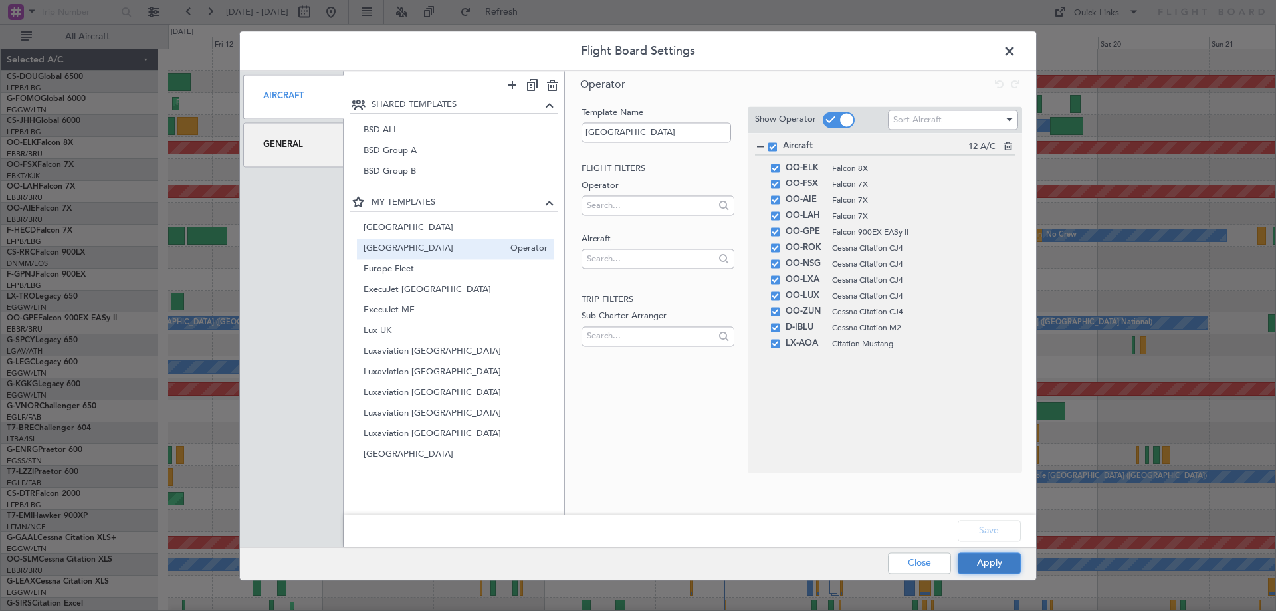
click at [1004, 563] on button "Apply" at bounding box center [989, 562] width 63 height 21
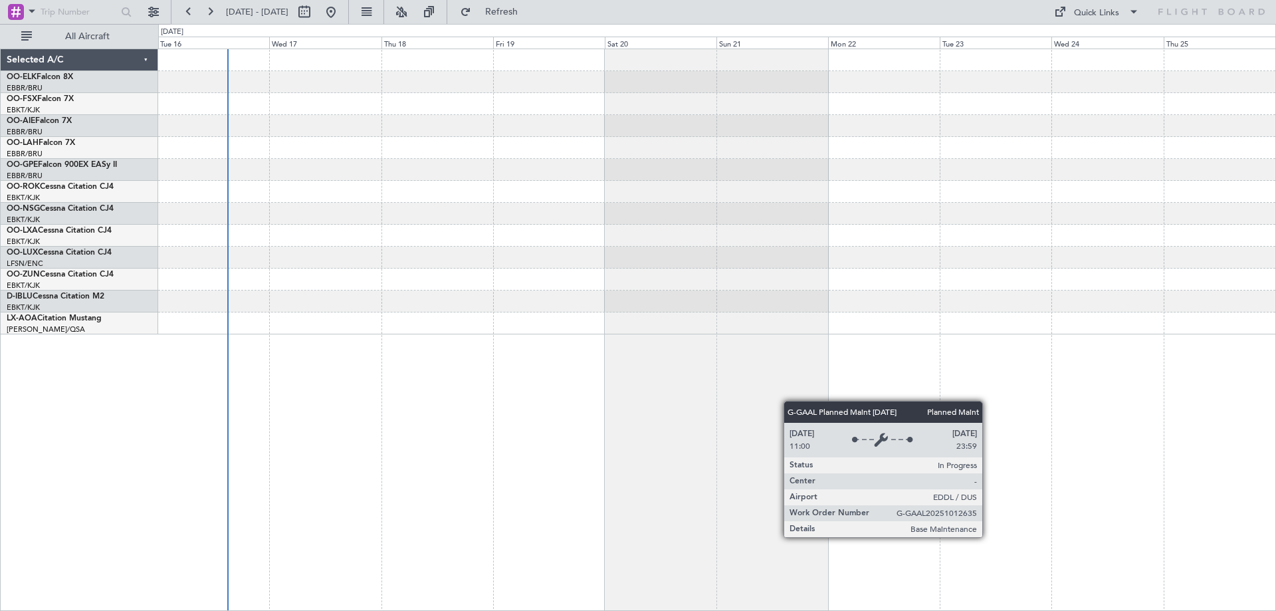
click at [547, 373] on div at bounding box center [717, 330] width 1118 height 562
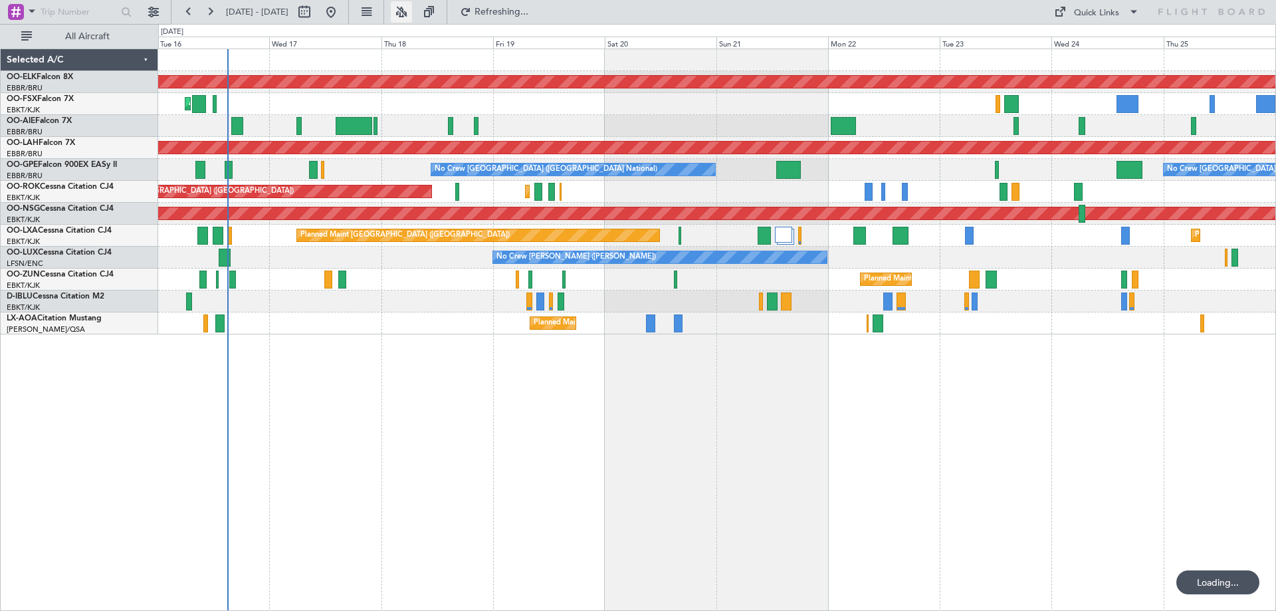
click at [412, 13] on button at bounding box center [401, 11] width 21 height 21
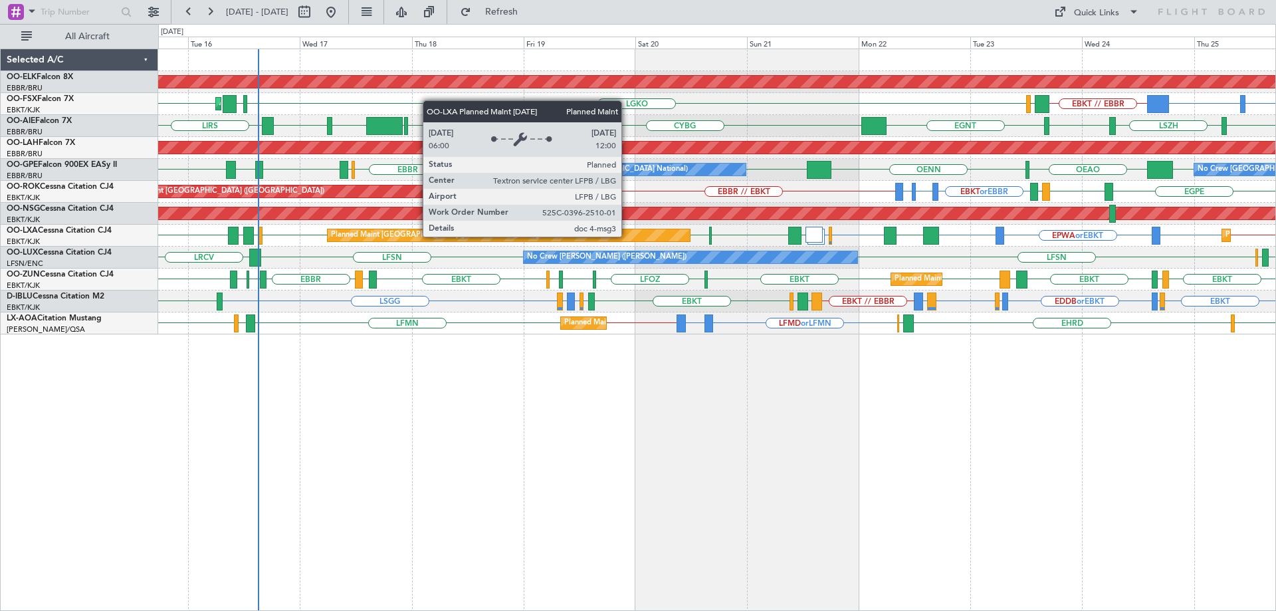
click at [658, 239] on div "Planned Maint [GEOGRAPHIC_DATA] ([GEOGRAPHIC_DATA])" at bounding box center [509, 235] width 362 height 12
